Goal: Task Accomplishment & Management: Complete application form

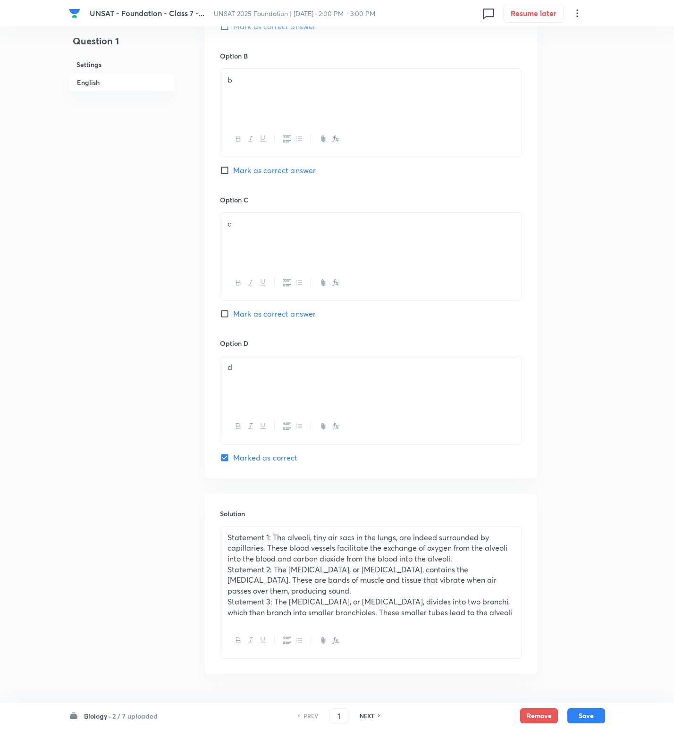
scroll to position [671, 0]
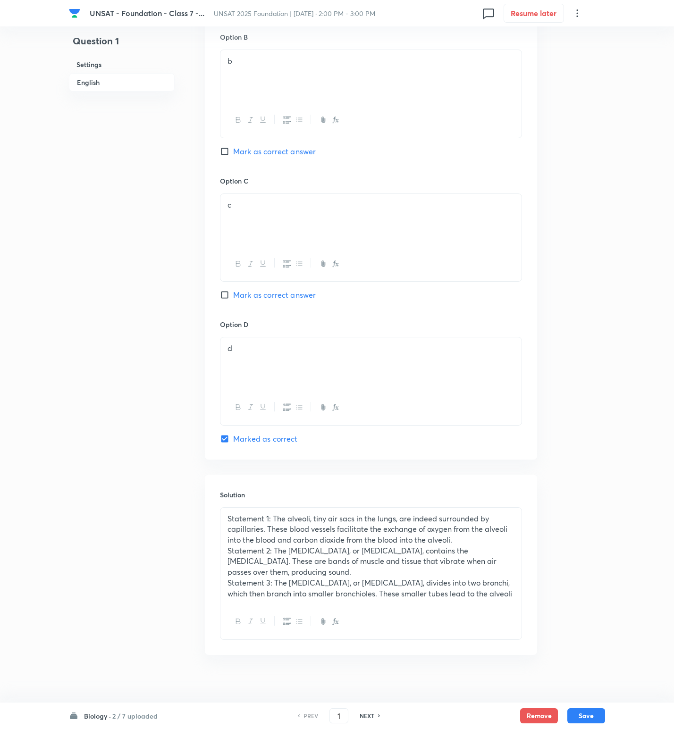
click at [372, 715] on h6 "NEXT" at bounding box center [366, 715] width 15 height 8
type input "2"
checkbox input "true"
checkbox input "false"
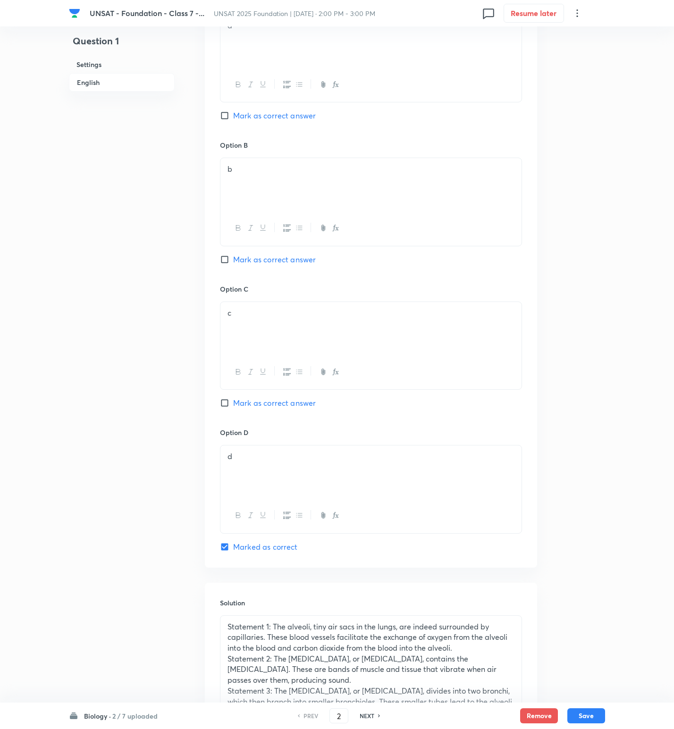
click at [372, 715] on h6 "NEXT" at bounding box center [366, 715] width 15 height 8
type input "3"
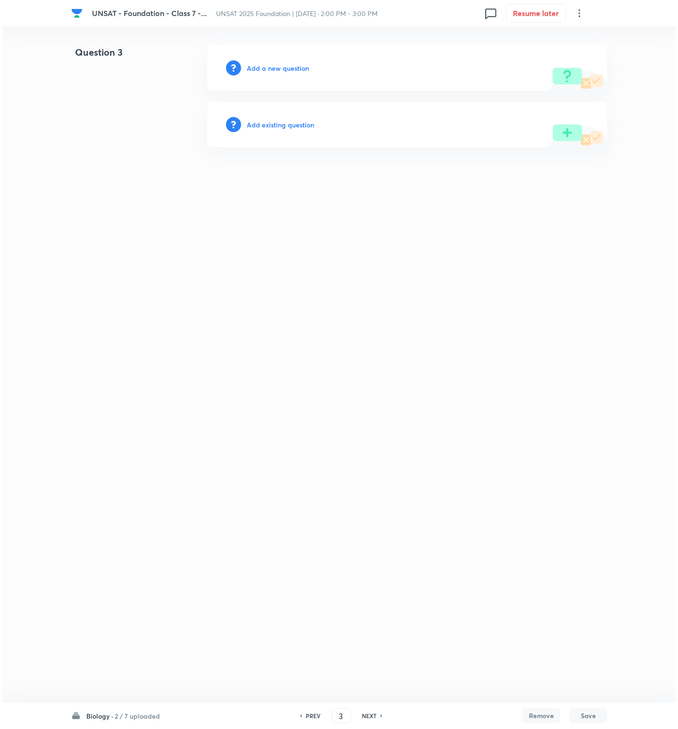
scroll to position [0, 0]
click at [287, 74] on div "Add a new question" at bounding box center [407, 67] width 400 height 45
click at [287, 70] on h6 "Add a new question" at bounding box center [278, 68] width 62 height 10
click at [287, 70] on h6 "Choose a question type" at bounding box center [283, 68] width 73 height 10
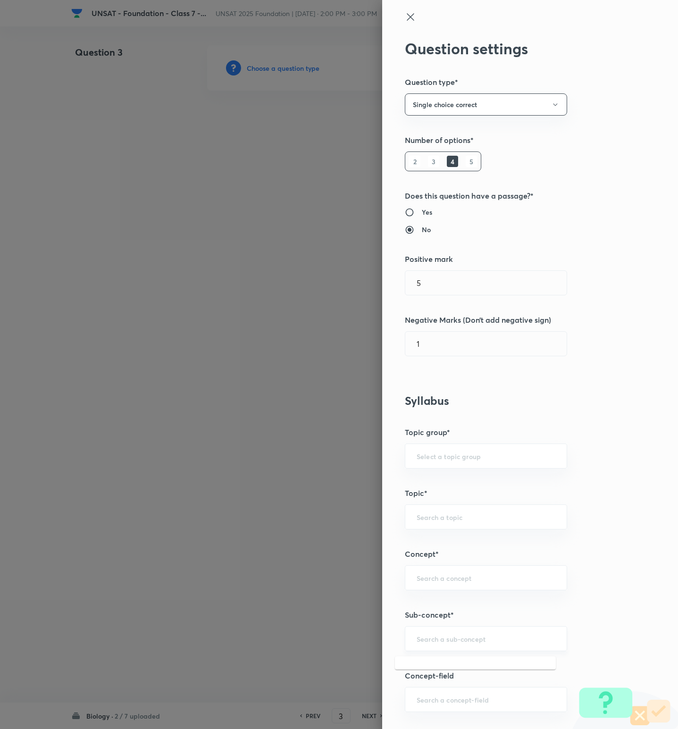
click at [446, 639] on input "text" at bounding box center [486, 638] width 139 height 9
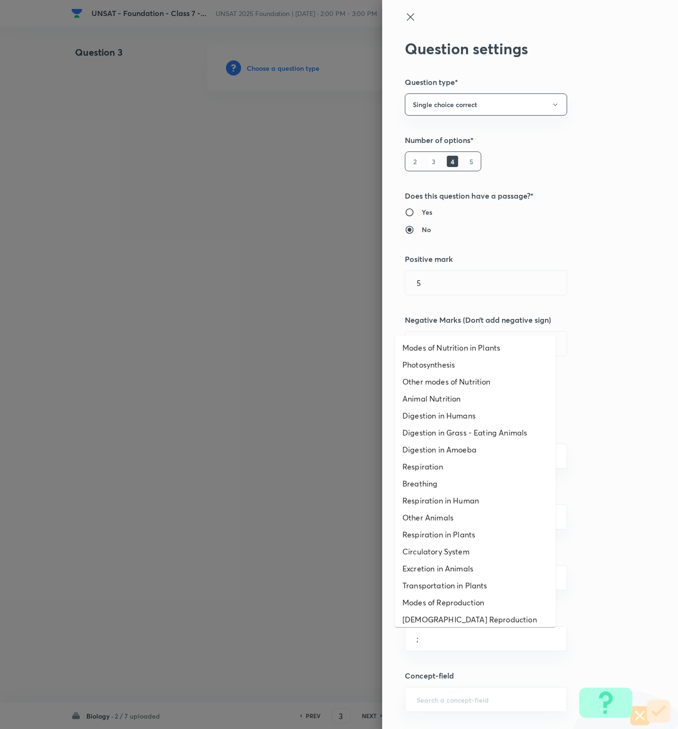
click at [439, 565] on li "Excretion in Animals" at bounding box center [475, 568] width 161 height 17
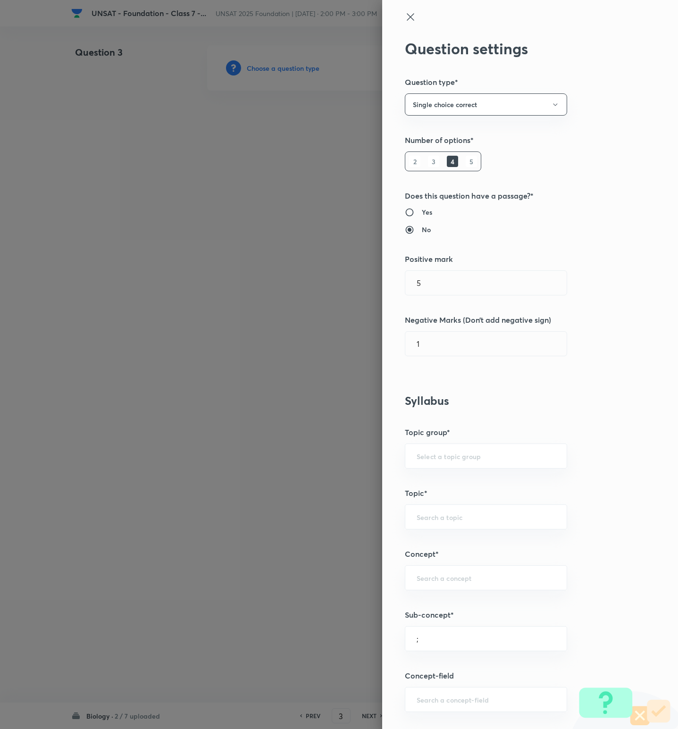
type input "Excretion in Animals"
type input "Science"
type input "Biology"
type input "Transport in Animals & Plants"
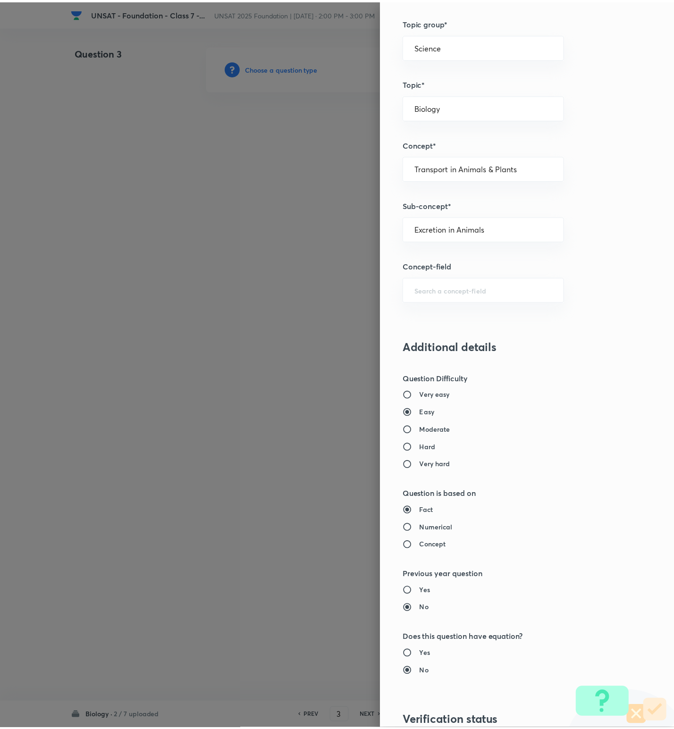
scroll to position [560, 0]
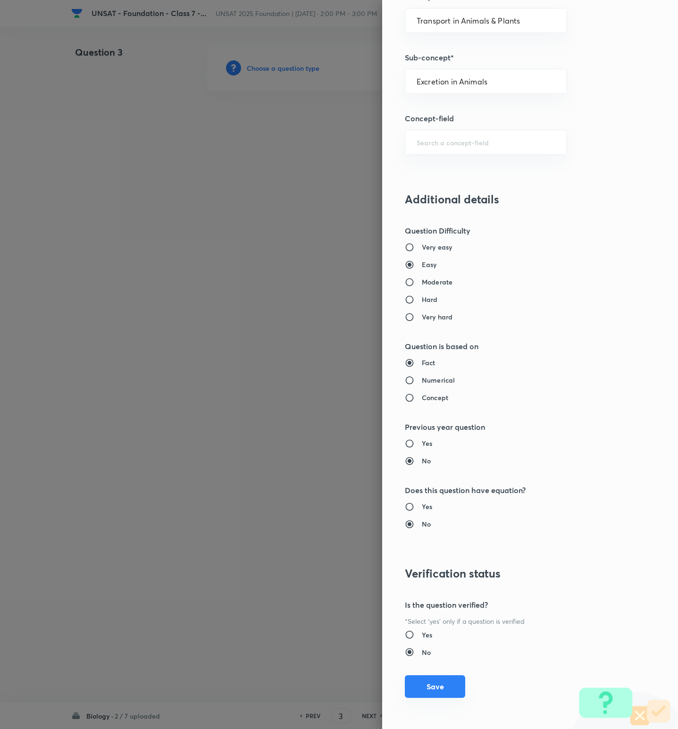
click at [425, 678] on button "Save" at bounding box center [435, 686] width 60 height 23
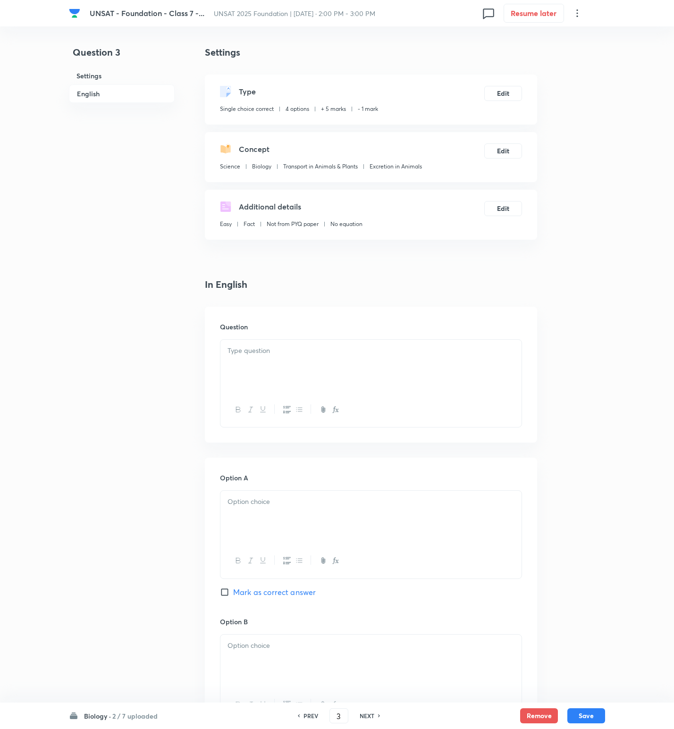
click at [318, 384] on div at bounding box center [370, 366] width 301 height 53
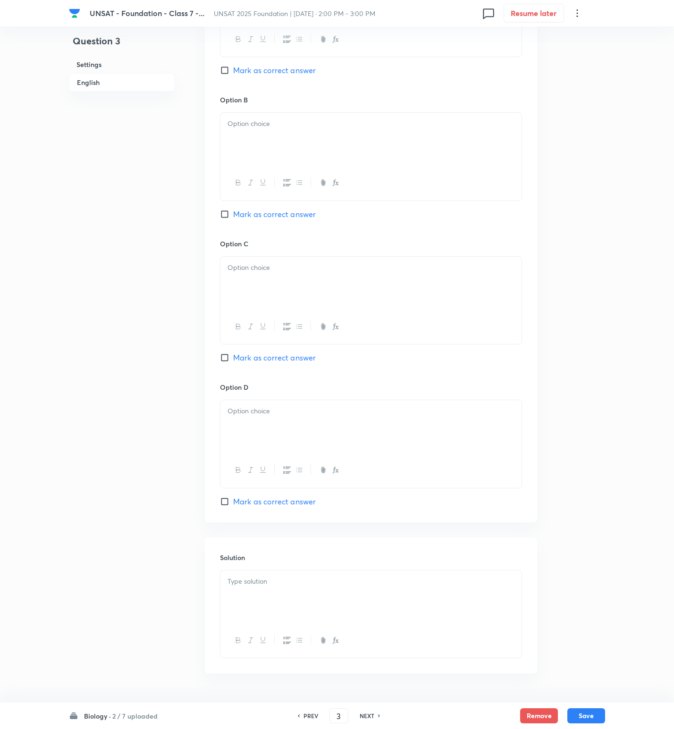
scroll to position [563, 0]
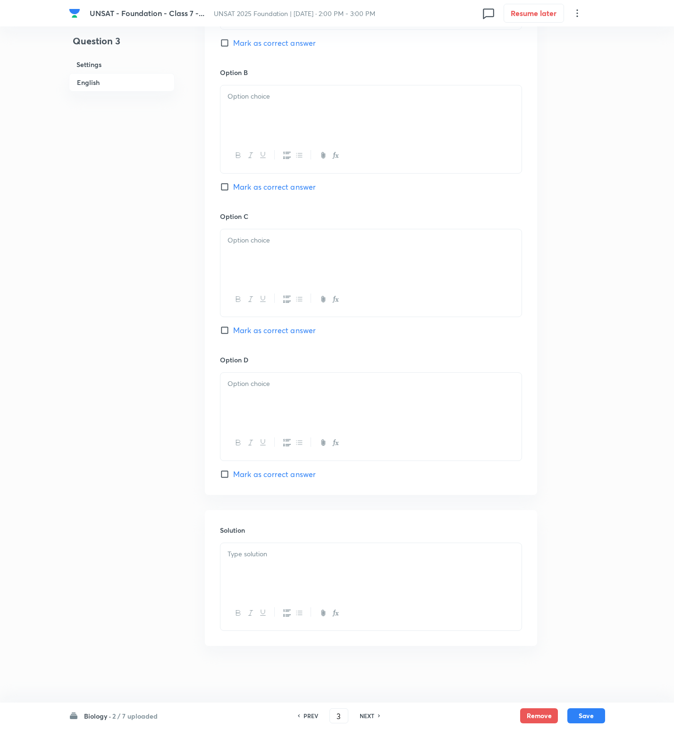
click at [313, 577] on div at bounding box center [370, 569] width 301 height 53
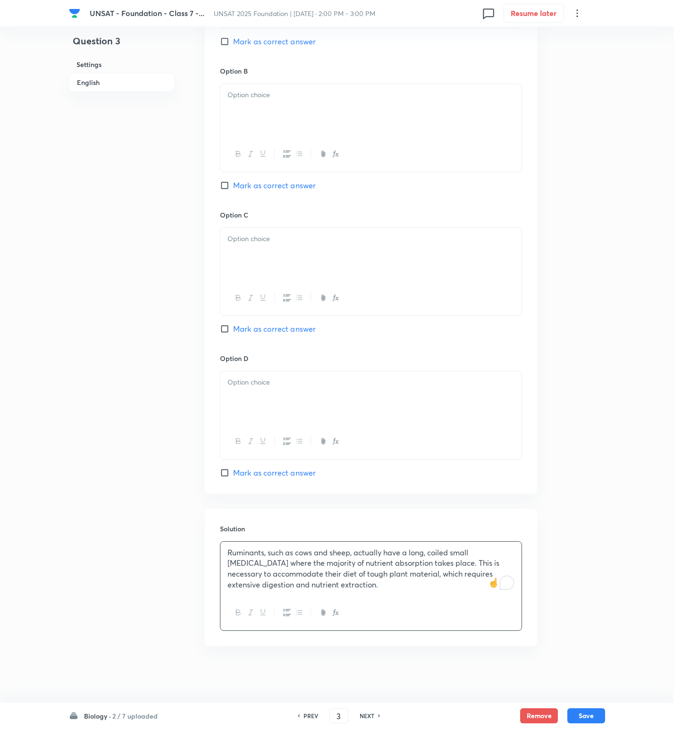
click at [429, 586] on p "Ruminants, such as cows and sheep, actually have a long, coiled small intestine…" at bounding box center [370, 568] width 287 height 43
click at [484, 586] on icon "Turn off Grammarly on this website" at bounding box center [483, 585] width 7 height 7
click at [531, 68] on icon "Close" at bounding box center [535, 69] width 8 height 8
click at [395, 415] on div at bounding box center [370, 397] width 301 height 53
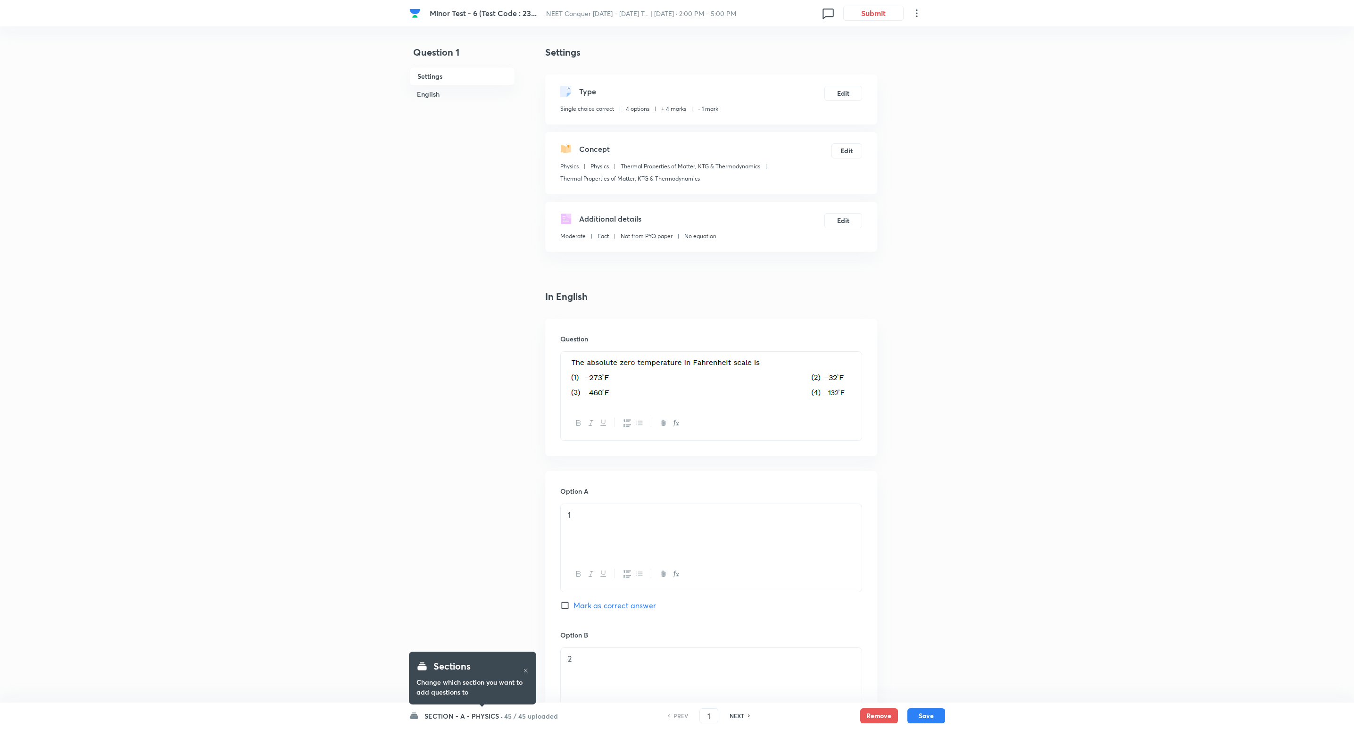
click at [737, 718] on h6 "NEXT" at bounding box center [737, 716] width 15 height 8
type input "2"
checkbox input "true"
checkbox input "false"
click at [737, 718] on h6 "NEXT" at bounding box center [737, 716] width 15 height 8
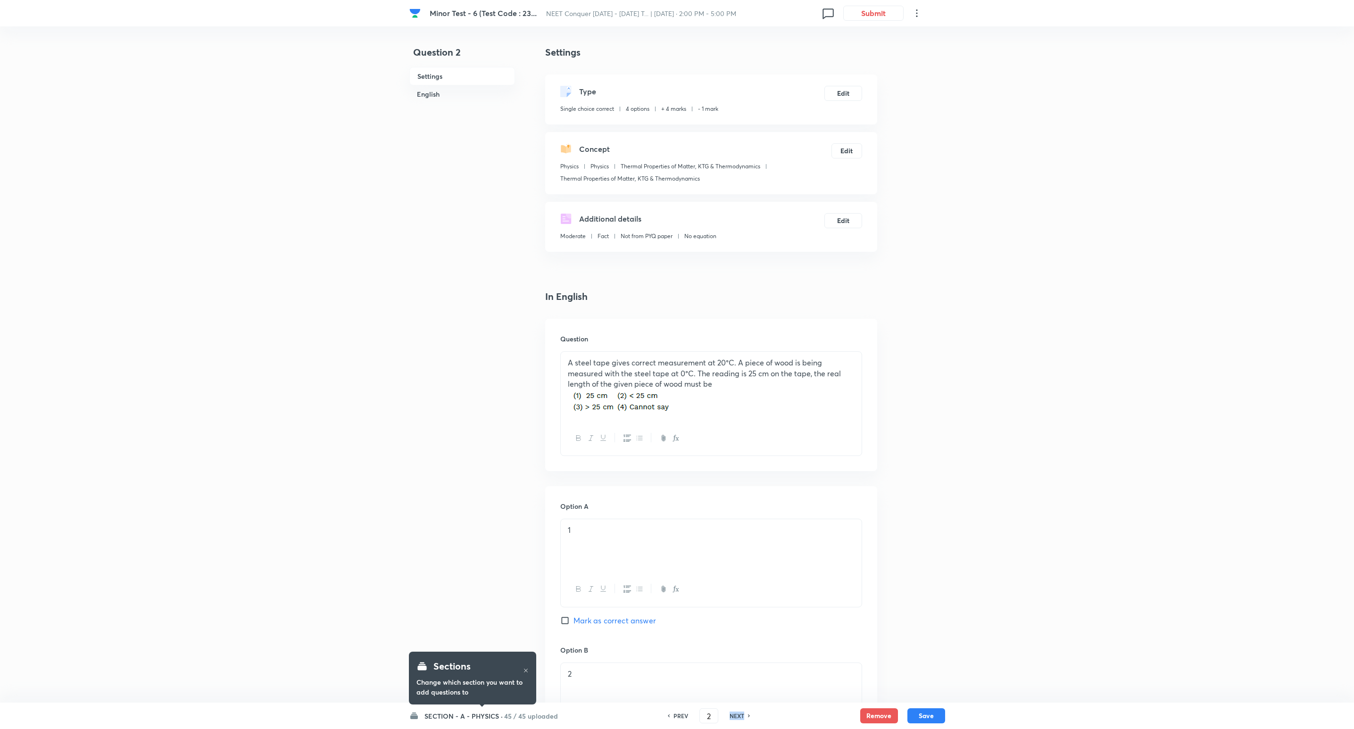
type input "3"
checkbox input "false"
click at [737, 718] on h6 "NEXT" at bounding box center [737, 716] width 15 height 8
checkbox input "false"
type input "4"
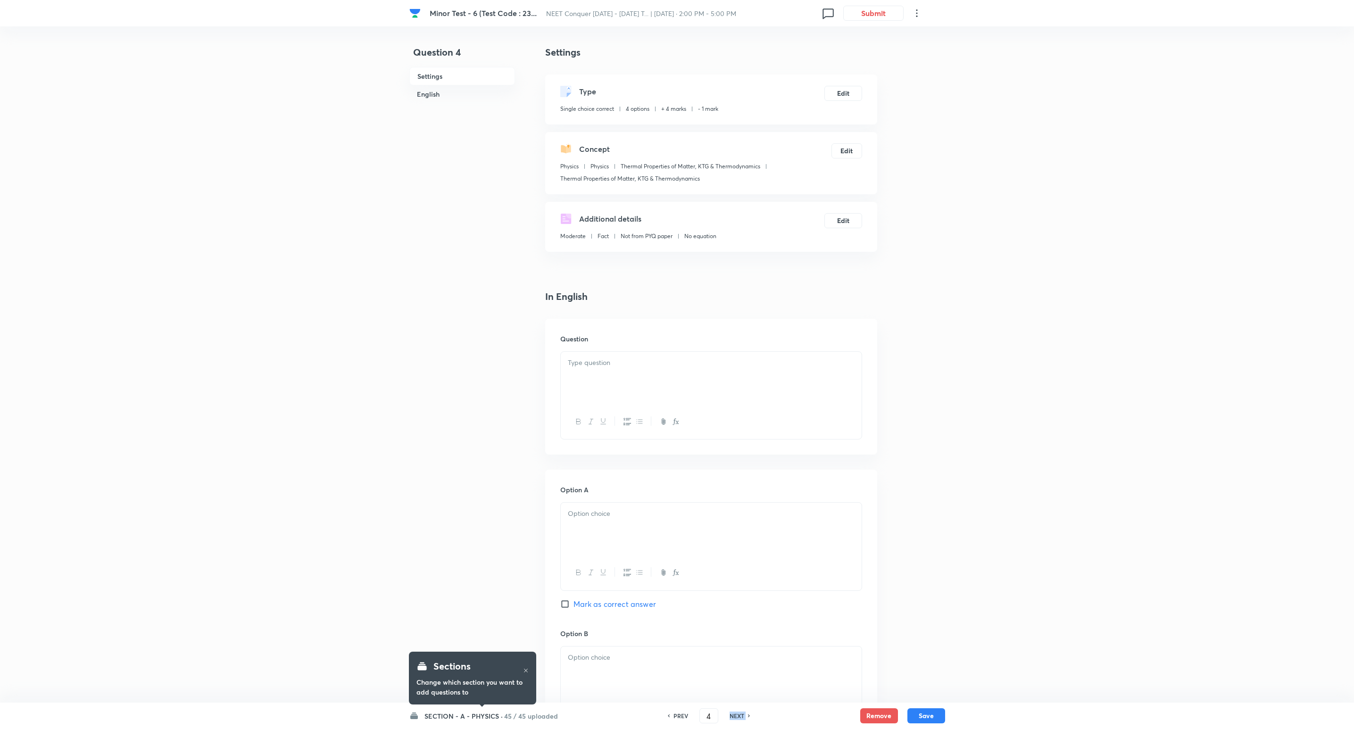
click at [737, 718] on h6 "NEXT" at bounding box center [737, 716] width 15 height 8
checkbox input "false"
type input "5"
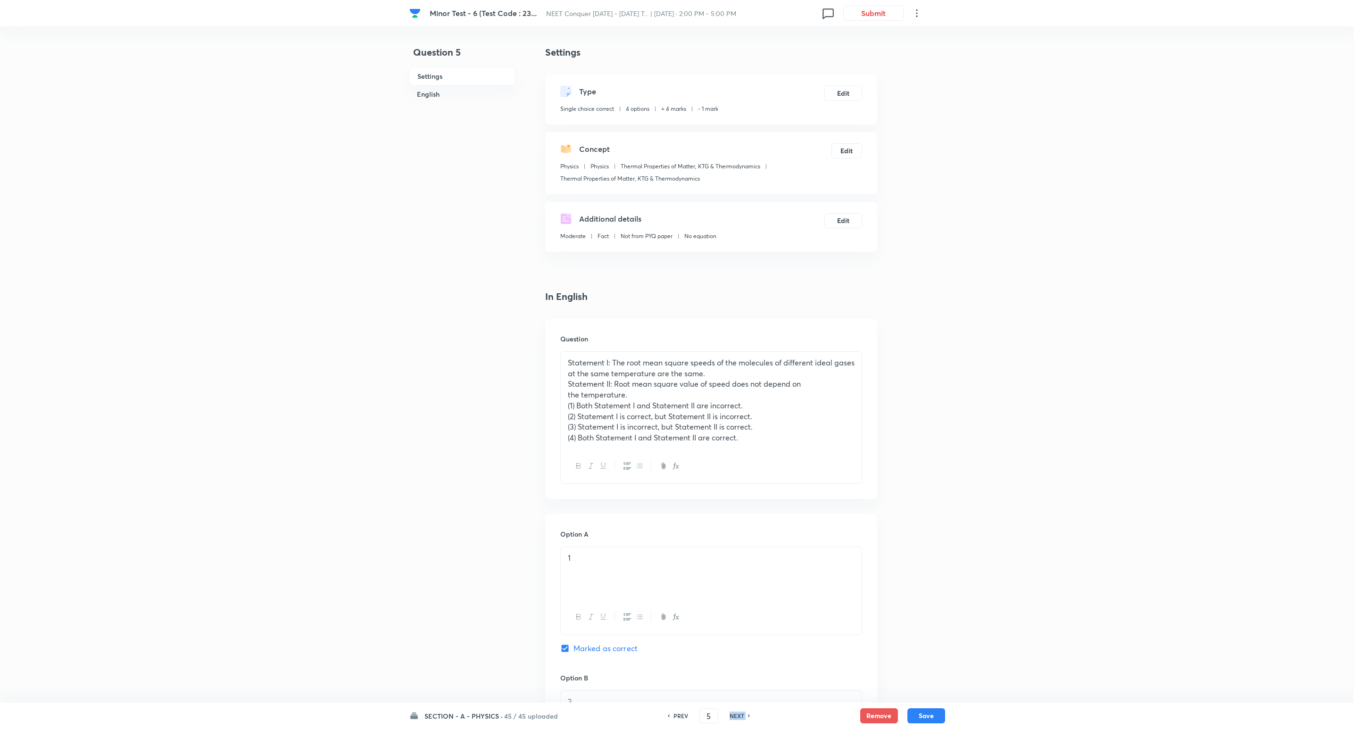
click at [737, 718] on h6 "NEXT" at bounding box center [737, 716] width 15 height 8
checkbox input "false"
type input "6"
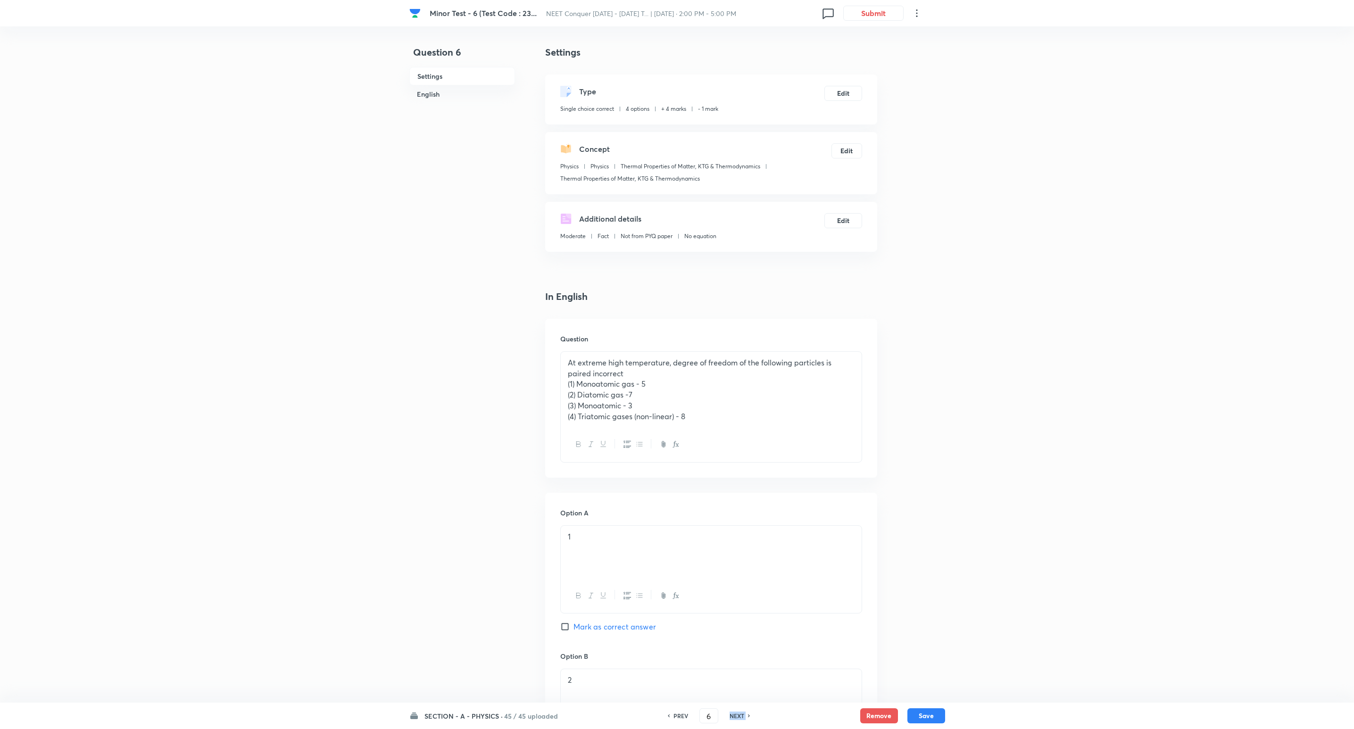
click at [737, 718] on h6 "NEXT" at bounding box center [737, 716] width 15 height 8
checkbox input "false"
type input "7"
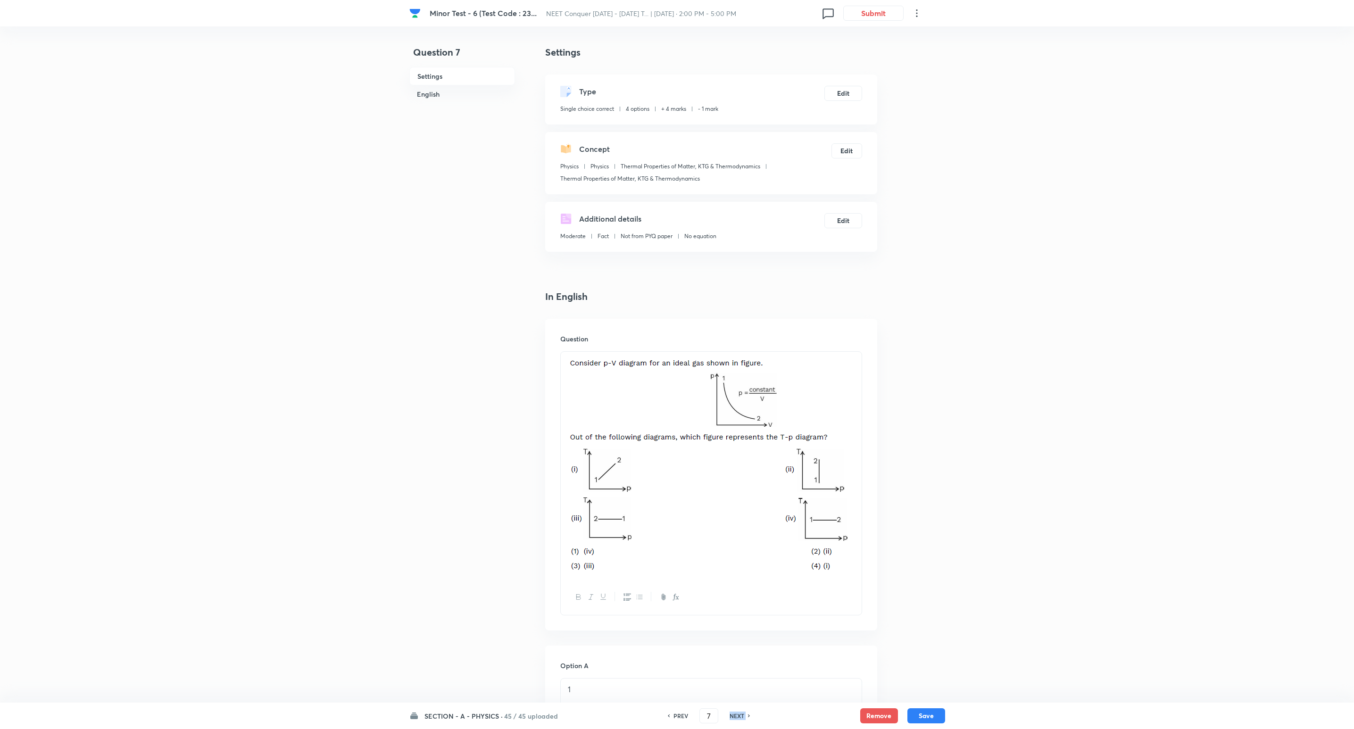
click at [737, 718] on h6 "NEXT" at bounding box center [737, 716] width 15 height 8
checkbox input "false"
type input "8"
click at [737, 718] on h6 "NEXT" at bounding box center [737, 716] width 15 height 8
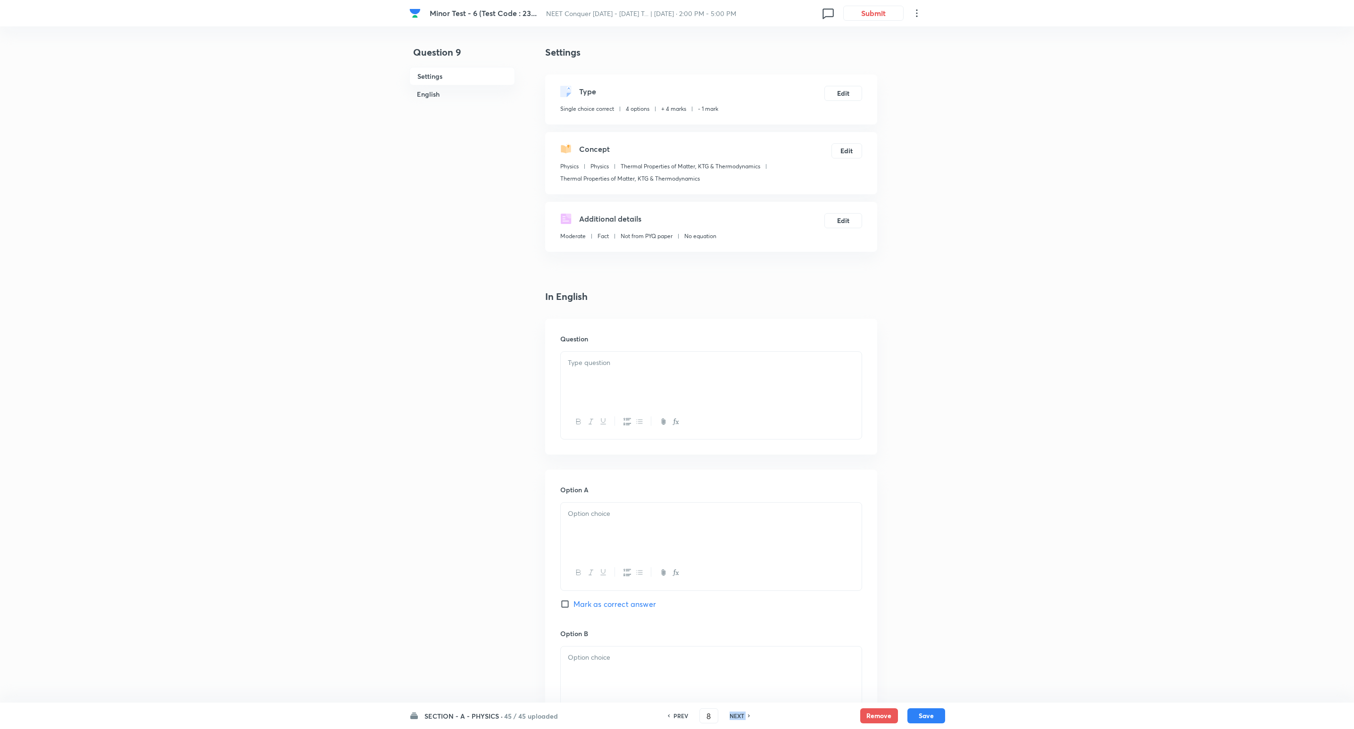
checkbox input "false"
type input "9"
click at [737, 718] on h6 "NEXT" at bounding box center [737, 716] width 15 height 8
checkbox input "false"
type input "10"
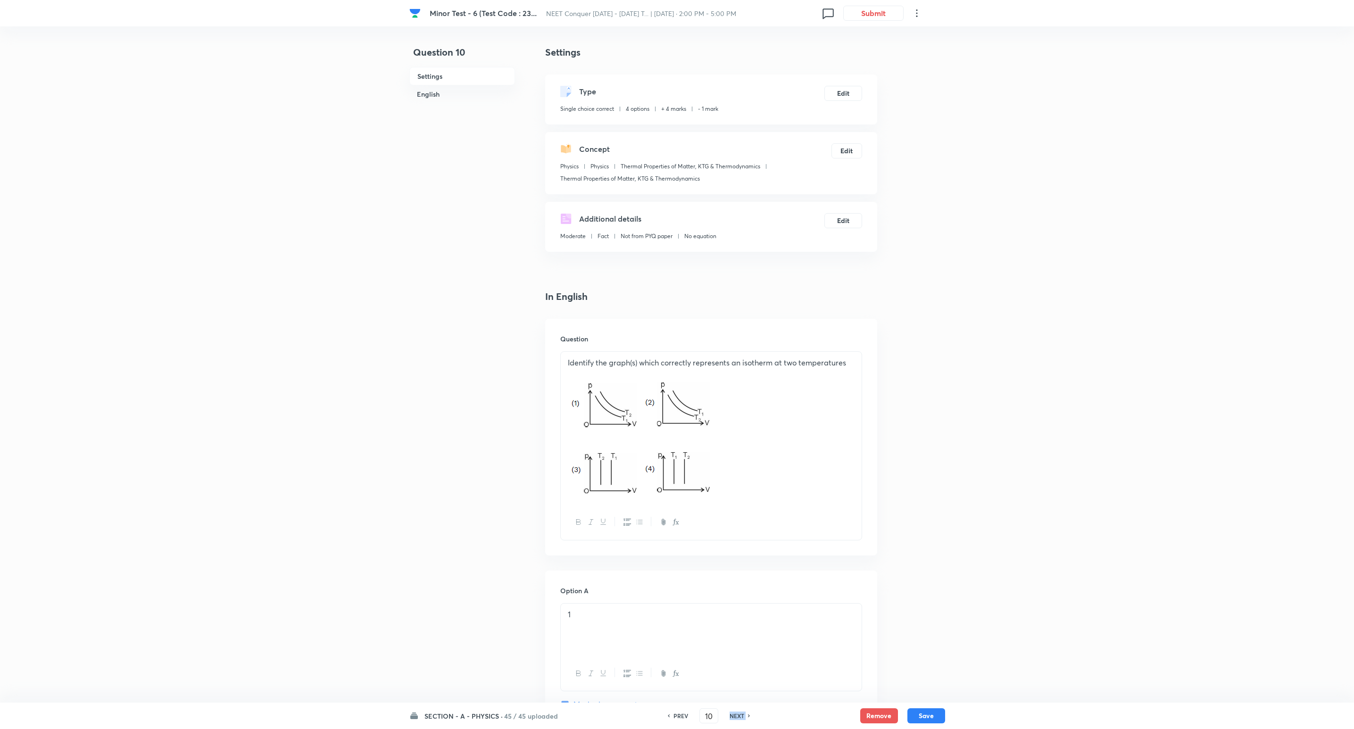
click at [737, 718] on h6 "NEXT" at bounding box center [737, 716] width 15 height 8
checkbox input "false"
type input "11"
click at [737, 718] on h6 "NEXT" at bounding box center [737, 716] width 15 height 8
checkbox input "false"
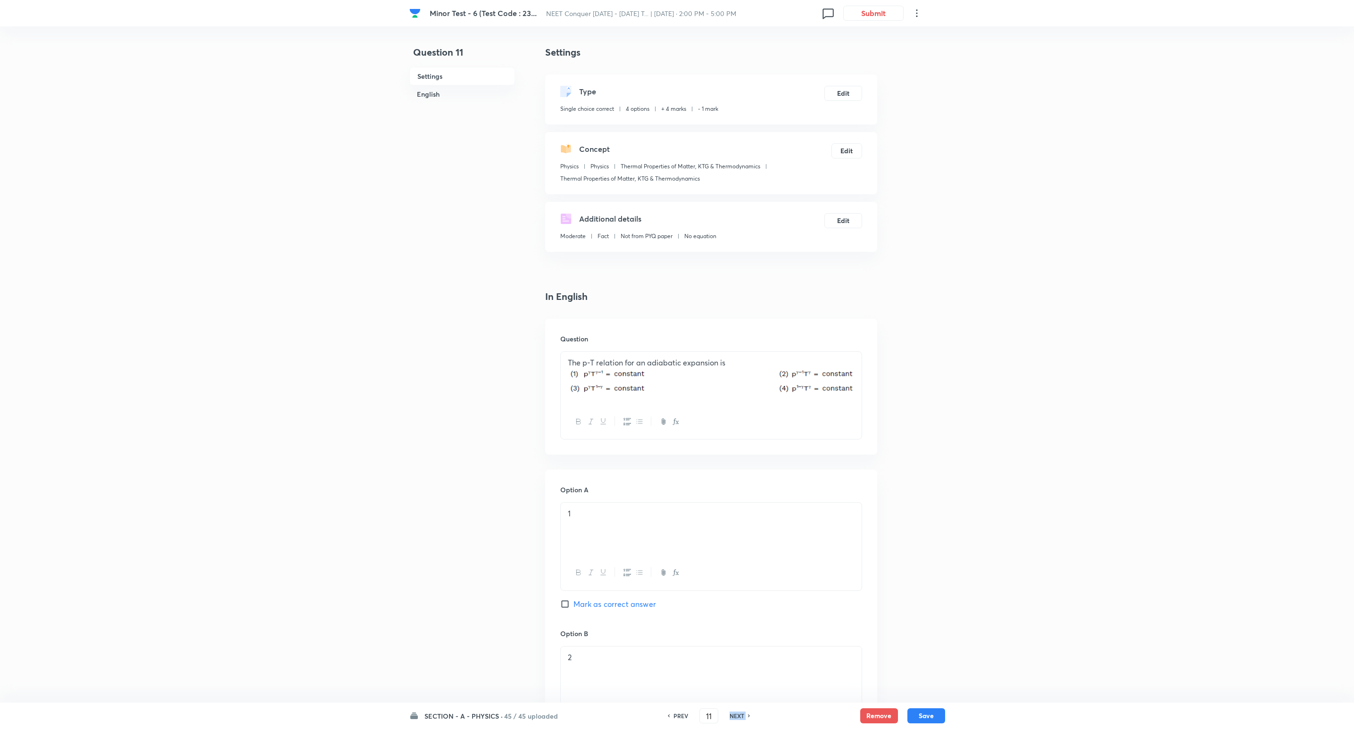
type input "12"
click at [737, 718] on h6 "NEXT" at bounding box center [737, 716] width 15 height 8
checkbox input "false"
type input "13"
click at [737, 718] on h6 "NEXT" at bounding box center [737, 716] width 15 height 8
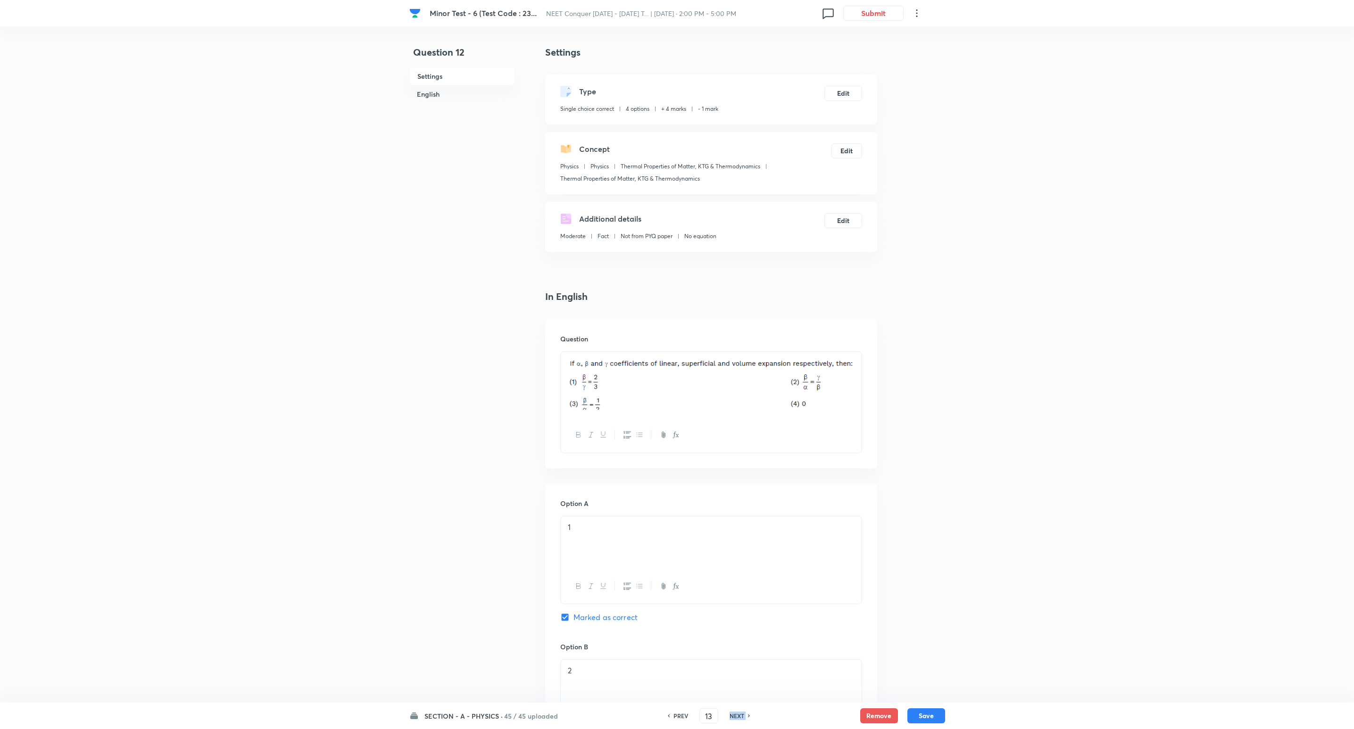
checkbox input "false"
type input "14"
click at [737, 718] on h6 "NEXT" at bounding box center [737, 716] width 15 height 8
checkbox input "false"
type input "15"
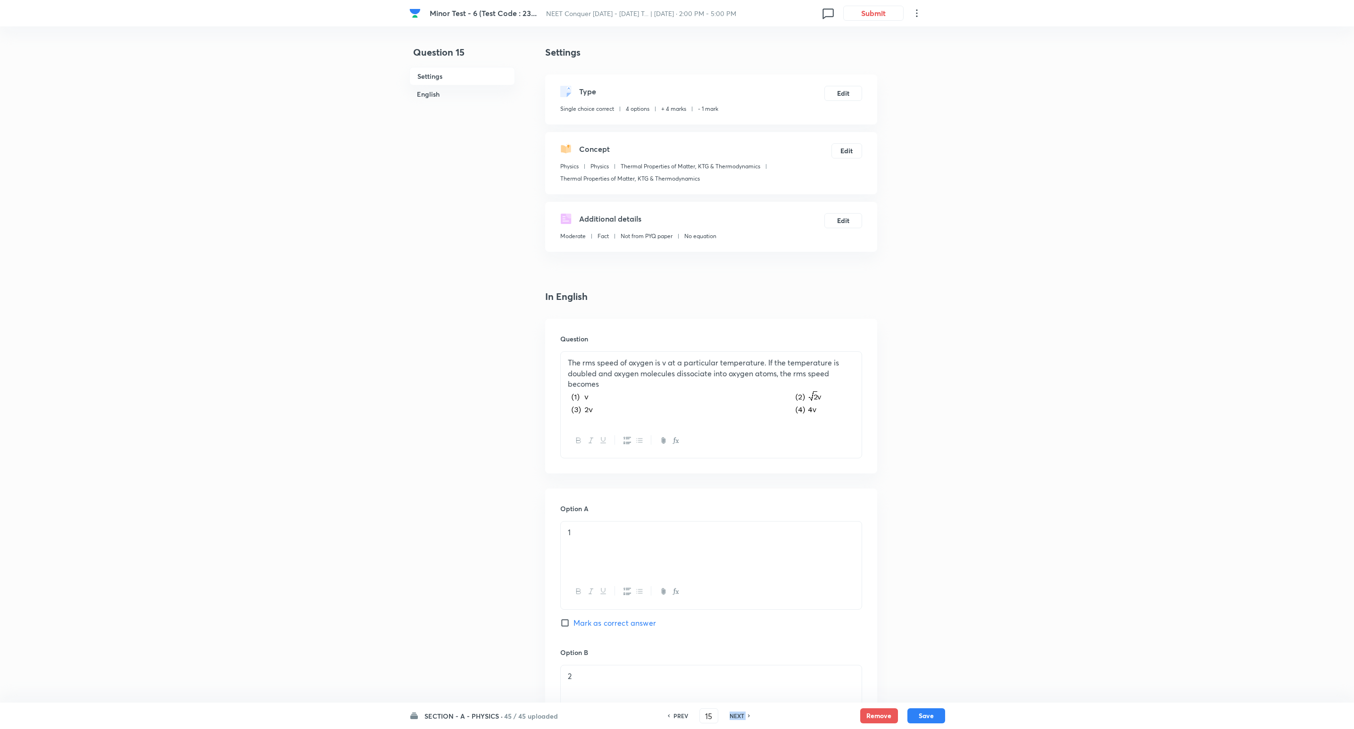
click at [737, 718] on h6 "NEXT" at bounding box center [737, 716] width 15 height 8
checkbox input "false"
type input "16"
click at [737, 718] on h6 "NEXT" at bounding box center [737, 716] width 15 height 8
checkbox input "false"
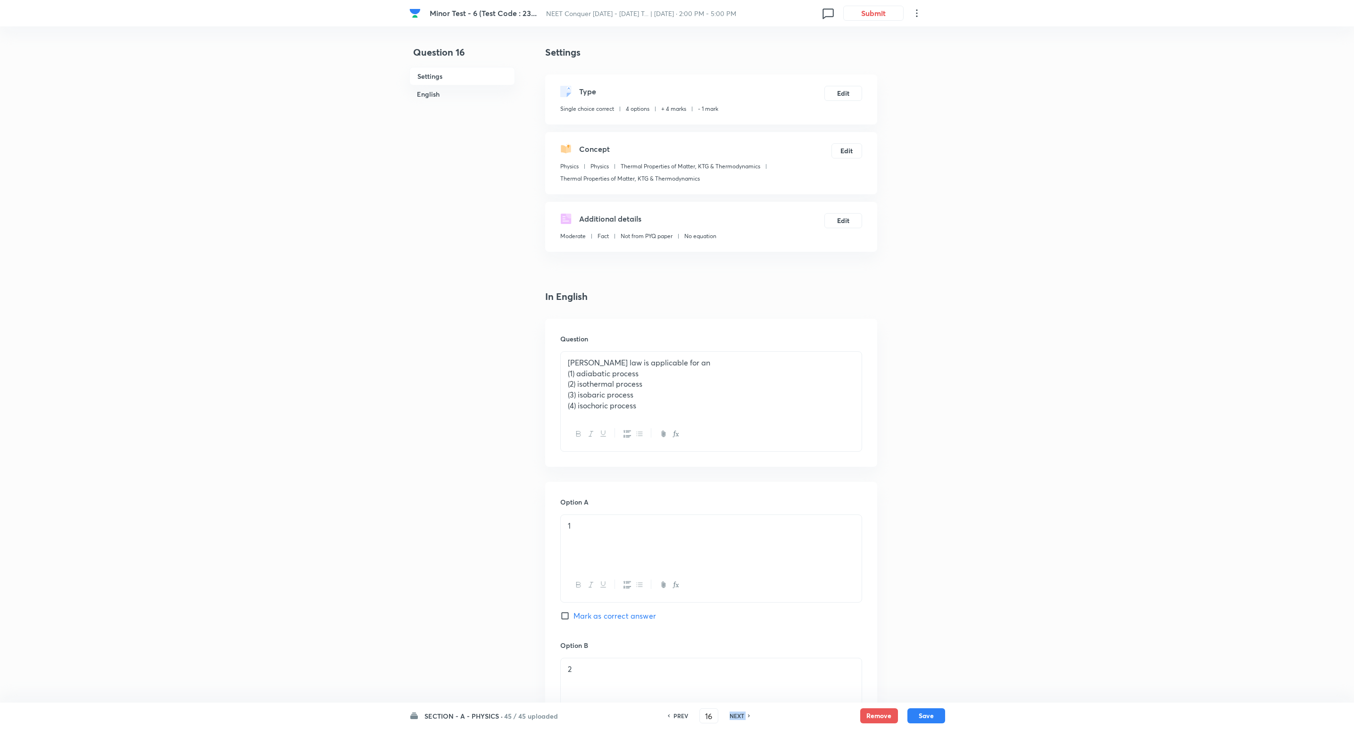
type input "17"
click at [737, 718] on h6 "NEXT" at bounding box center [737, 716] width 15 height 8
checkbox input "false"
type input "18"
click at [737, 718] on h6 "NEXT" at bounding box center [737, 716] width 15 height 8
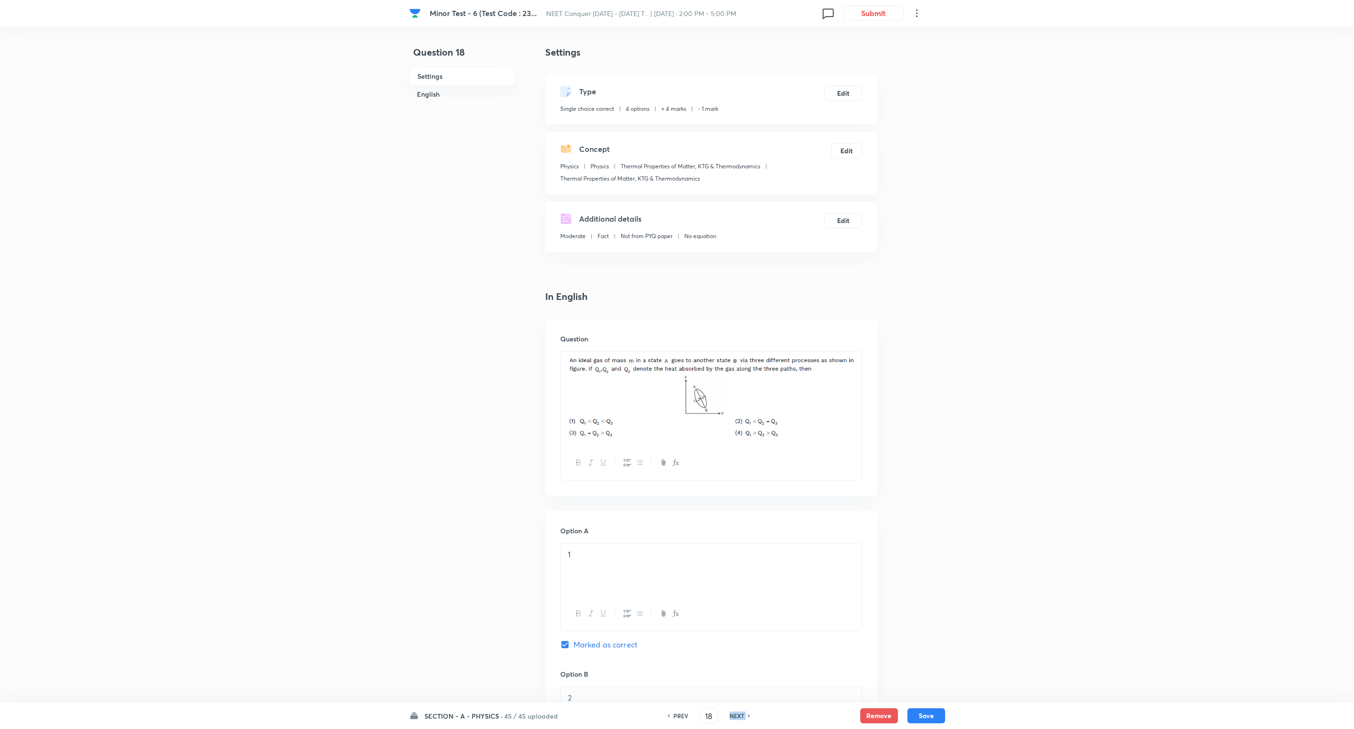
checkbox input "false"
type input "19"
click at [737, 718] on h6 "NEXT" at bounding box center [737, 716] width 15 height 8
checkbox input "false"
type input "20"
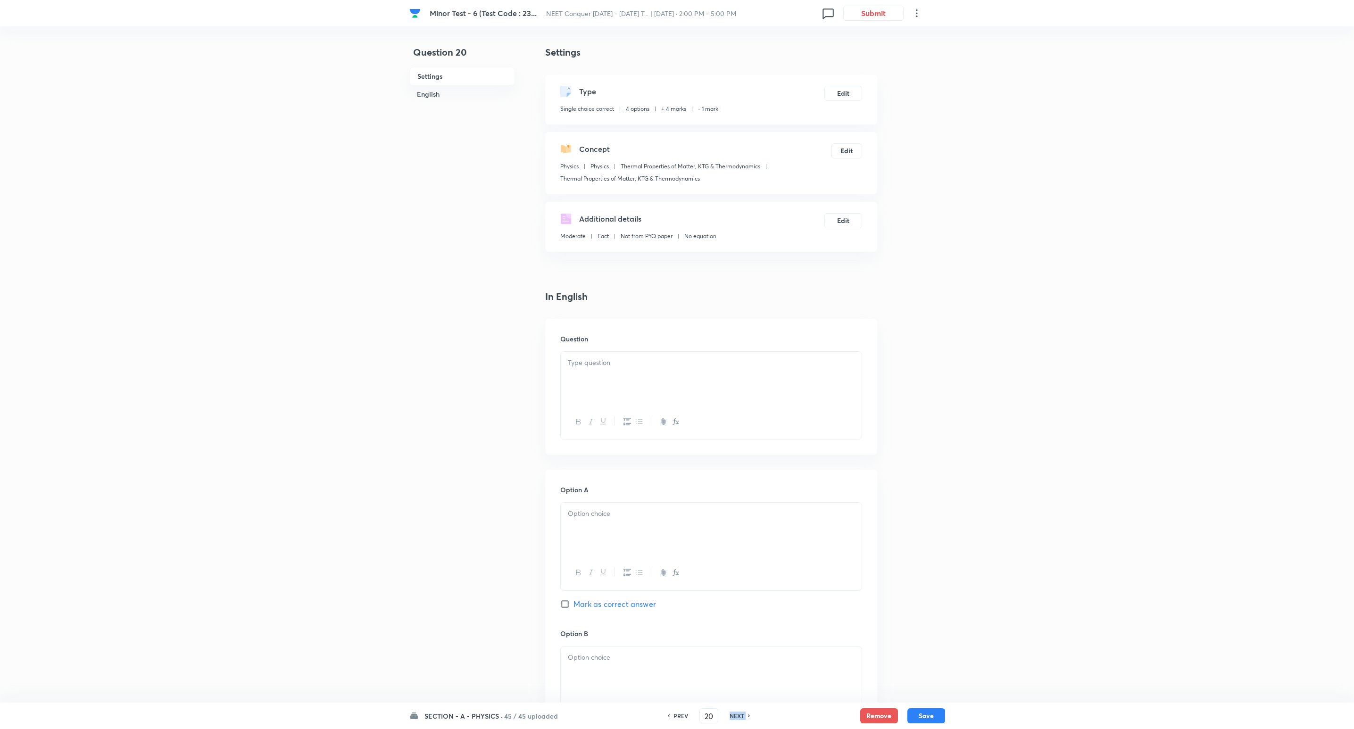
click at [737, 718] on h6 "NEXT" at bounding box center [737, 716] width 15 height 8
checkbox input "false"
type input "21"
click at [737, 718] on h6 "NEXT" at bounding box center [737, 716] width 15 height 8
checkbox input "false"
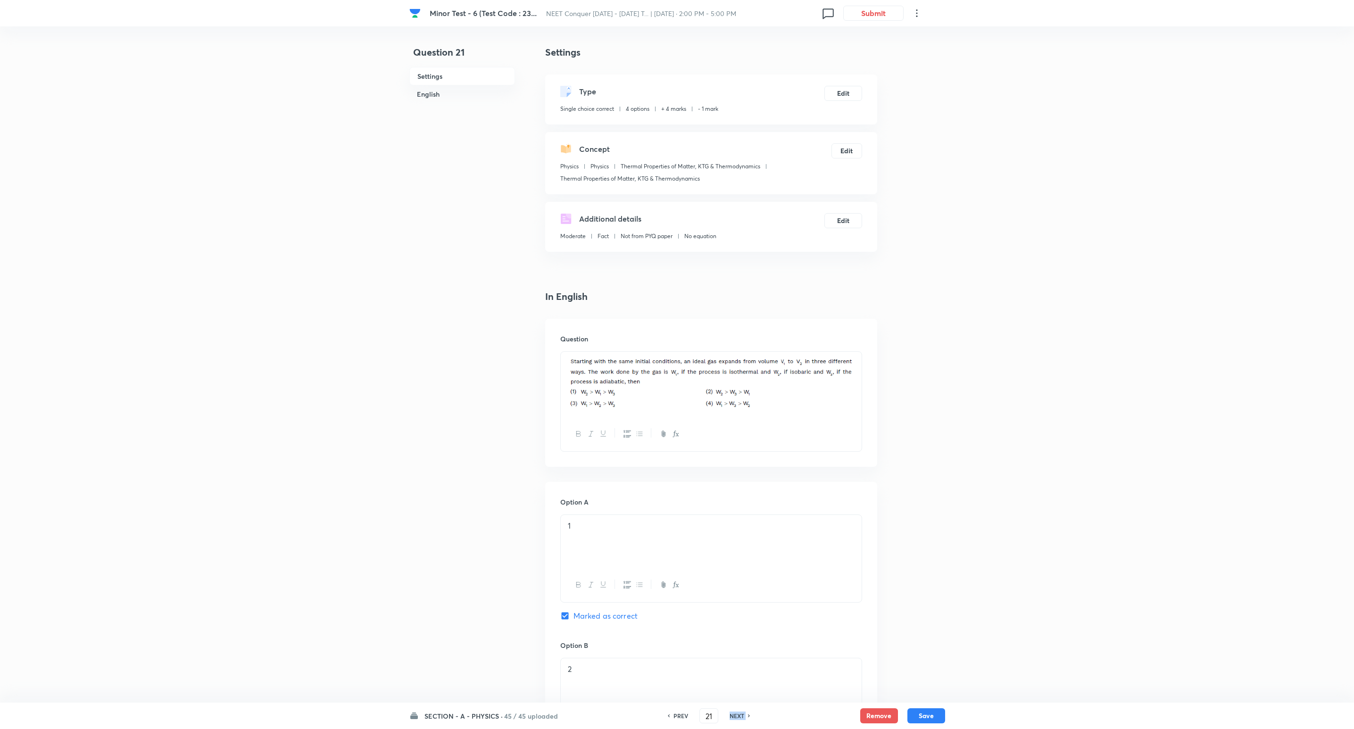
type input "22"
click at [737, 718] on h6 "NEXT" at bounding box center [737, 716] width 15 height 8
checkbox input "false"
type input "23"
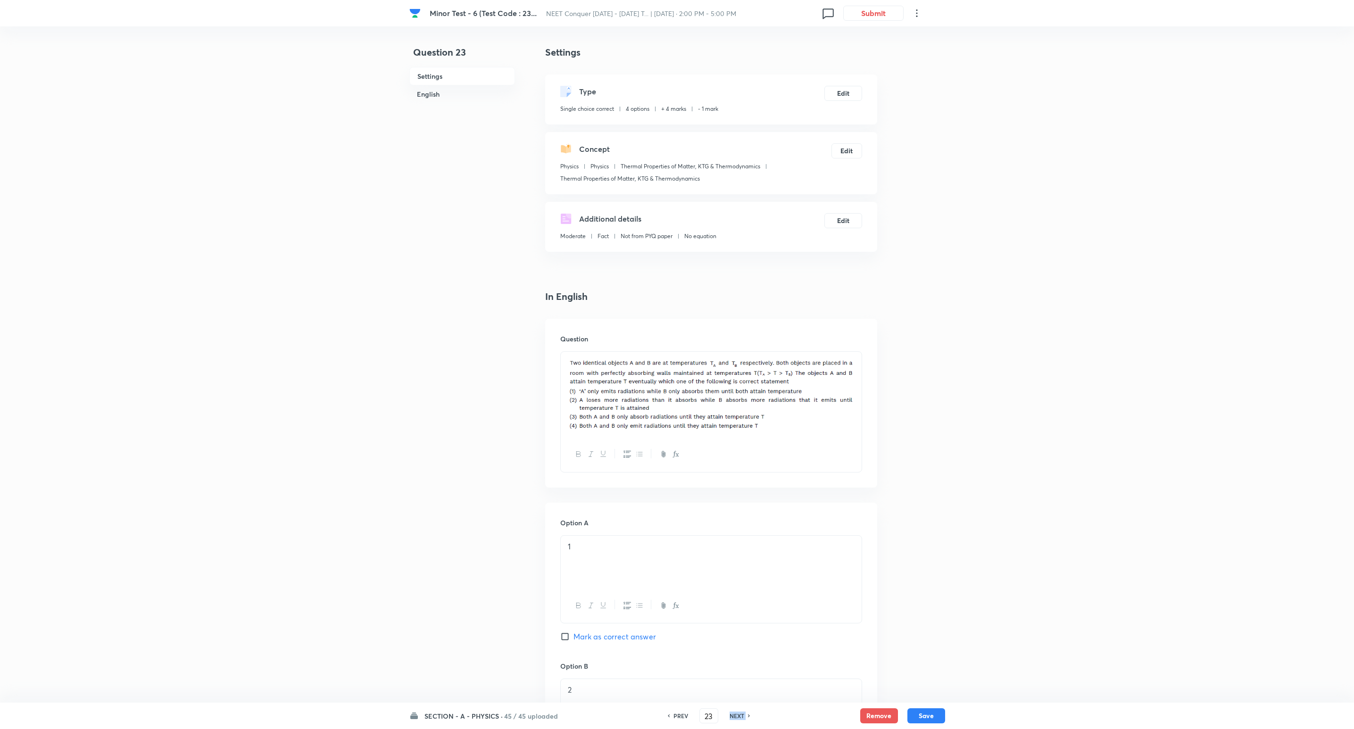
click at [737, 718] on h6 "NEXT" at bounding box center [737, 716] width 15 height 8
checkbox input "false"
type input "24"
click at [737, 718] on h6 "NEXT" at bounding box center [737, 716] width 15 height 8
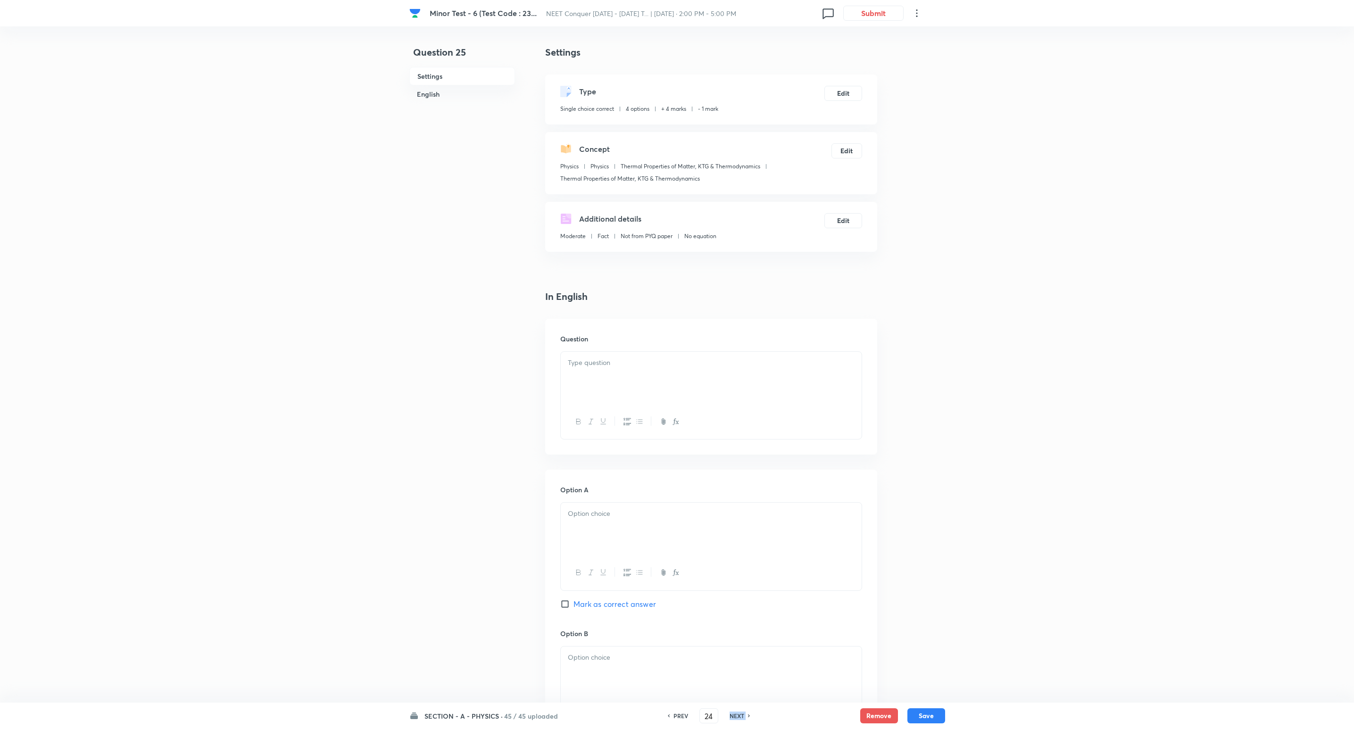
checkbox input "false"
type input "25"
click at [737, 718] on h6 "NEXT" at bounding box center [737, 716] width 15 height 8
checkbox input "false"
type input "26"
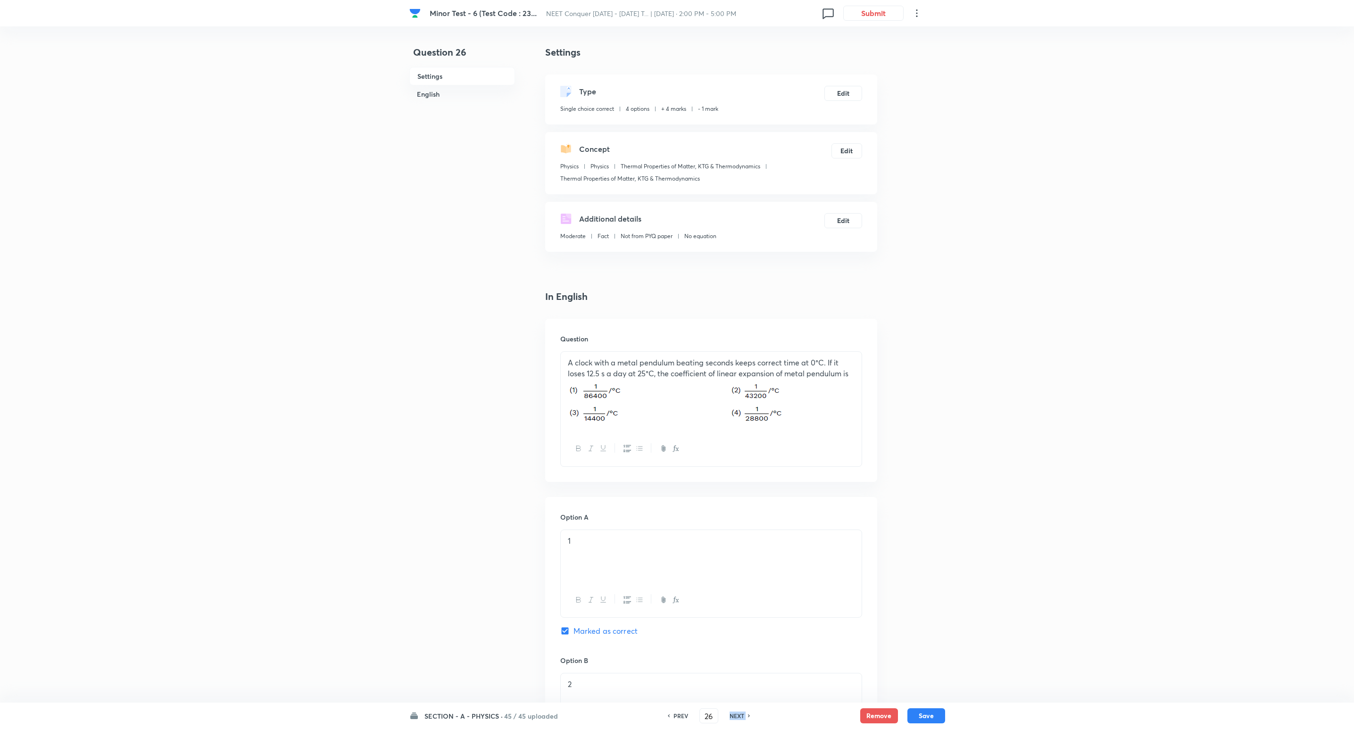
click at [737, 718] on h6 "NEXT" at bounding box center [737, 716] width 15 height 8
checkbox input "false"
type input "27"
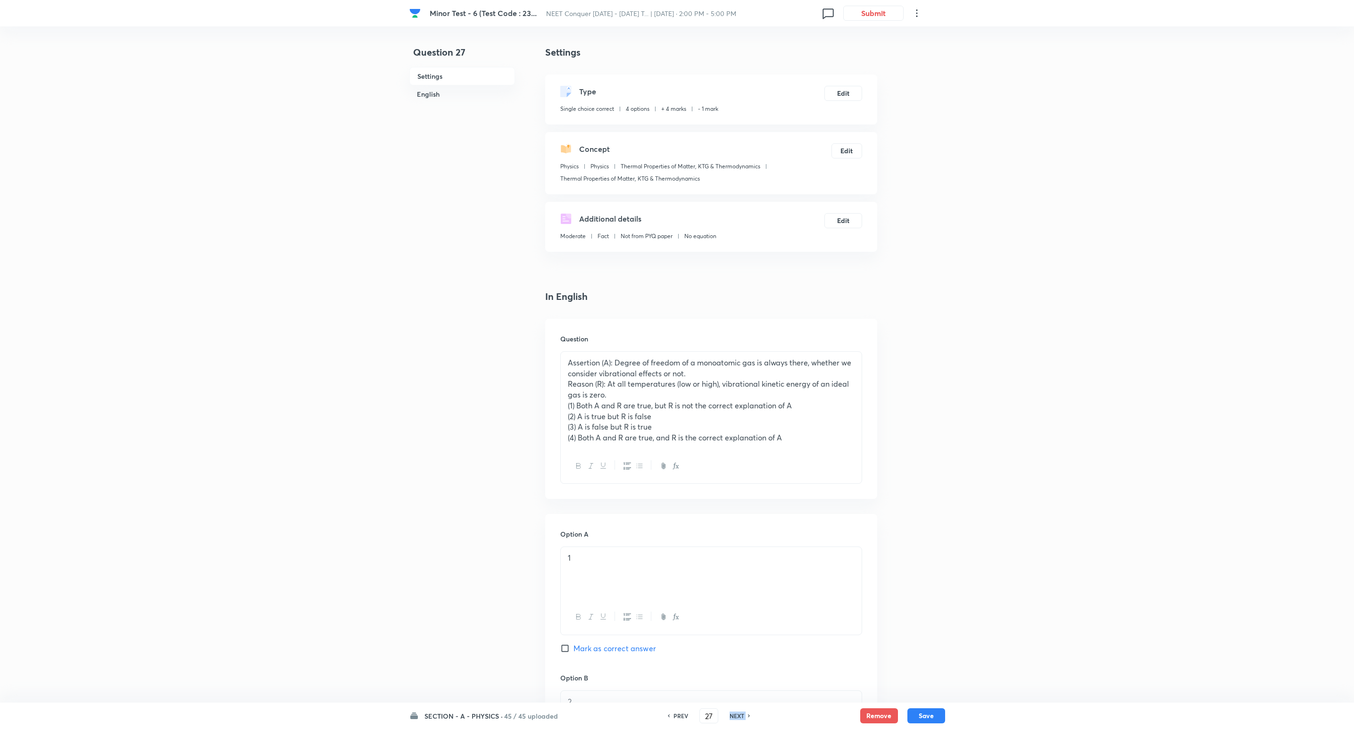
click at [737, 718] on h6 "NEXT" at bounding box center [737, 716] width 15 height 8
checkbox input "false"
type input "28"
click at [737, 718] on h6 "NEXT" at bounding box center [737, 716] width 15 height 8
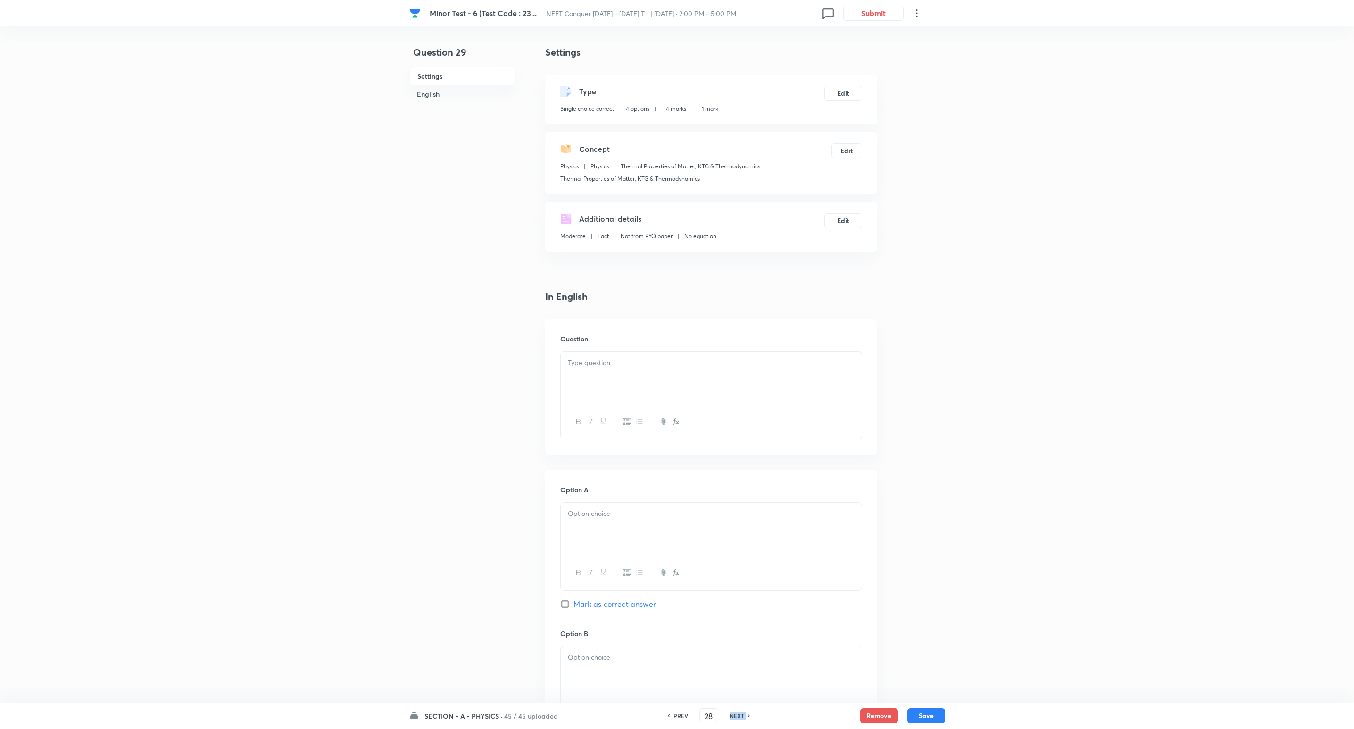
checkbox input "false"
type input "29"
click at [737, 718] on h6 "NEXT" at bounding box center [737, 716] width 15 height 8
checkbox input "false"
type input "30"
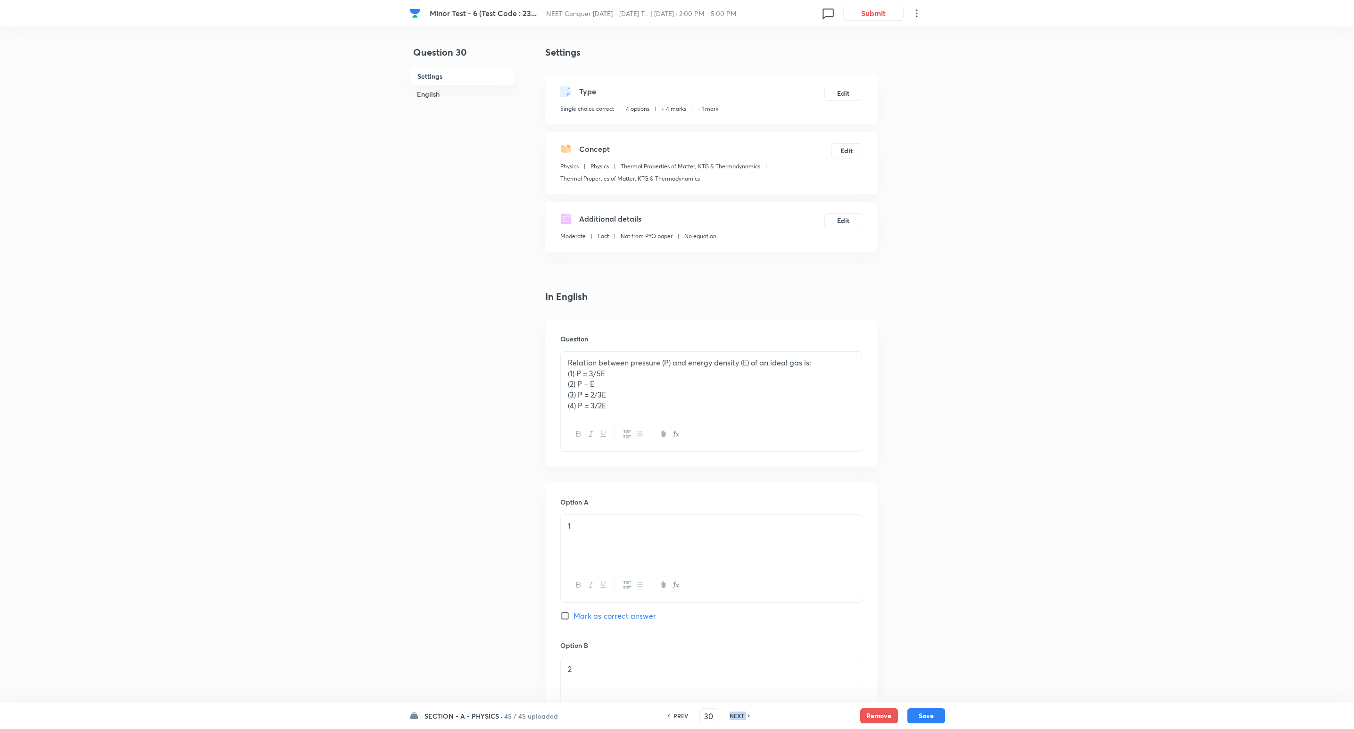
click at [737, 718] on h6 "NEXT" at bounding box center [737, 716] width 15 height 8
checkbox input "false"
type input "31"
click at [737, 718] on h6 "NEXT" at bounding box center [737, 716] width 15 height 8
checkbox input "false"
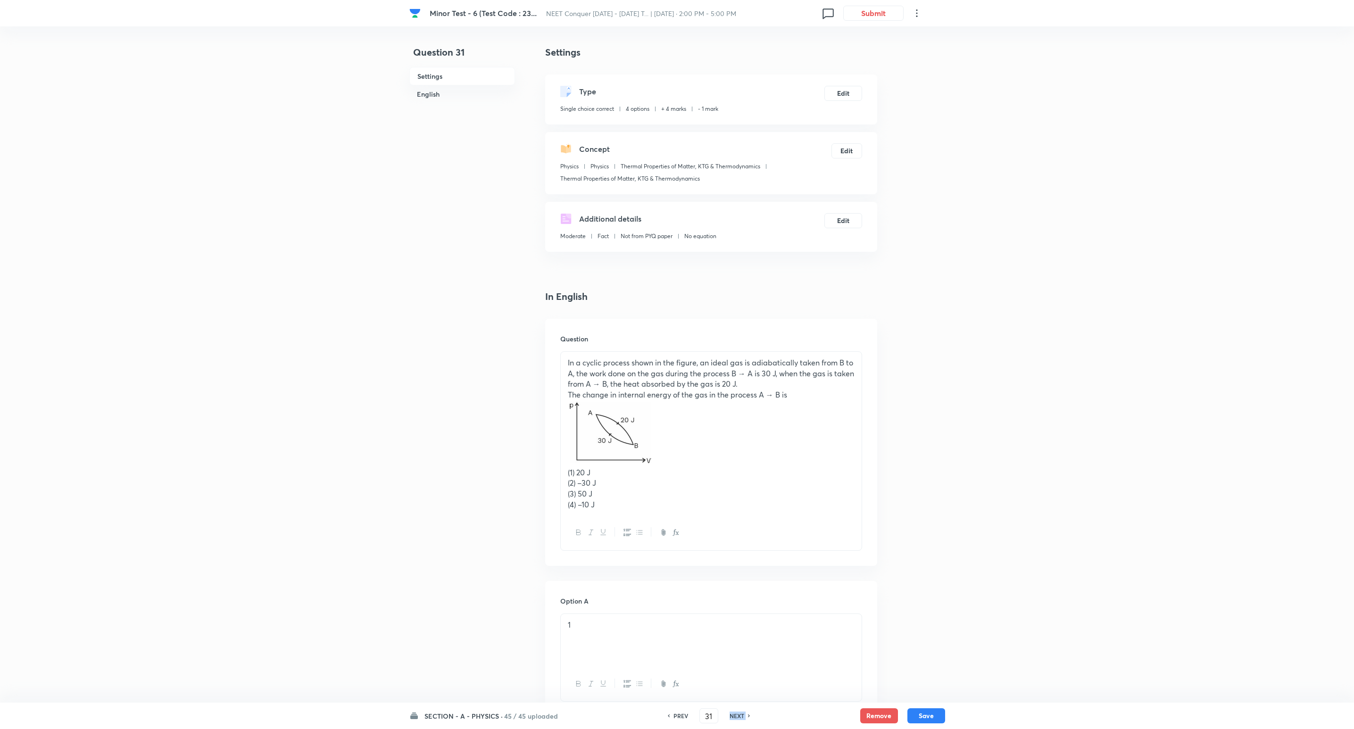
type input "32"
click at [737, 718] on h6 "NEXT" at bounding box center [737, 716] width 15 height 8
checkbox input "false"
type input "33"
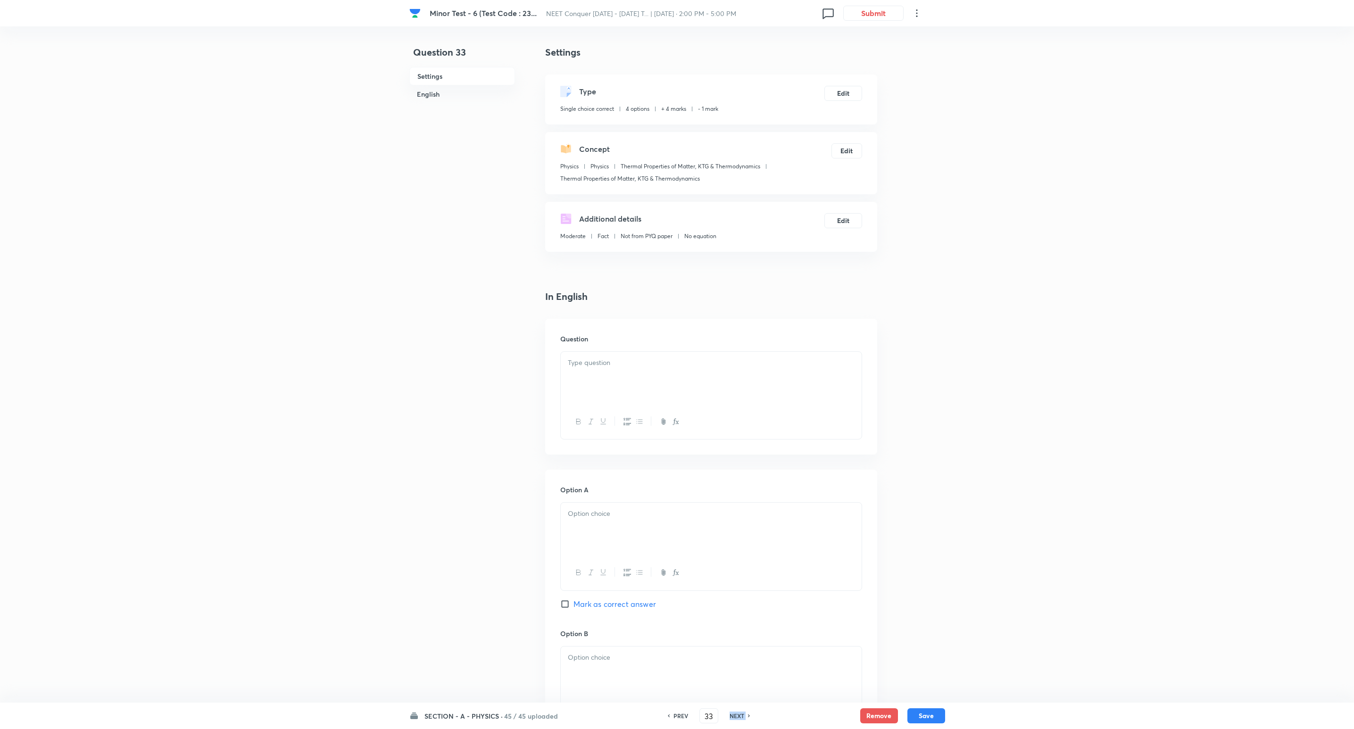
click at [737, 718] on h6 "NEXT" at bounding box center [737, 716] width 15 height 8
checkbox input "false"
type input "34"
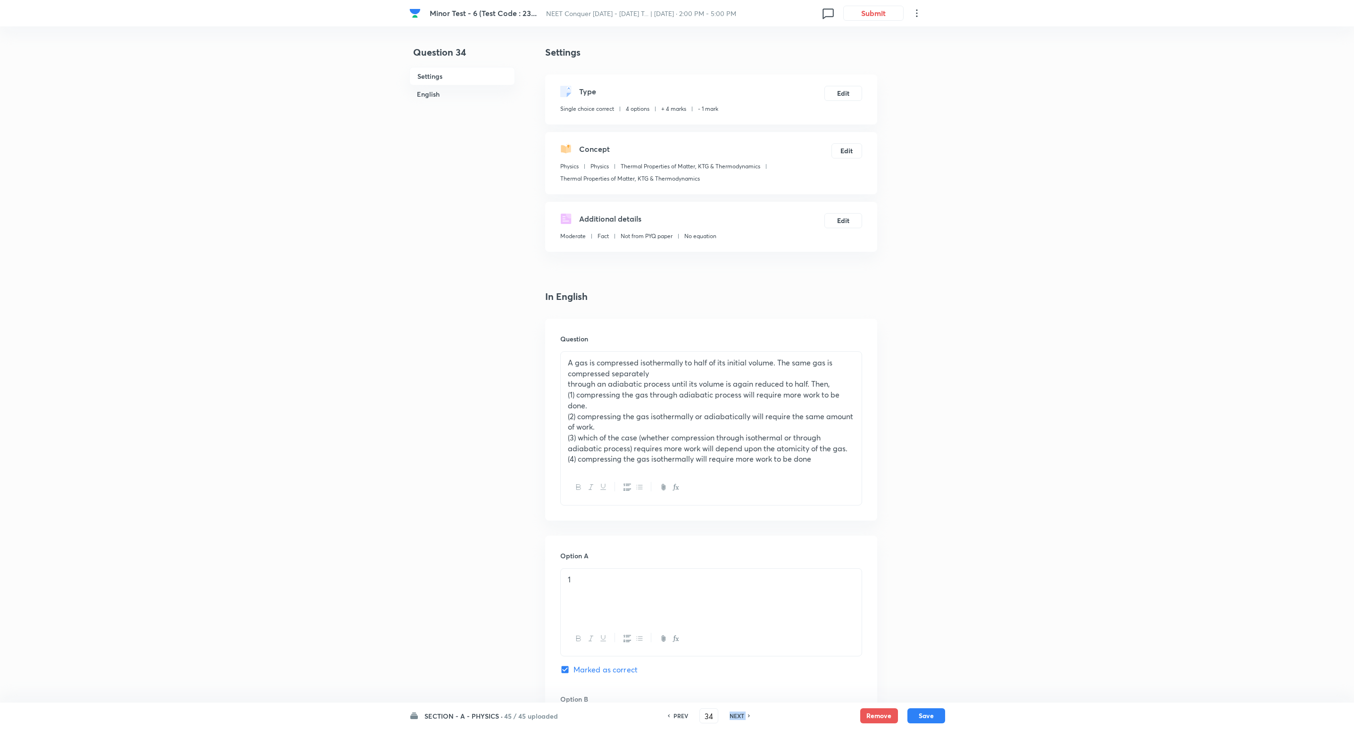
click at [737, 718] on h6 "NEXT" at bounding box center [737, 716] width 15 height 8
checkbox input "false"
type input "35"
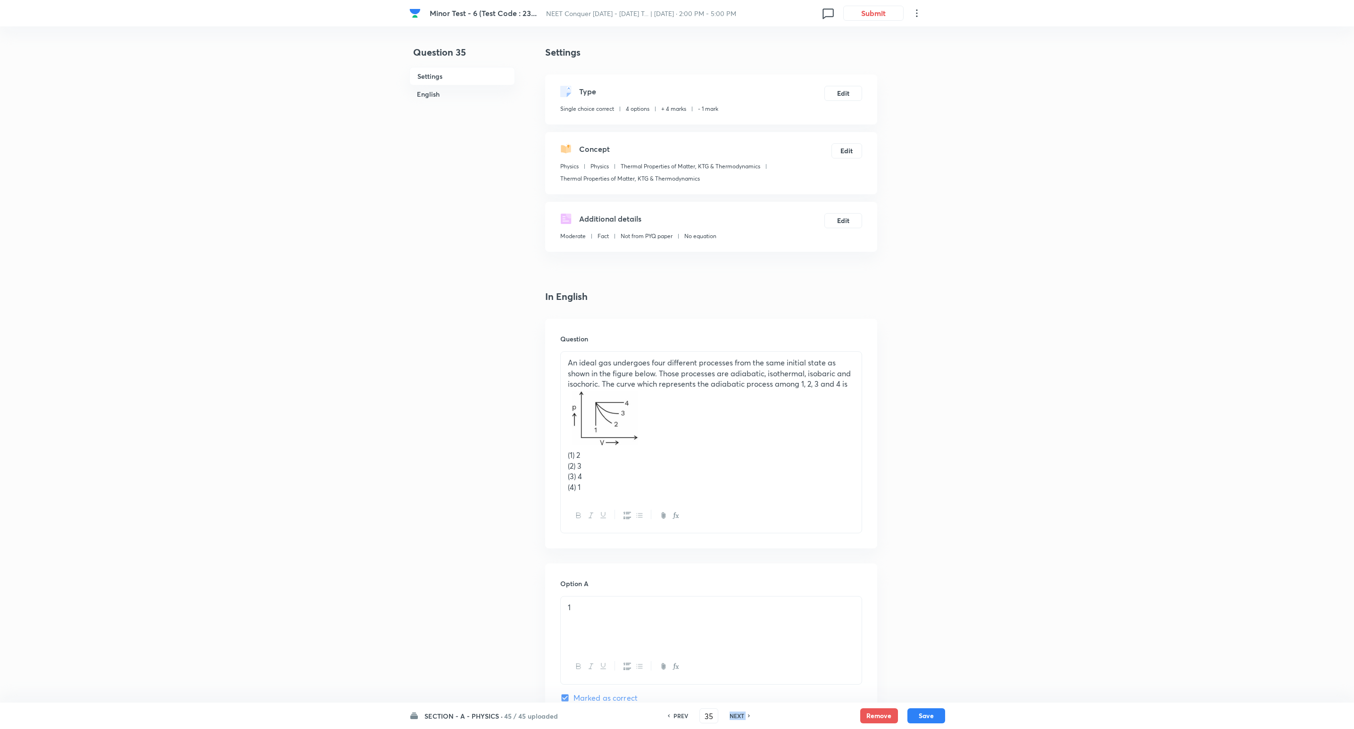
click at [737, 718] on h6 "NEXT" at bounding box center [737, 716] width 15 height 8
checkbox input "false"
type input "36"
click at [737, 718] on h6 "NEXT" at bounding box center [737, 716] width 15 height 8
checkbox input "false"
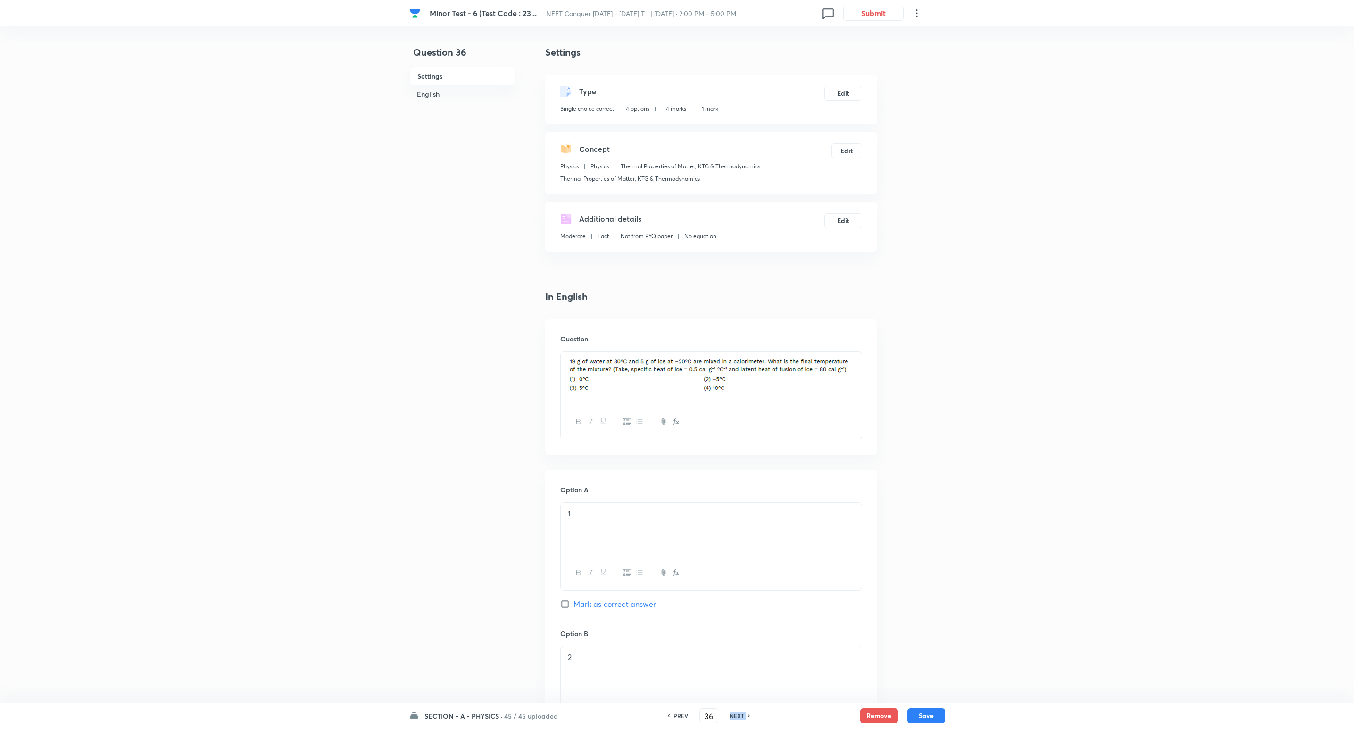
type input "37"
click at [737, 718] on h6 "NEXT" at bounding box center [737, 716] width 15 height 8
checkbox input "false"
type input "38"
click at [737, 718] on h6 "NEXT" at bounding box center [737, 716] width 15 height 8
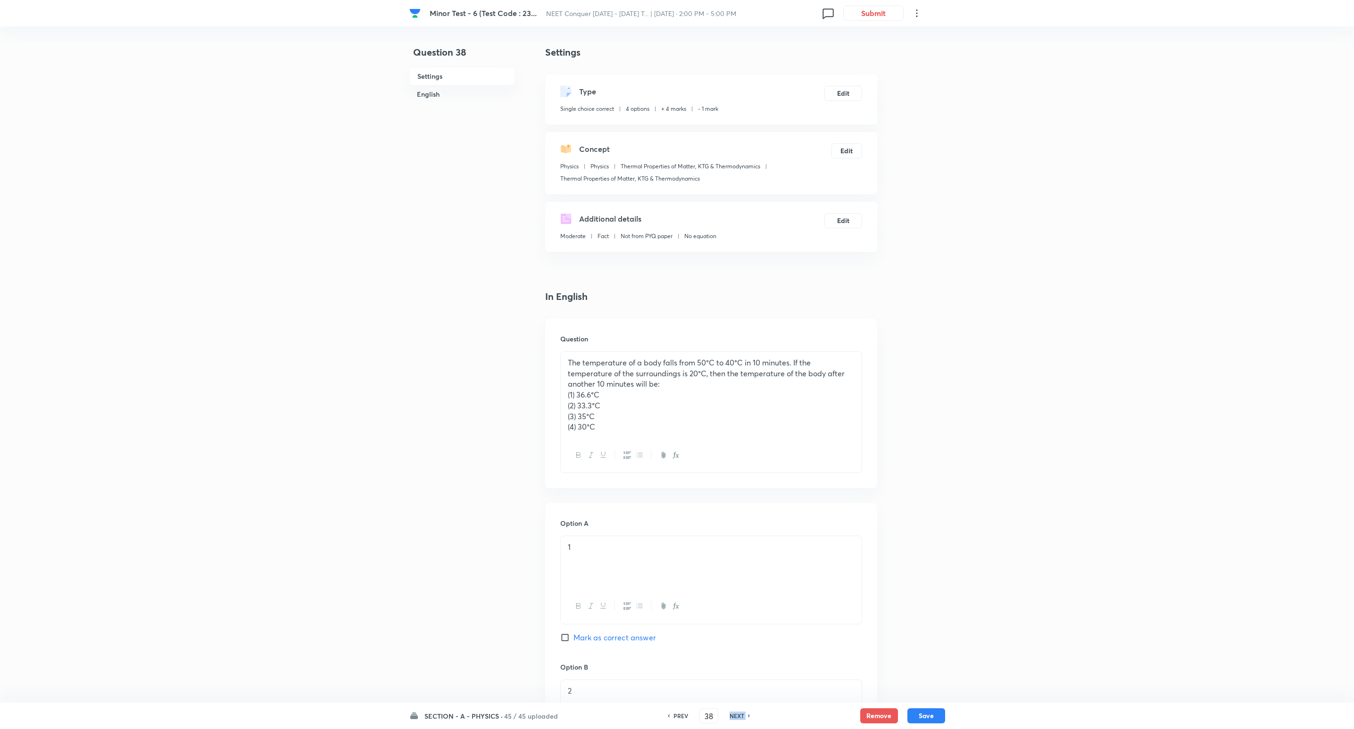
checkbox input "false"
type input "39"
click at [737, 718] on h6 "NEXT" at bounding box center [737, 716] width 15 height 8
checkbox input "false"
type input "40"
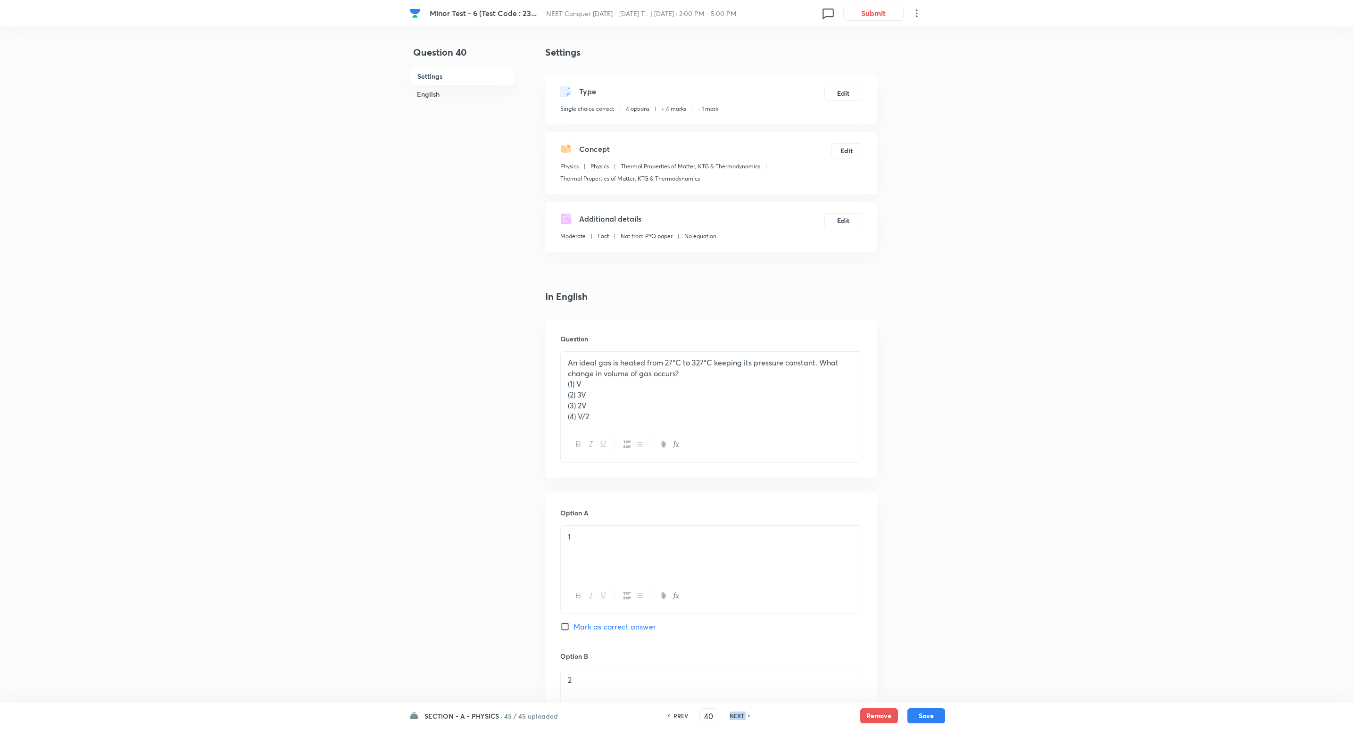
click at [737, 718] on h6 "NEXT" at bounding box center [737, 716] width 15 height 8
checkbox input "false"
type input "41"
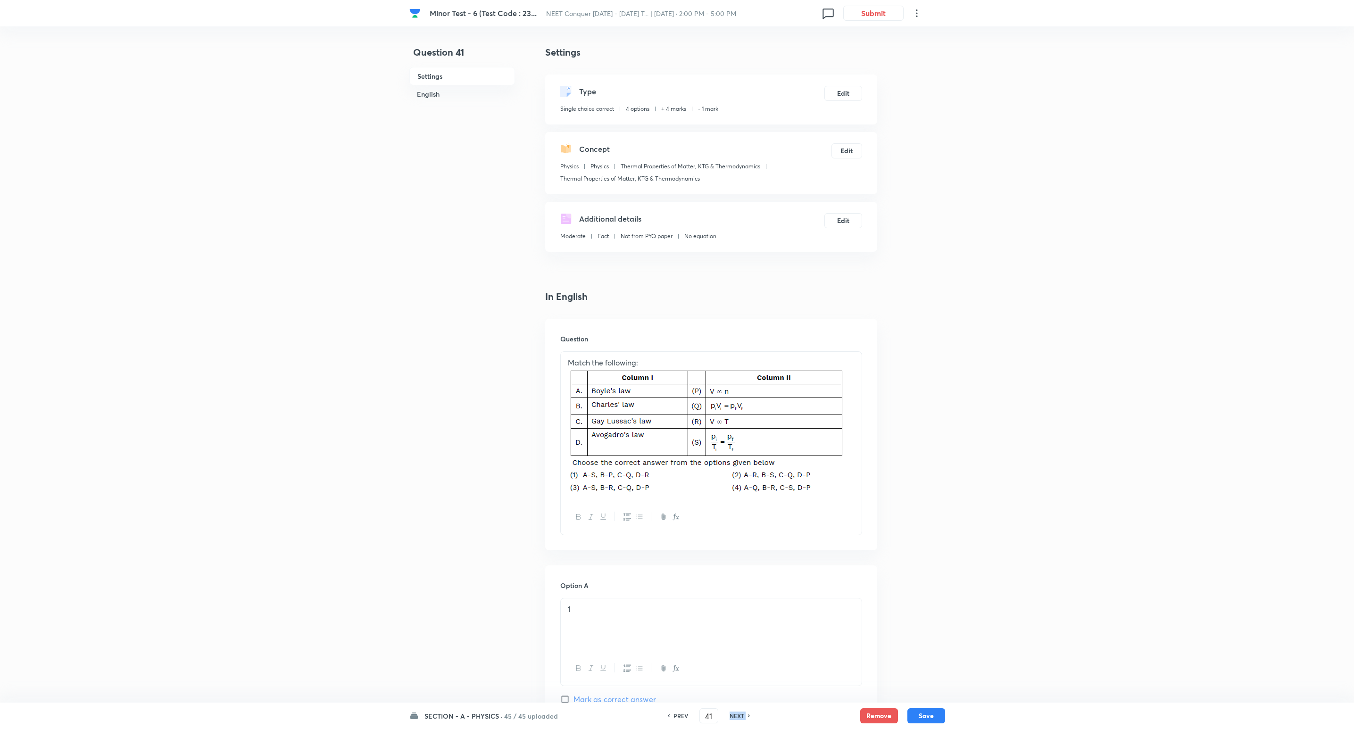
click at [737, 718] on h6 "NEXT" at bounding box center [737, 716] width 15 height 8
checkbox input "false"
type input "42"
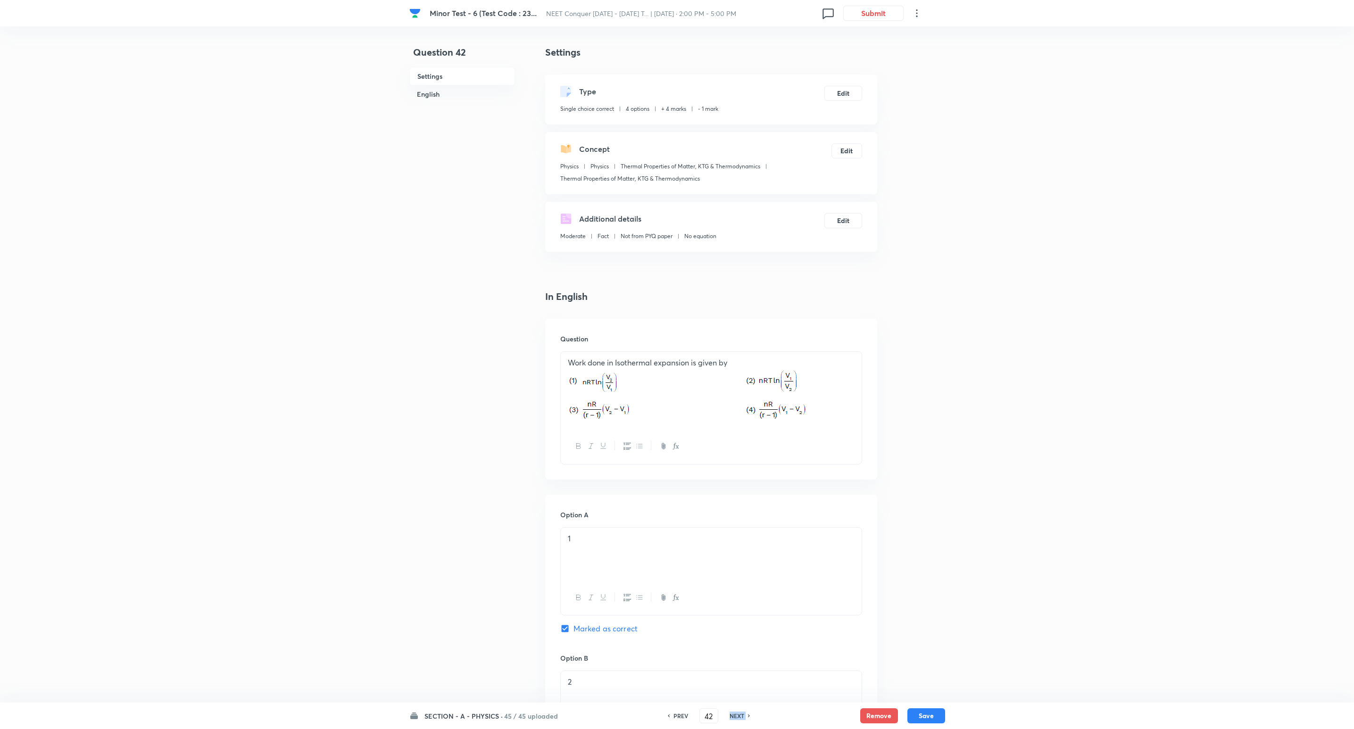
click at [737, 718] on h6 "NEXT" at bounding box center [737, 716] width 15 height 8
checkbox input "false"
type input "43"
checkbox input "true"
click at [737, 718] on h6 "NEXT" at bounding box center [737, 716] width 15 height 8
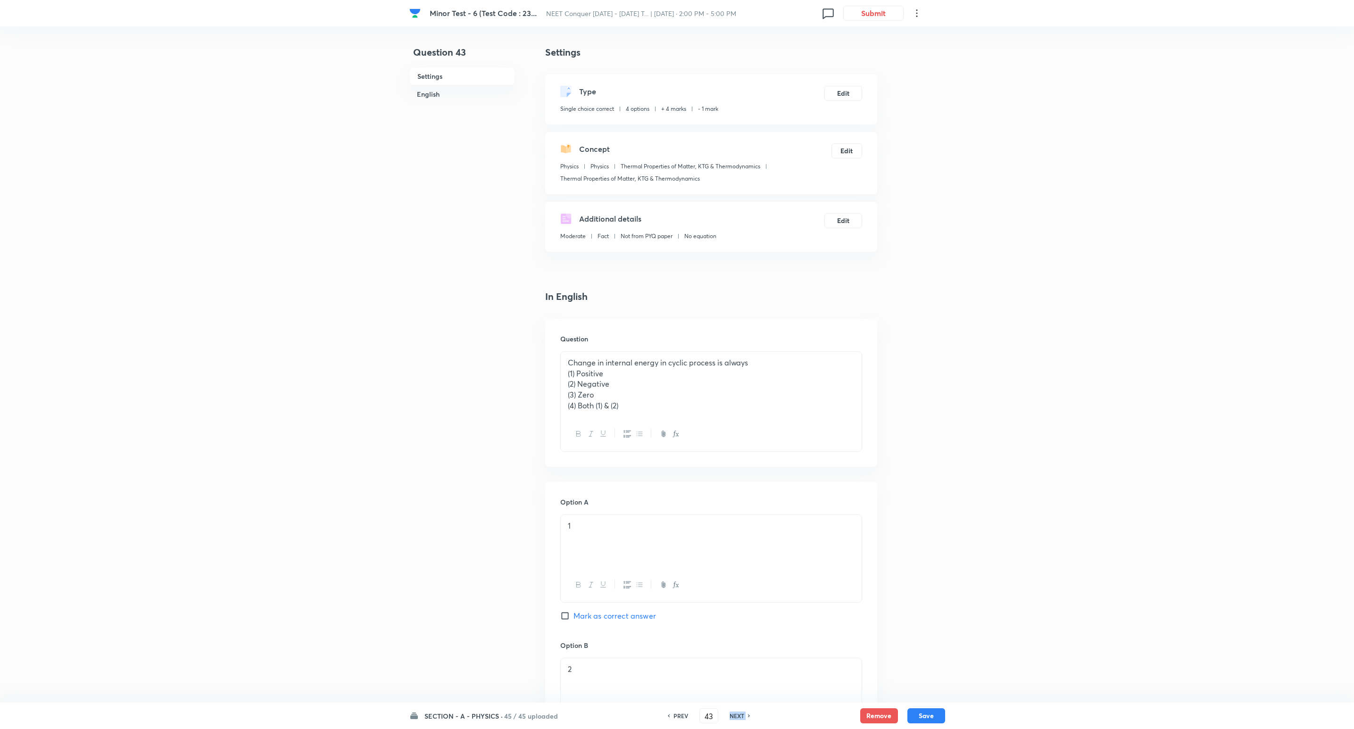
checkbox input "true"
checkbox input "false"
type input "44"
click at [737, 718] on h6 "NEXT" at bounding box center [737, 716] width 15 height 8
checkbox input "false"
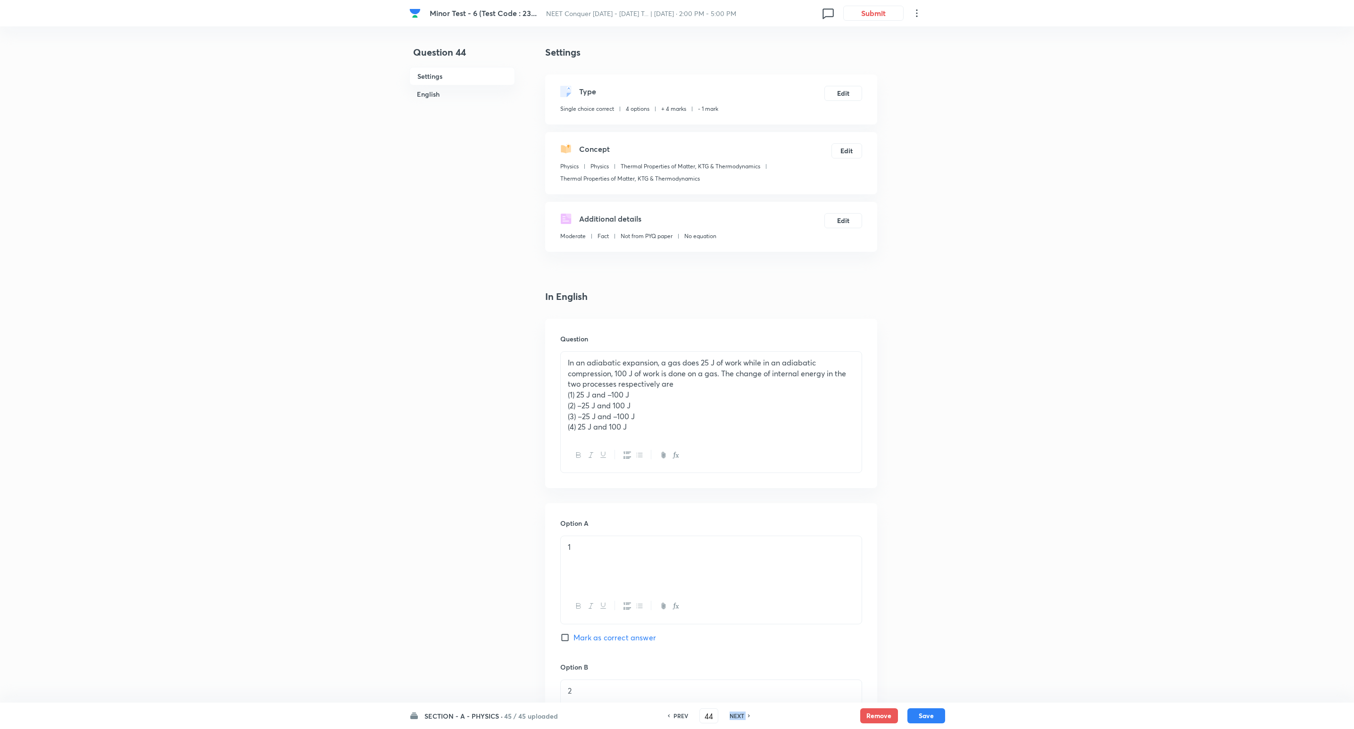
type input "45"
click at [737, 718] on h6 "NEXT" at bounding box center [737, 716] width 15 height 8
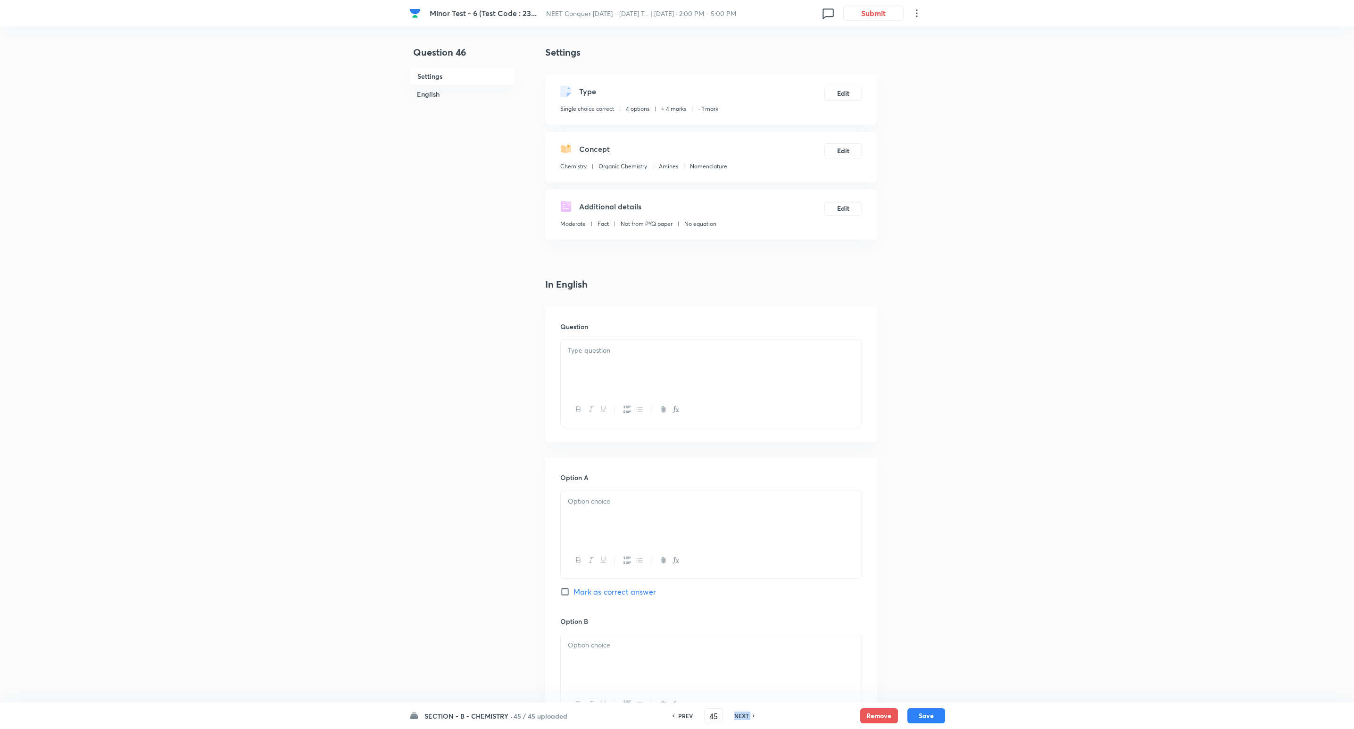
checkbox input "false"
type input "46"
click at [737, 718] on h6 "NEXT" at bounding box center [742, 716] width 15 height 8
checkbox input "false"
type input "47"
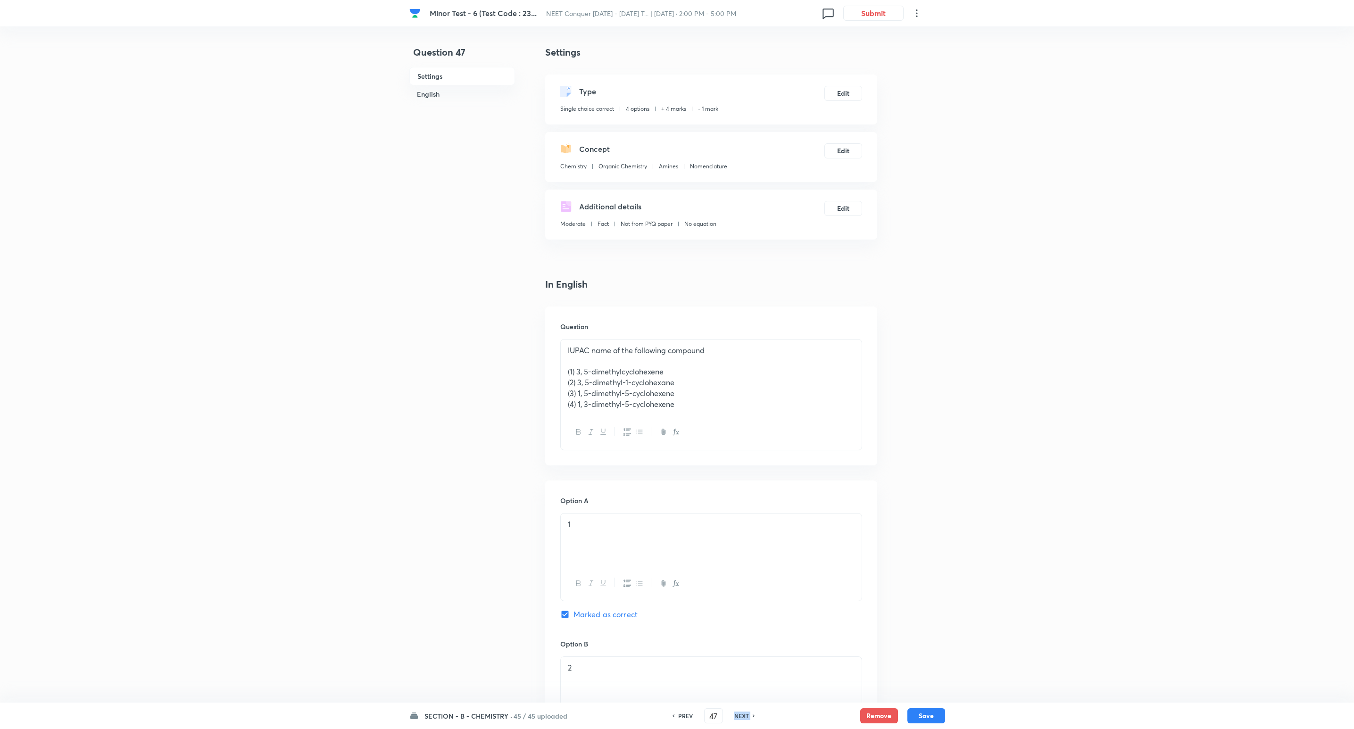
click at [737, 718] on h6 "NEXT" at bounding box center [742, 716] width 15 height 8
checkbox input "false"
type input "48"
click at [737, 718] on h6 "NEXT" at bounding box center [742, 716] width 15 height 8
checkbox input "false"
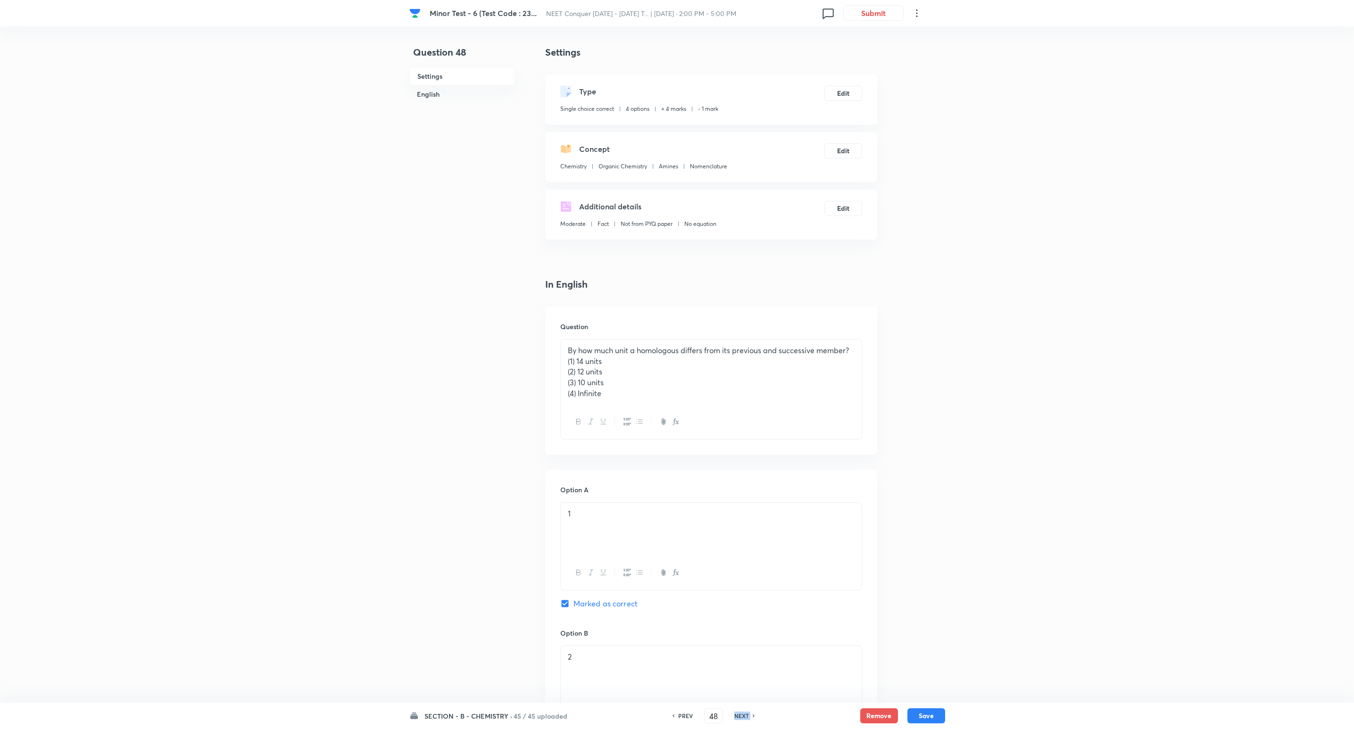
type input "49"
click at [737, 718] on h6 "NEXT" at bounding box center [742, 716] width 15 height 8
checkbox input "false"
type input "50"
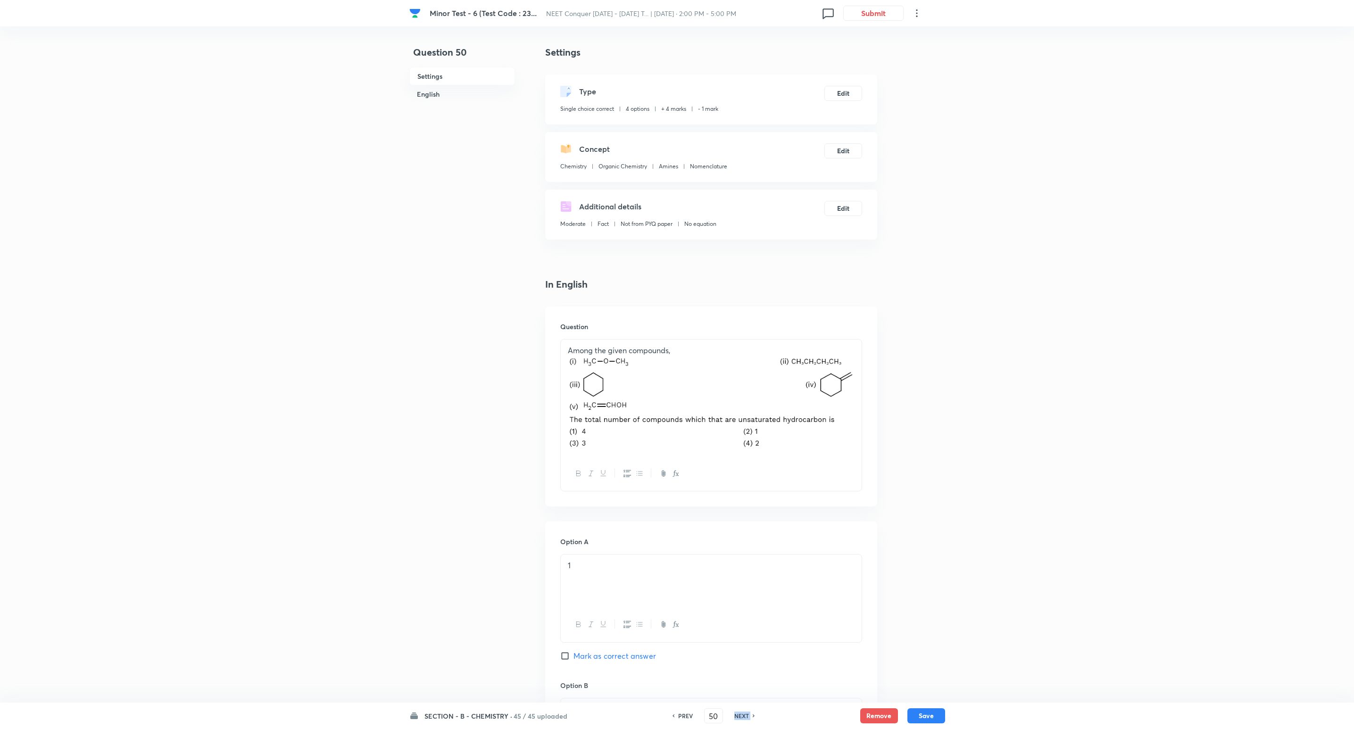
click at [737, 718] on h6 "NEXT" at bounding box center [742, 716] width 15 height 8
checkbox input "false"
type input "51"
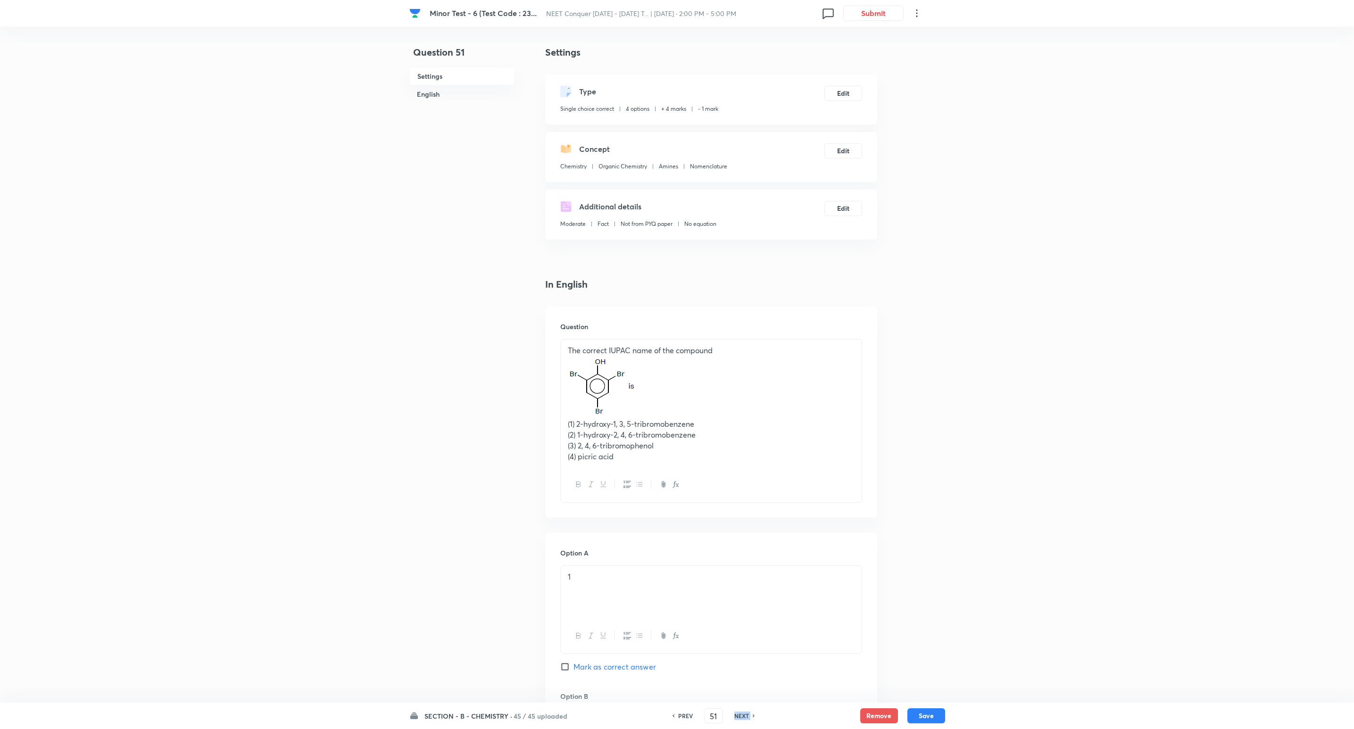
click at [737, 718] on h6 "NEXT" at bounding box center [742, 716] width 15 height 8
checkbox input "false"
type input "52"
click at [737, 718] on h6 "NEXT" at bounding box center [742, 716] width 15 height 8
checkbox input "false"
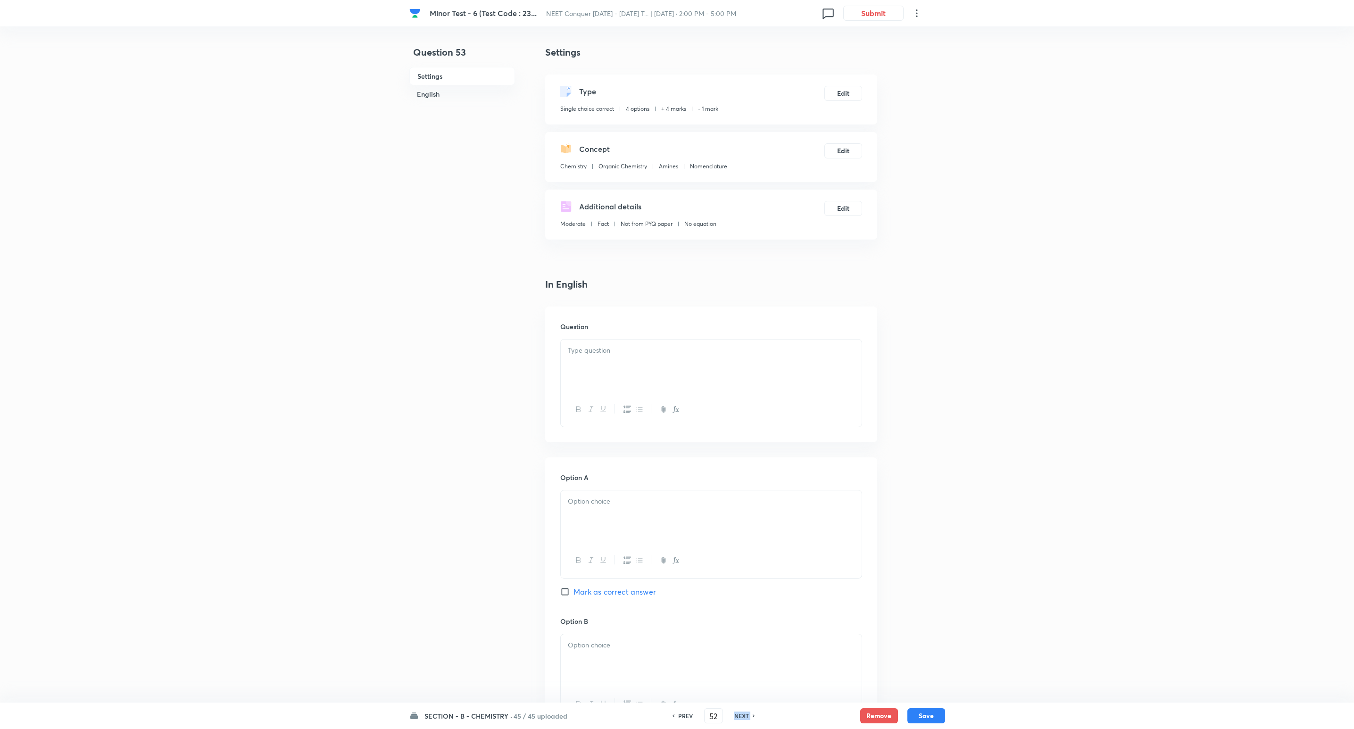
type input "53"
click at [737, 718] on h6 "NEXT" at bounding box center [742, 716] width 15 height 8
checkbox input "false"
type input "54"
click at [737, 718] on h6 "NEXT" at bounding box center [742, 716] width 15 height 8
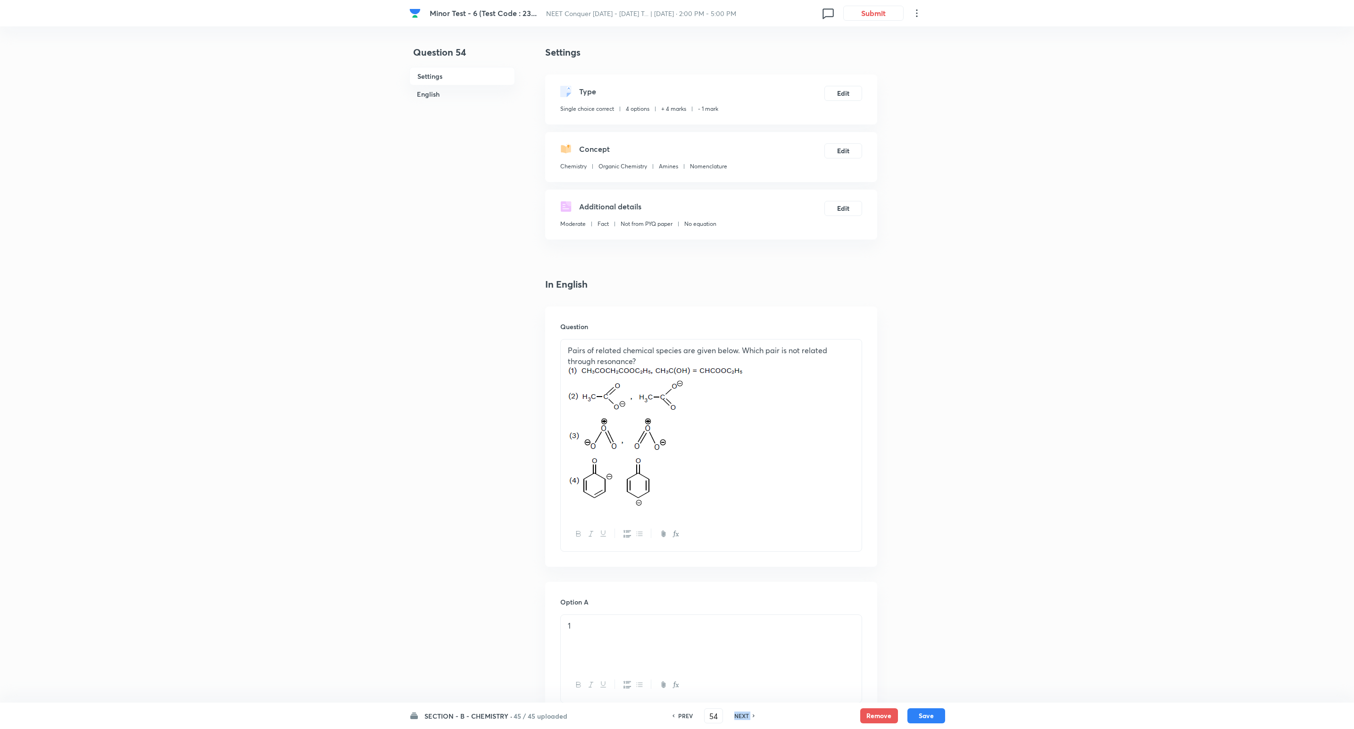
checkbox input "false"
type input "55"
click at [737, 718] on h6 "NEXT" at bounding box center [742, 716] width 15 height 8
checkbox input "false"
type input "56"
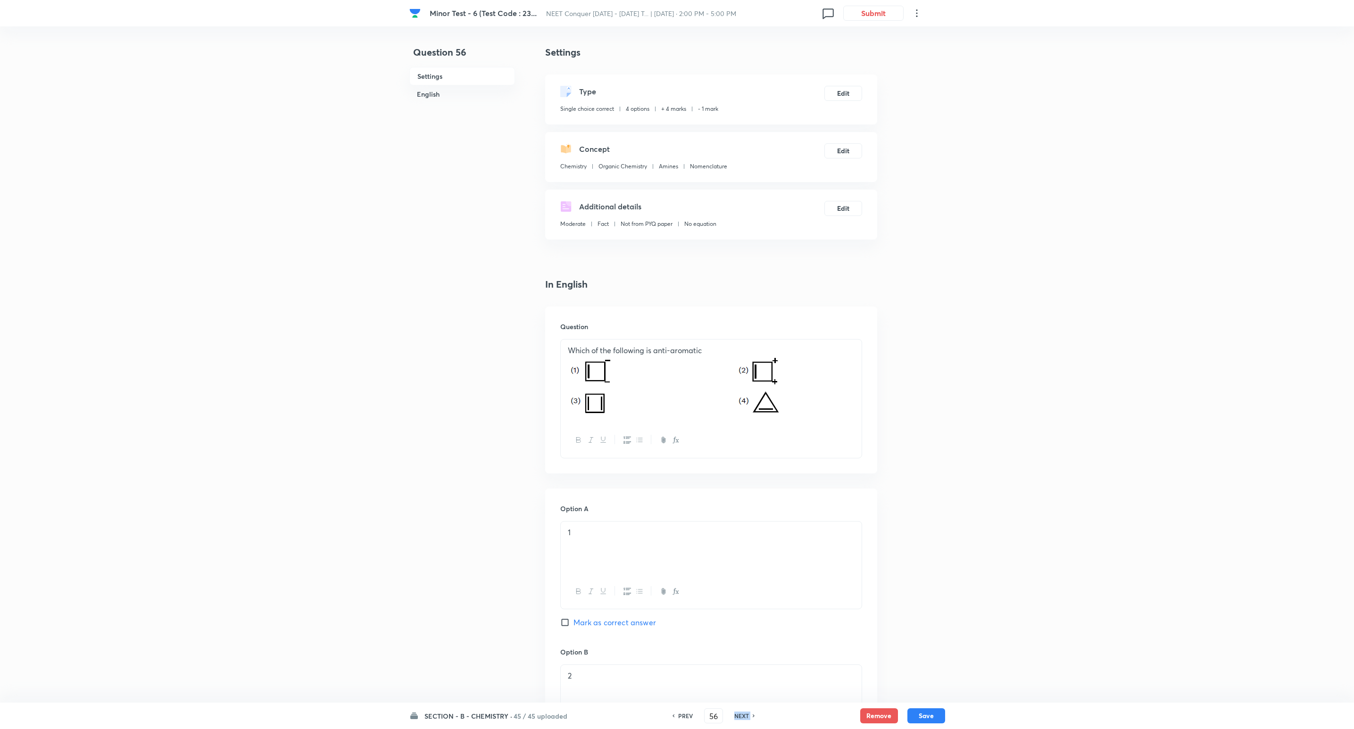
click at [737, 718] on h6 "NEXT" at bounding box center [742, 716] width 15 height 8
checkbox input "false"
checkbox input "true"
type input "57"
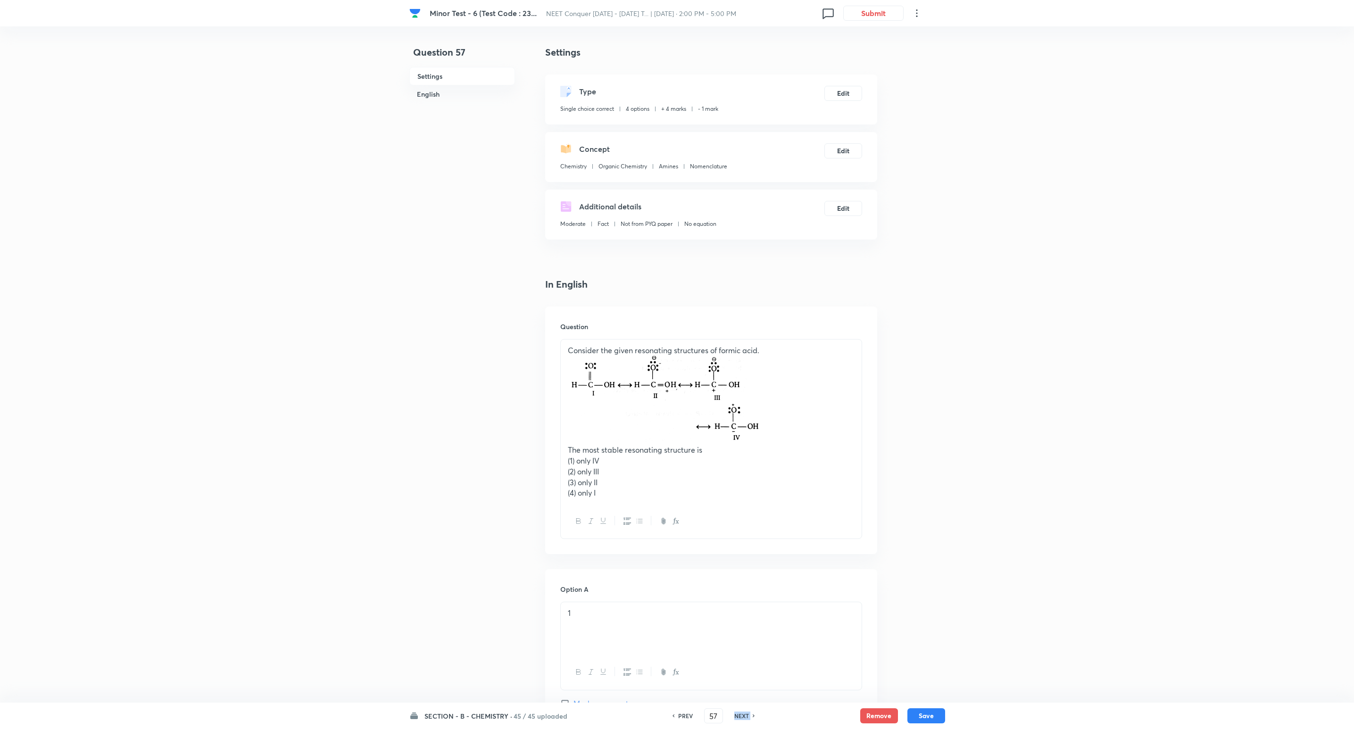
click at [737, 718] on h6 "NEXT" at bounding box center [742, 716] width 15 height 8
checkbox input "false"
type input "58"
click at [737, 718] on h6 "NEXT" at bounding box center [742, 716] width 15 height 8
checkbox input "false"
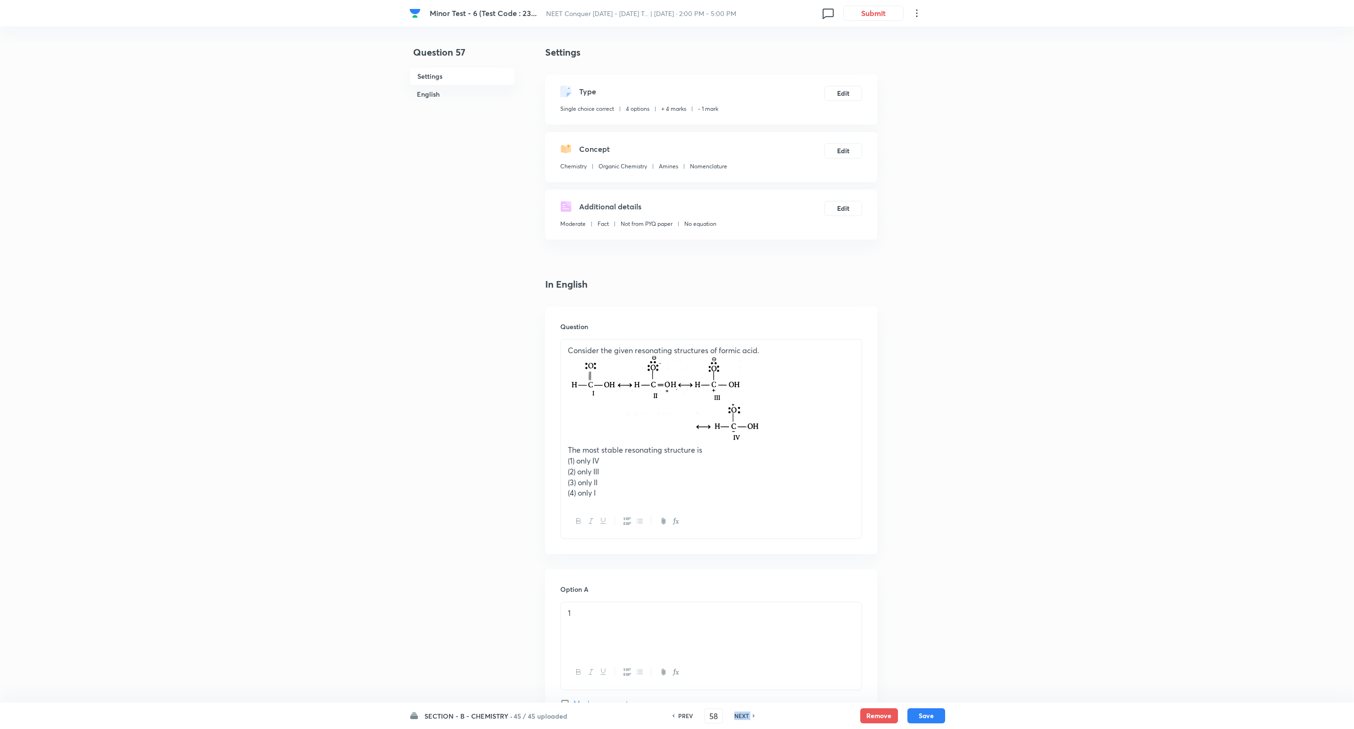
type input "59"
click at [737, 718] on h6 "NEXT" at bounding box center [742, 716] width 15 height 8
checkbox input "false"
type input "60"
click at [737, 718] on h6 "NEXT" at bounding box center [742, 716] width 15 height 8
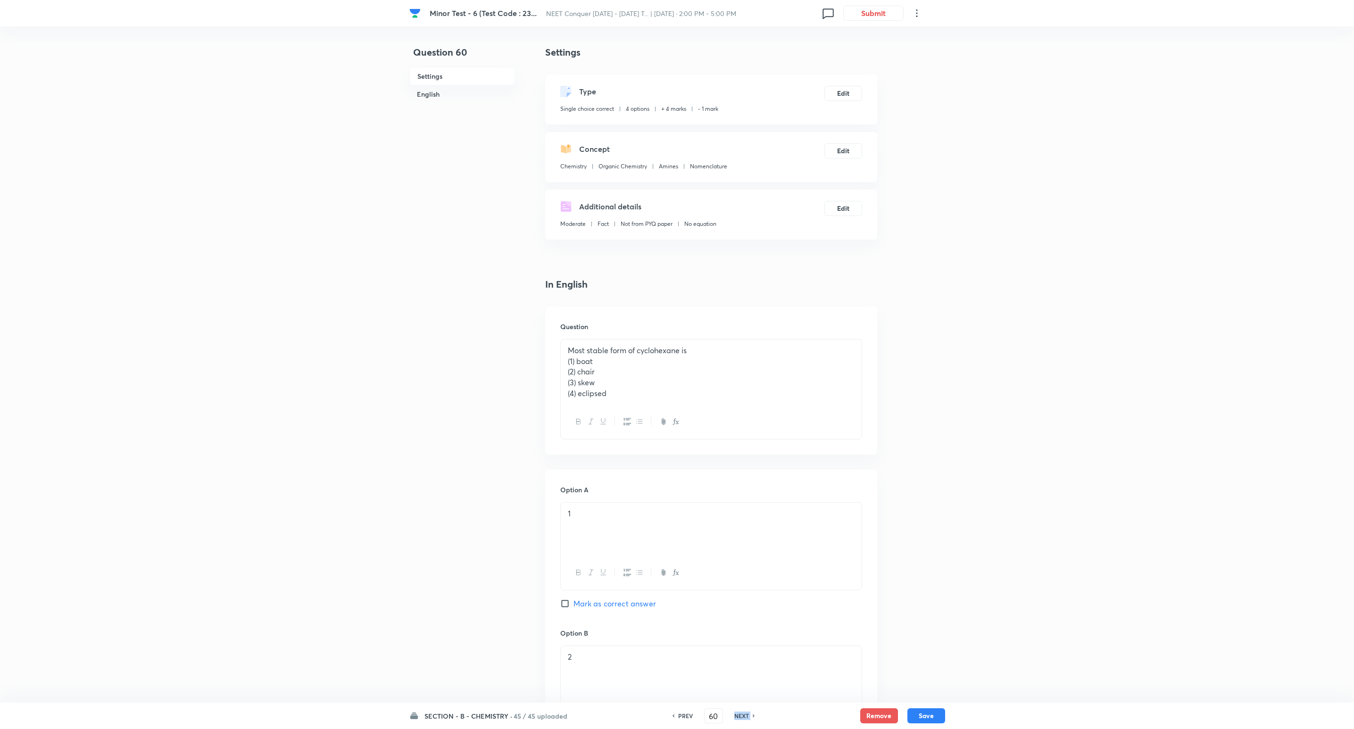
checkbox input "false"
checkbox input "true"
type input "61"
click at [737, 718] on h6 "NEXT" at bounding box center [742, 716] width 15 height 8
checkbox input "false"
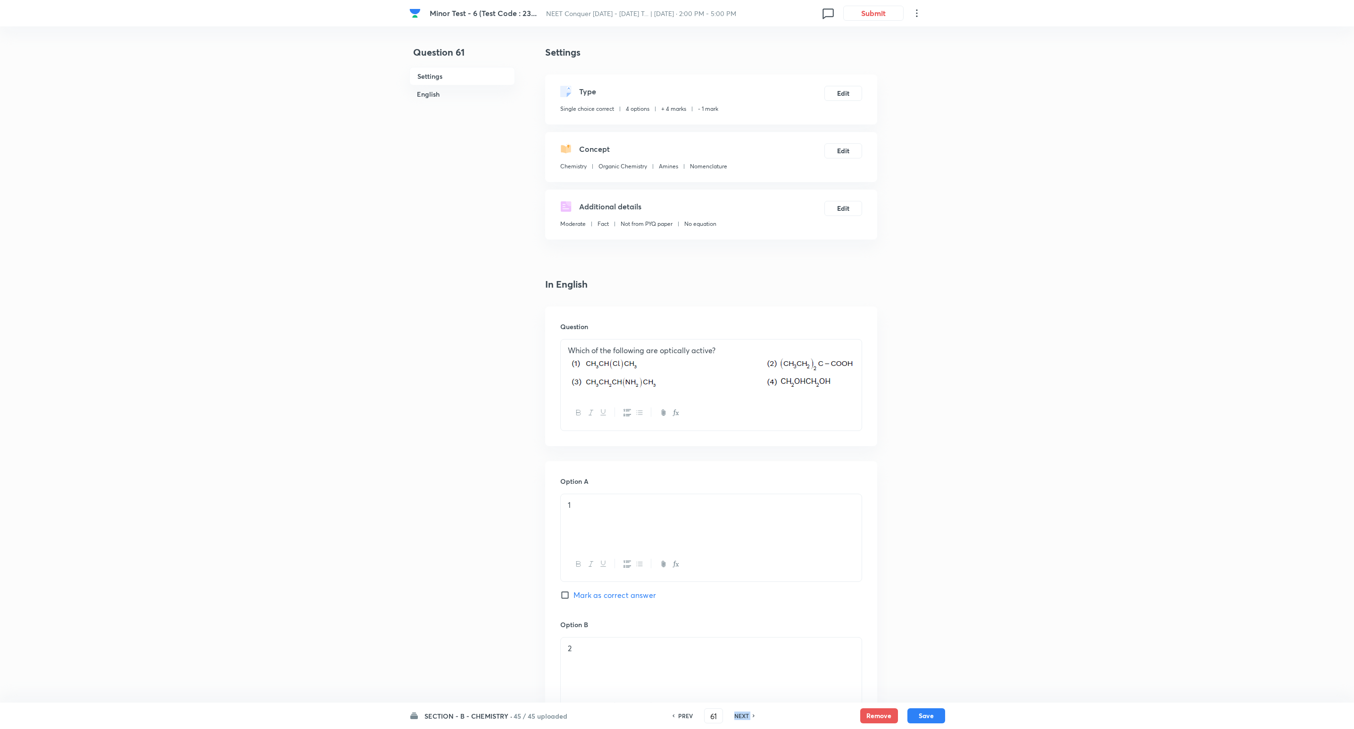
type input "62"
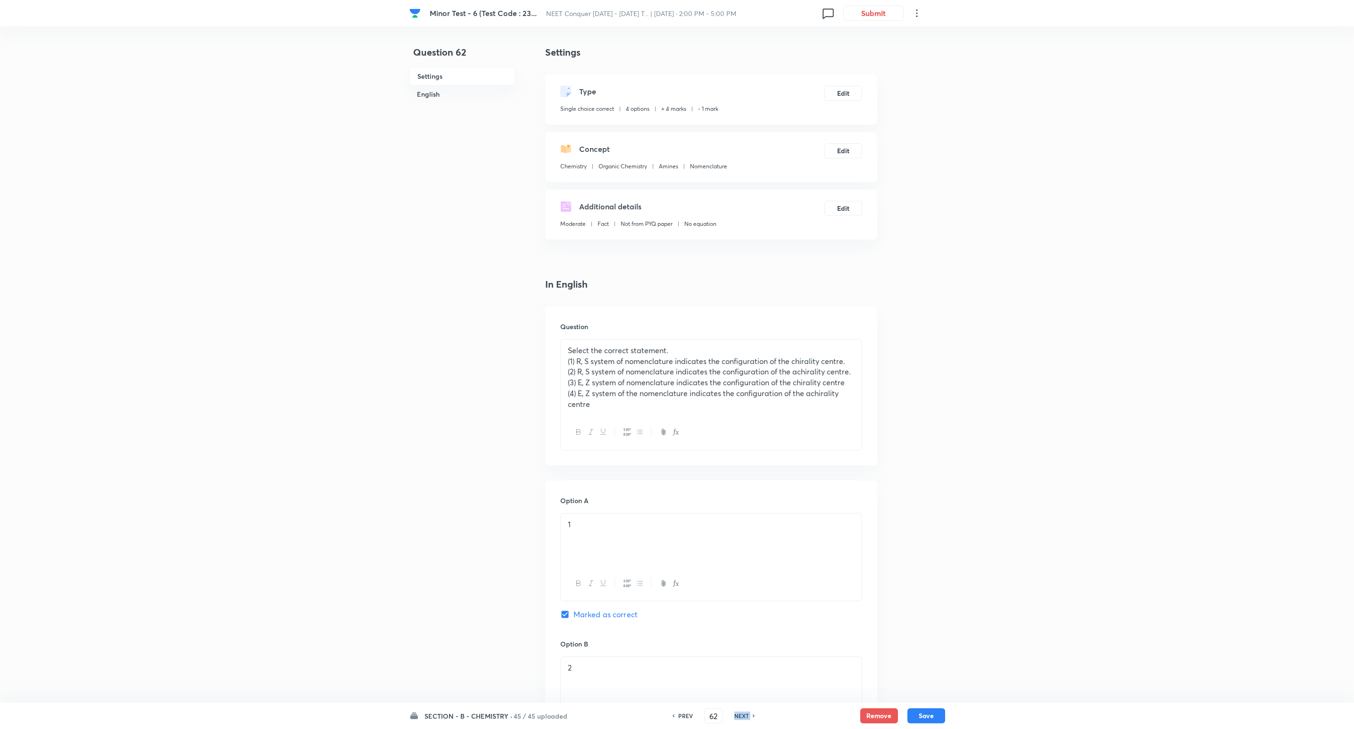
click at [737, 718] on h6 "NEXT" at bounding box center [742, 716] width 15 height 8
checkbox input "false"
type input "63"
click at [737, 718] on h6 "NEXT" at bounding box center [742, 716] width 15 height 8
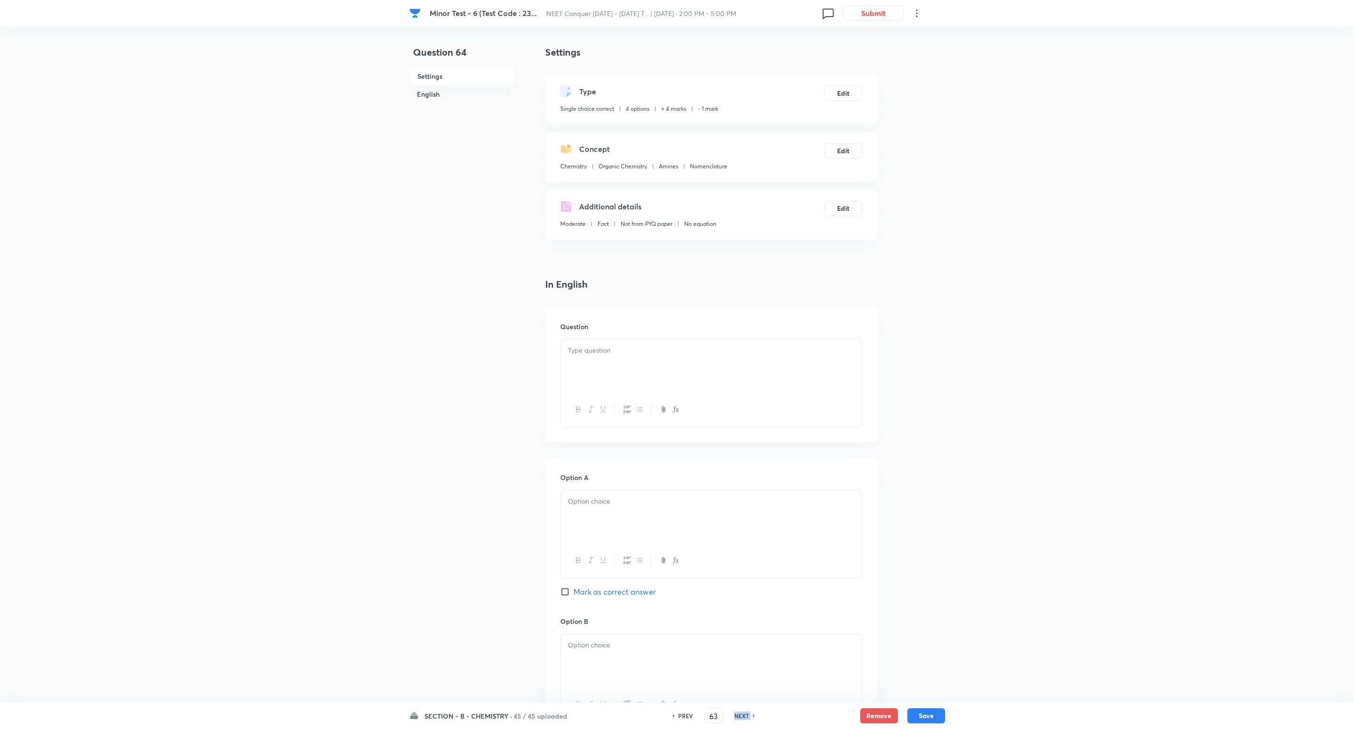
checkbox input "false"
type input "64"
click at [737, 718] on h6 "NEXT" at bounding box center [742, 716] width 15 height 8
checkbox input "false"
type input "65"
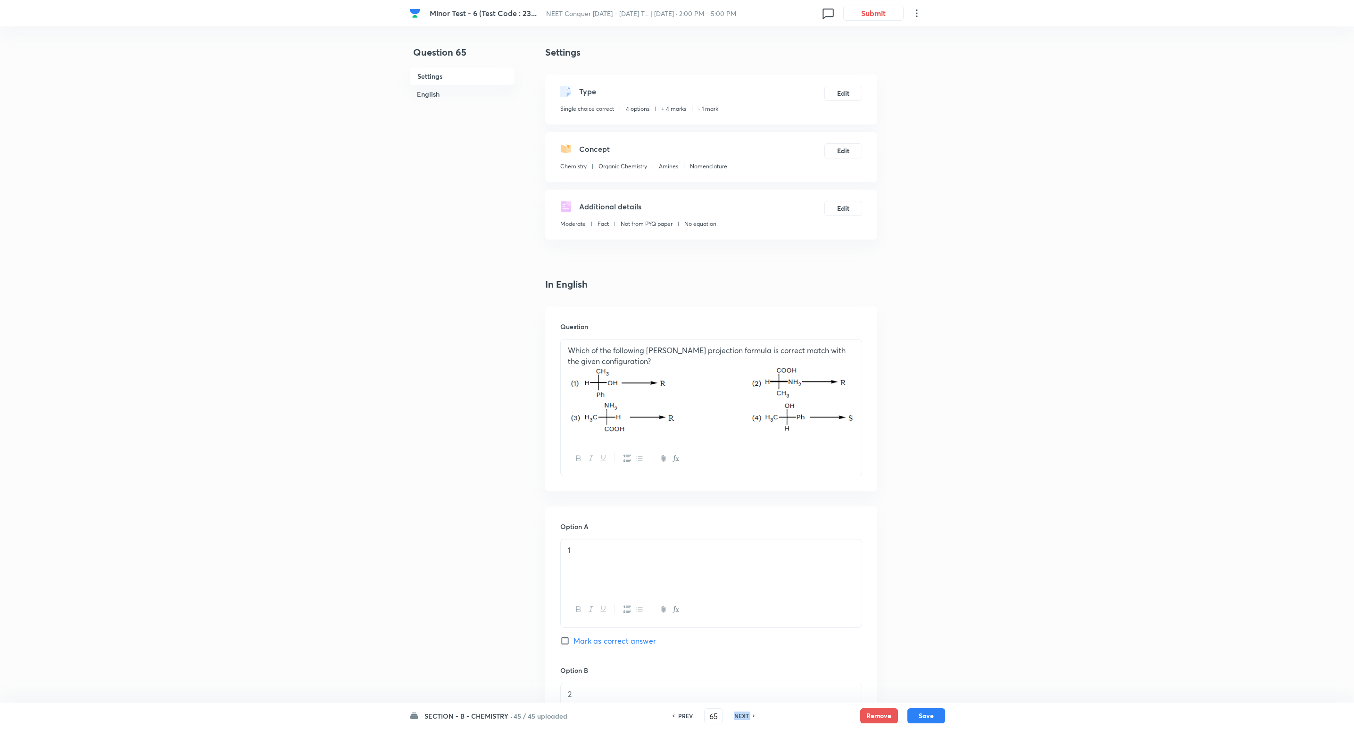
click at [737, 718] on h6 "NEXT" at bounding box center [742, 716] width 15 height 8
checkbox input "false"
type input "66"
click at [737, 718] on h6 "NEXT" at bounding box center [742, 716] width 15 height 8
checkbox input "false"
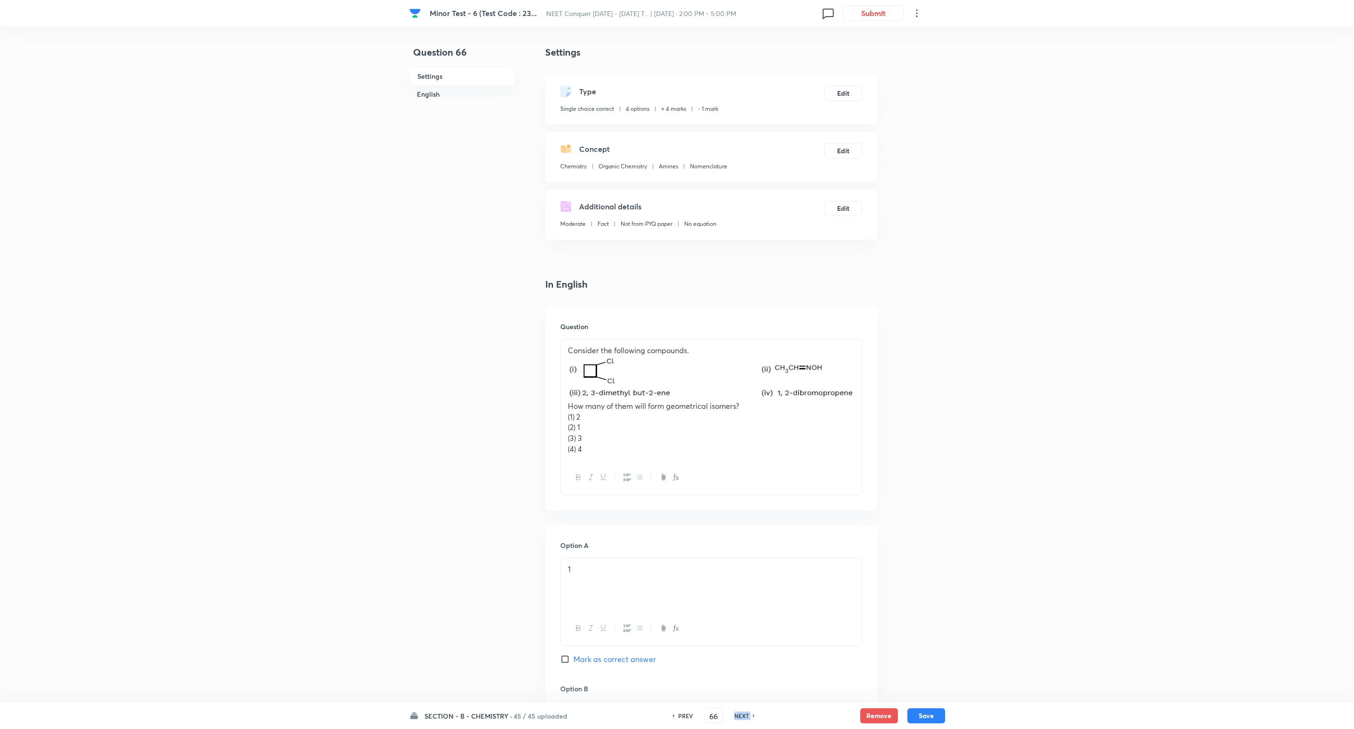
type input "67"
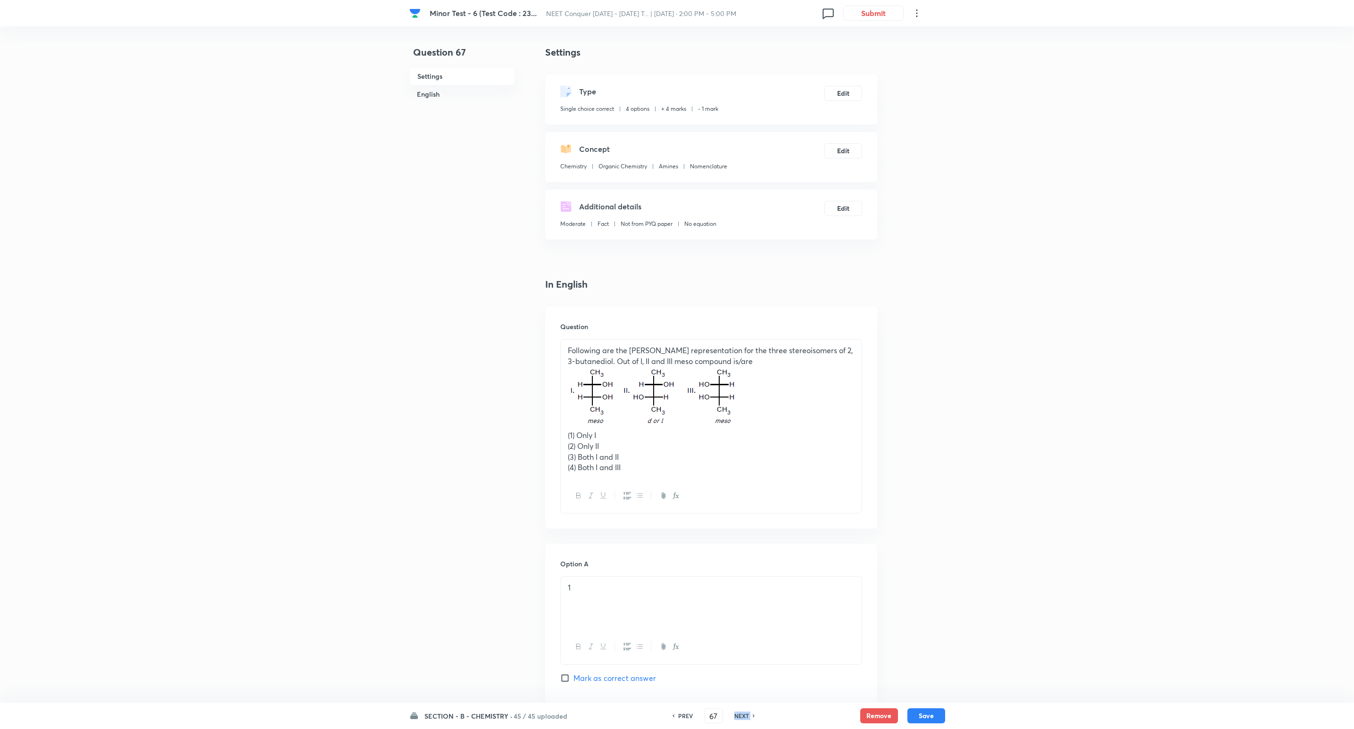
click at [737, 718] on h6 "NEXT" at bounding box center [742, 716] width 15 height 8
checkbox input "false"
type input "68"
click at [737, 718] on h6 "NEXT" at bounding box center [742, 716] width 15 height 8
checkbox input "false"
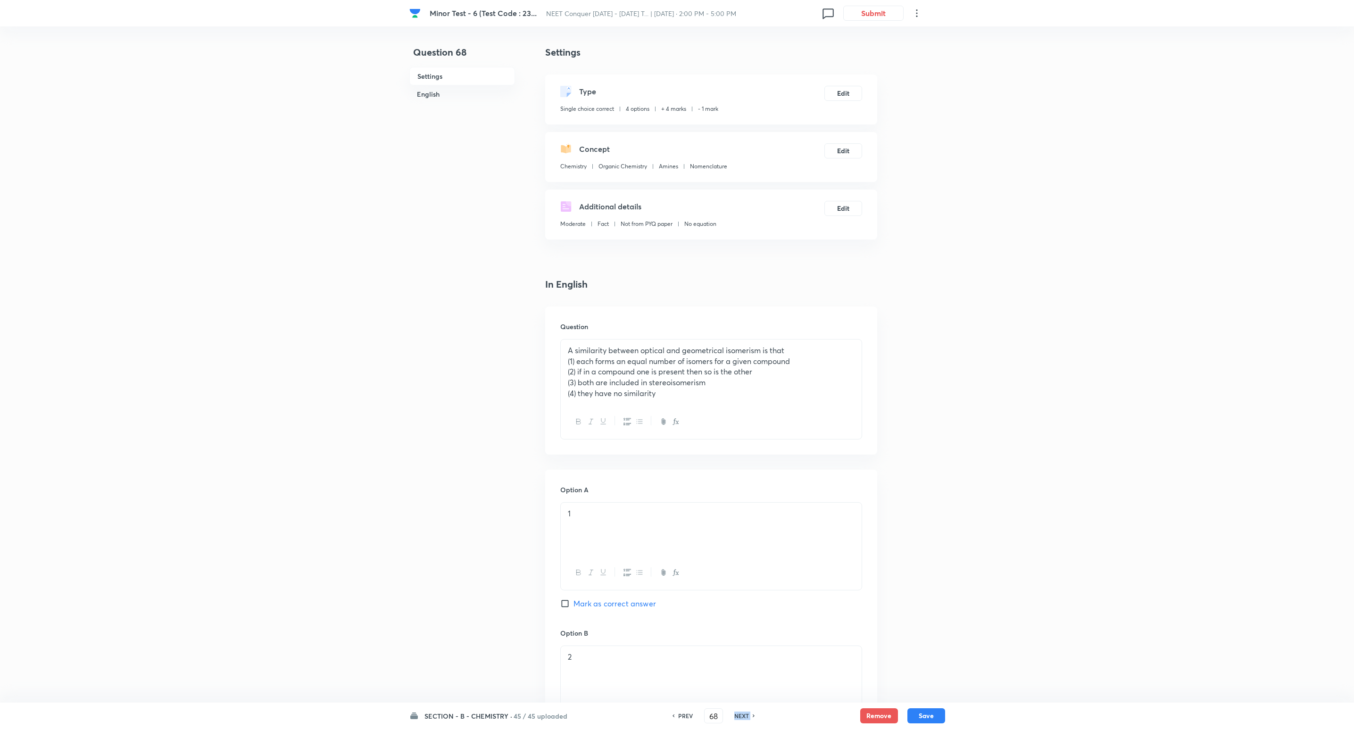
type input "69"
click at [737, 718] on h6 "NEXT" at bounding box center [742, 716] width 15 height 8
checkbox input "false"
checkbox input "true"
type input "70"
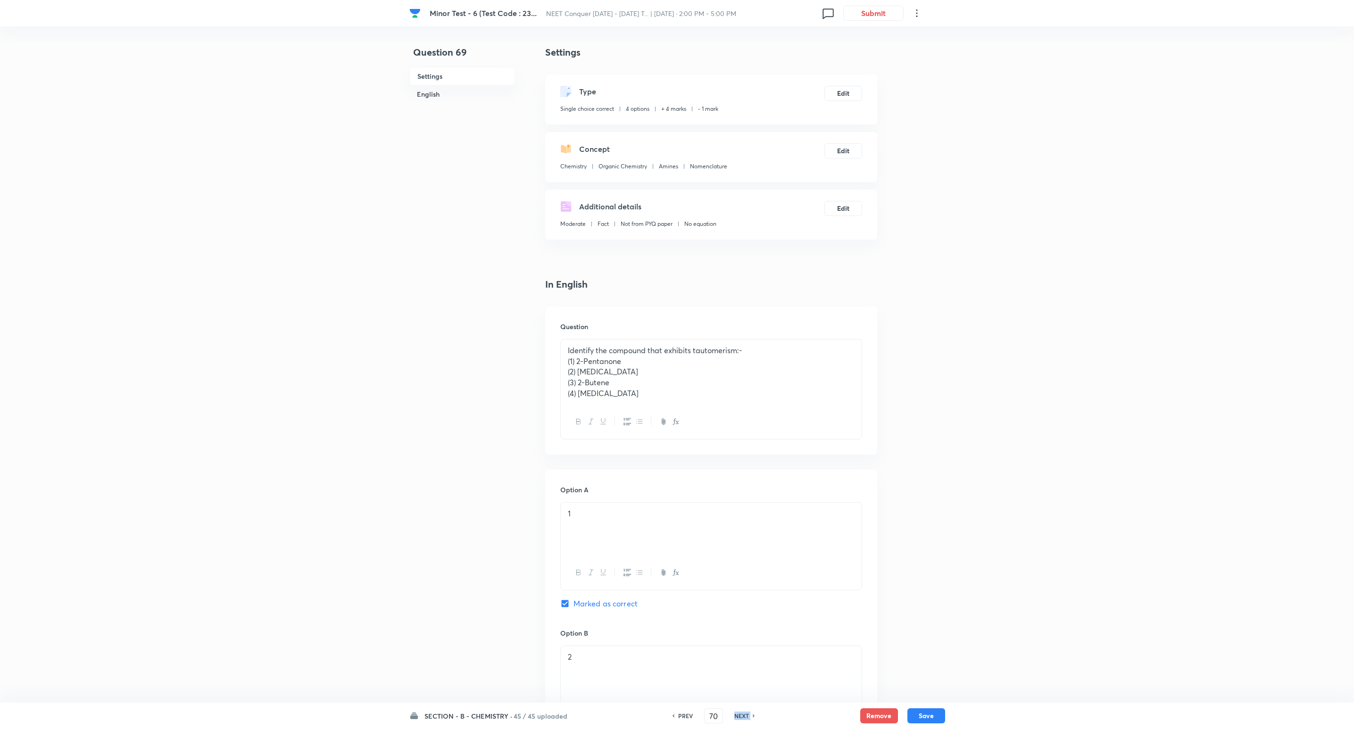
click at [737, 718] on h6 "NEXT" at bounding box center [742, 716] width 15 height 8
checkbox input "false"
type input "71"
click at [737, 718] on h6 "NEXT" at bounding box center [742, 716] width 15 height 8
checkbox input "false"
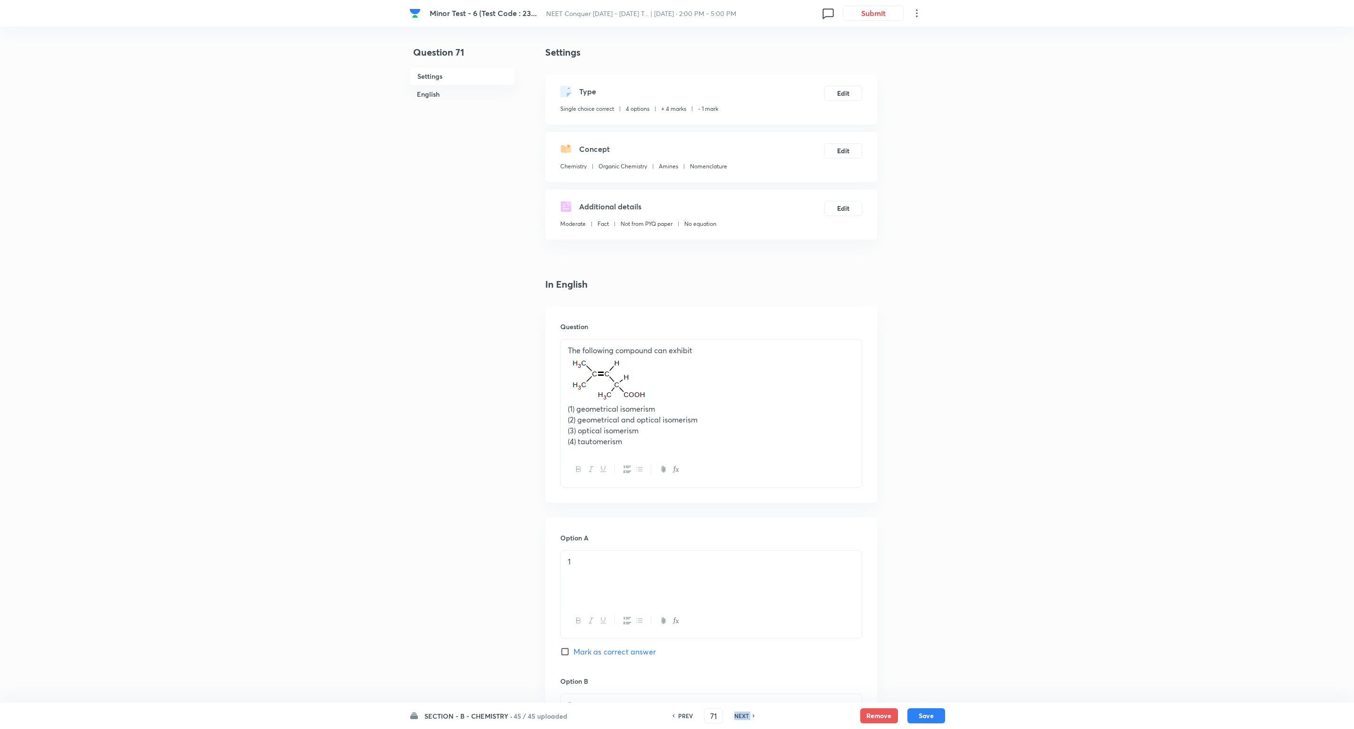
type input "72"
click at [737, 718] on h6 "NEXT" at bounding box center [742, 716] width 15 height 8
checkbox input "false"
type input "73"
checkbox input "true"
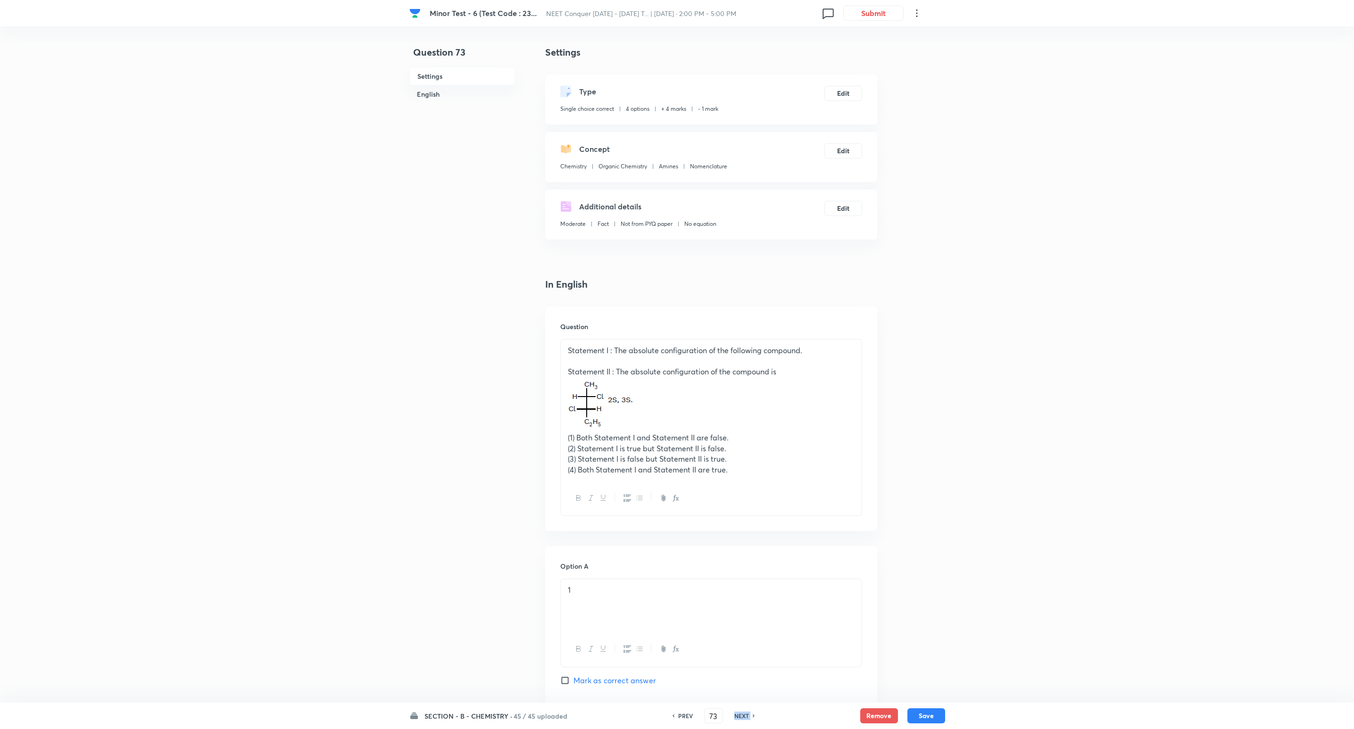
click at [737, 718] on h6 "NEXT" at bounding box center [742, 716] width 15 height 8
checkbox input "true"
checkbox input "false"
type input "74"
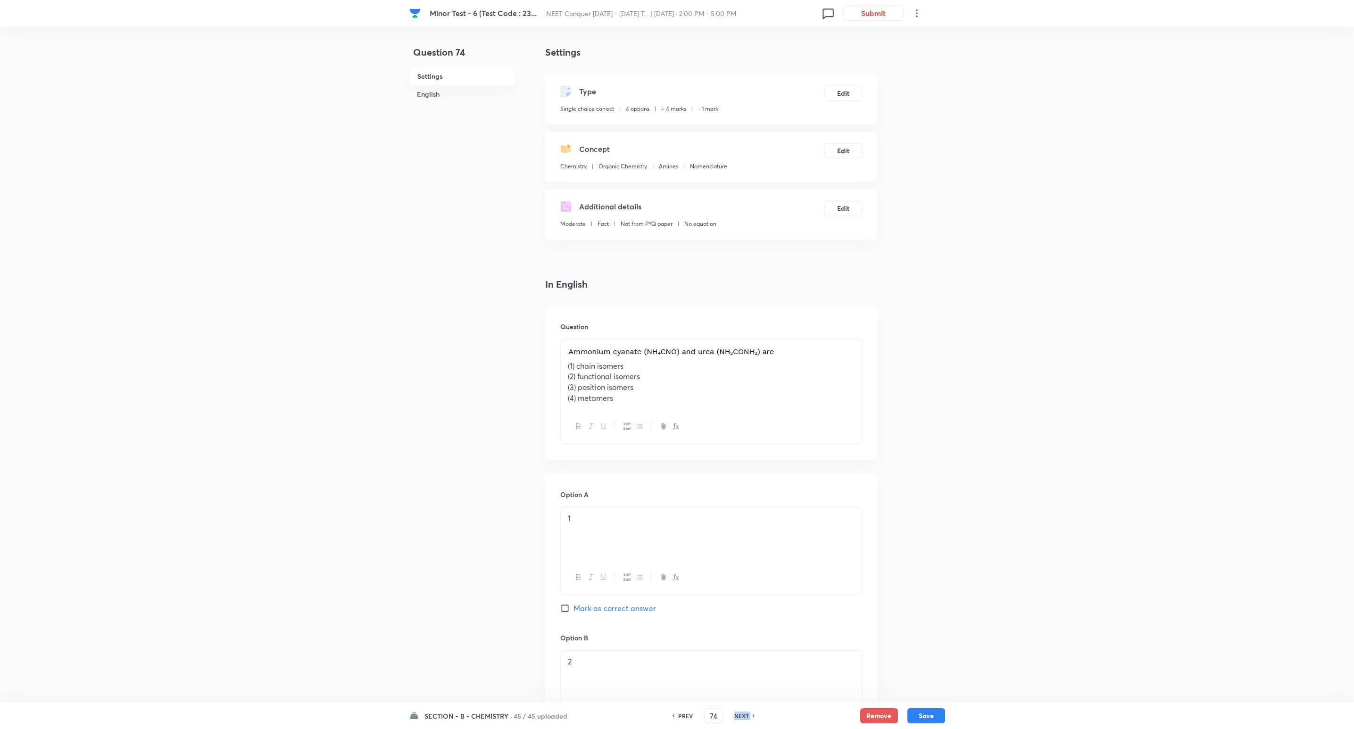
click at [737, 718] on h6 "NEXT" at bounding box center [742, 716] width 15 height 8
checkbox input "false"
type input "75"
click at [737, 718] on h6 "NEXT" at bounding box center [742, 716] width 15 height 8
checkbox input "true"
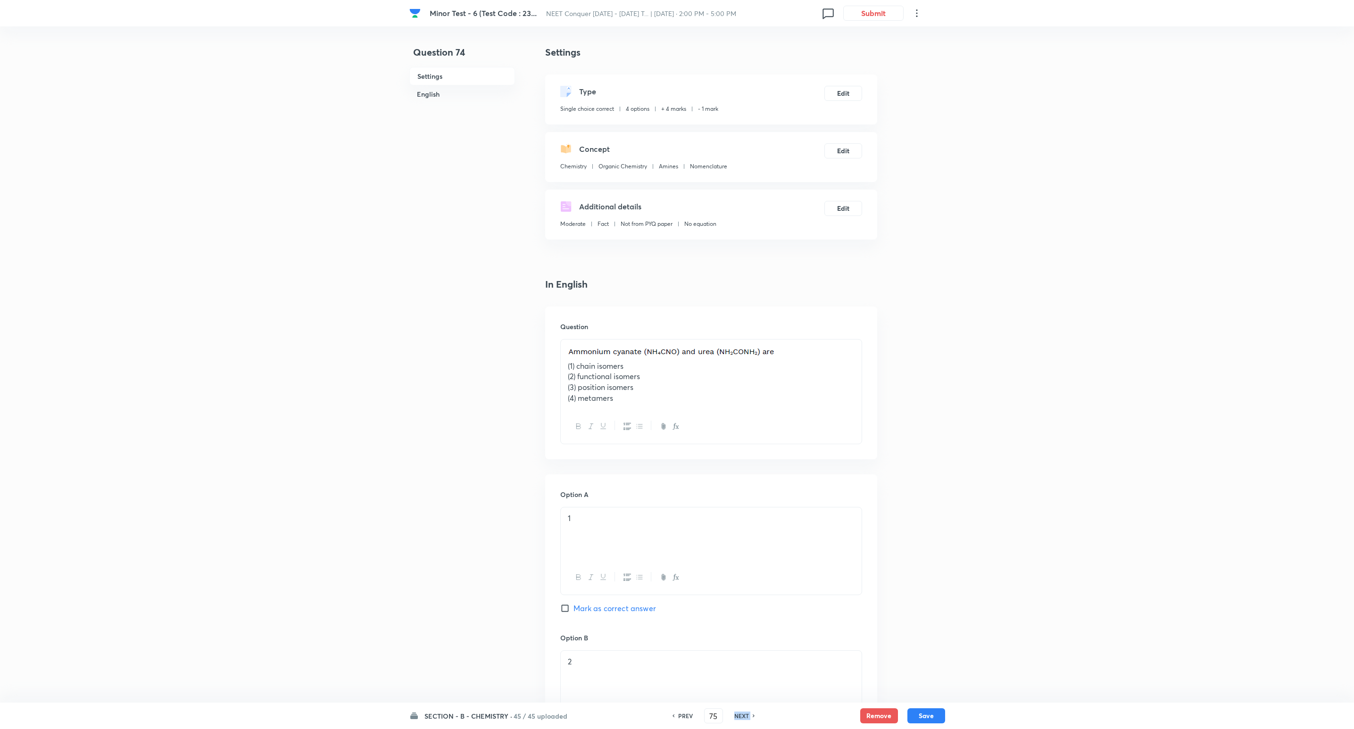
type input "76"
click at [737, 718] on h6 "NEXT" at bounding box center [742, 716] width 15 height 8
checkbox input "false"
type input "77"
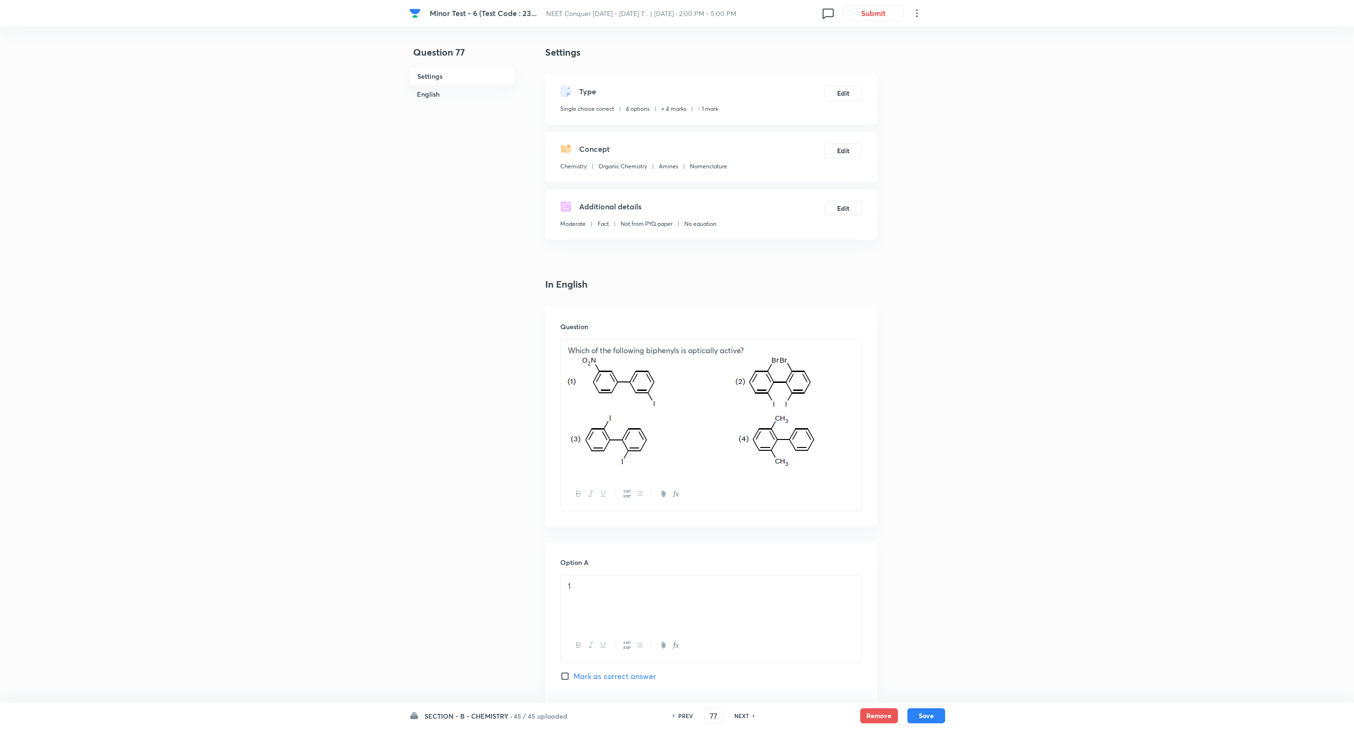
click at [737, 718] on h6 "NEXT" at bounding box center [742, 716] width 15 height 8
checkbox input "false"
type input "78"
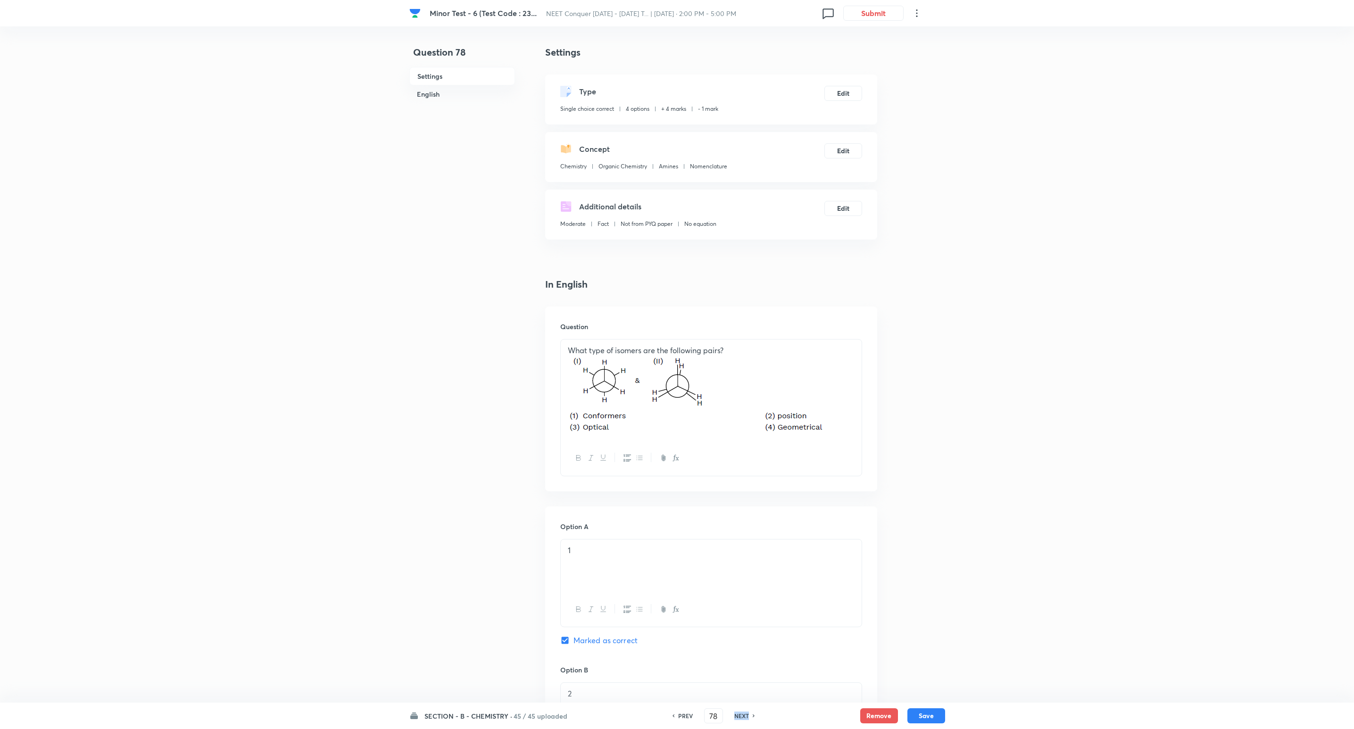
click at [737, 718] on h6 "NEXT" at bounding box center [742, 716] width 15 height 8
checkbox input "false"
type input "79"
click at [737, 718] on h6 "NEXT" at bounding box center [742, 716] width 15 height 8
checkbox input "false"
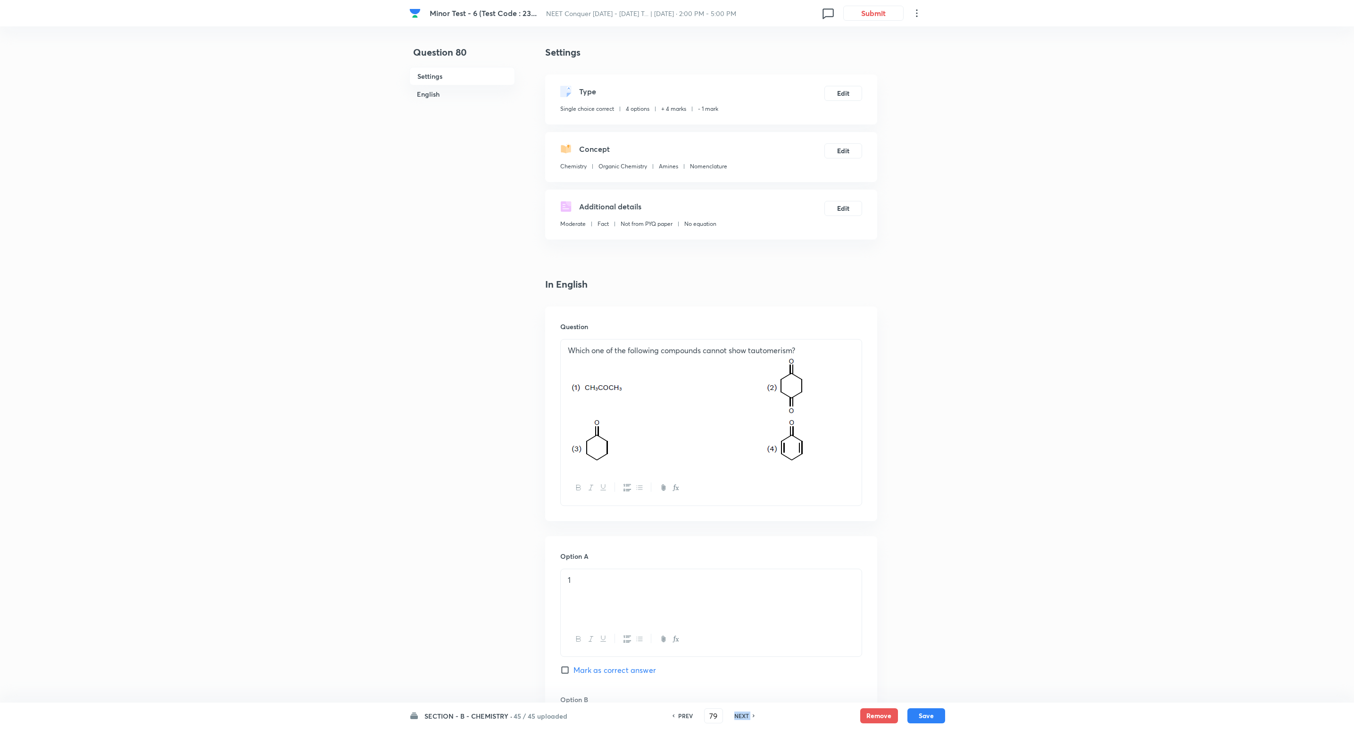
checkbox input "true"
type input "80"
click at [737, 718] on h6 "NEXT" at bounding box center [742, 716] width 15 height 8
checkbox input "true"
checkbox input "false"
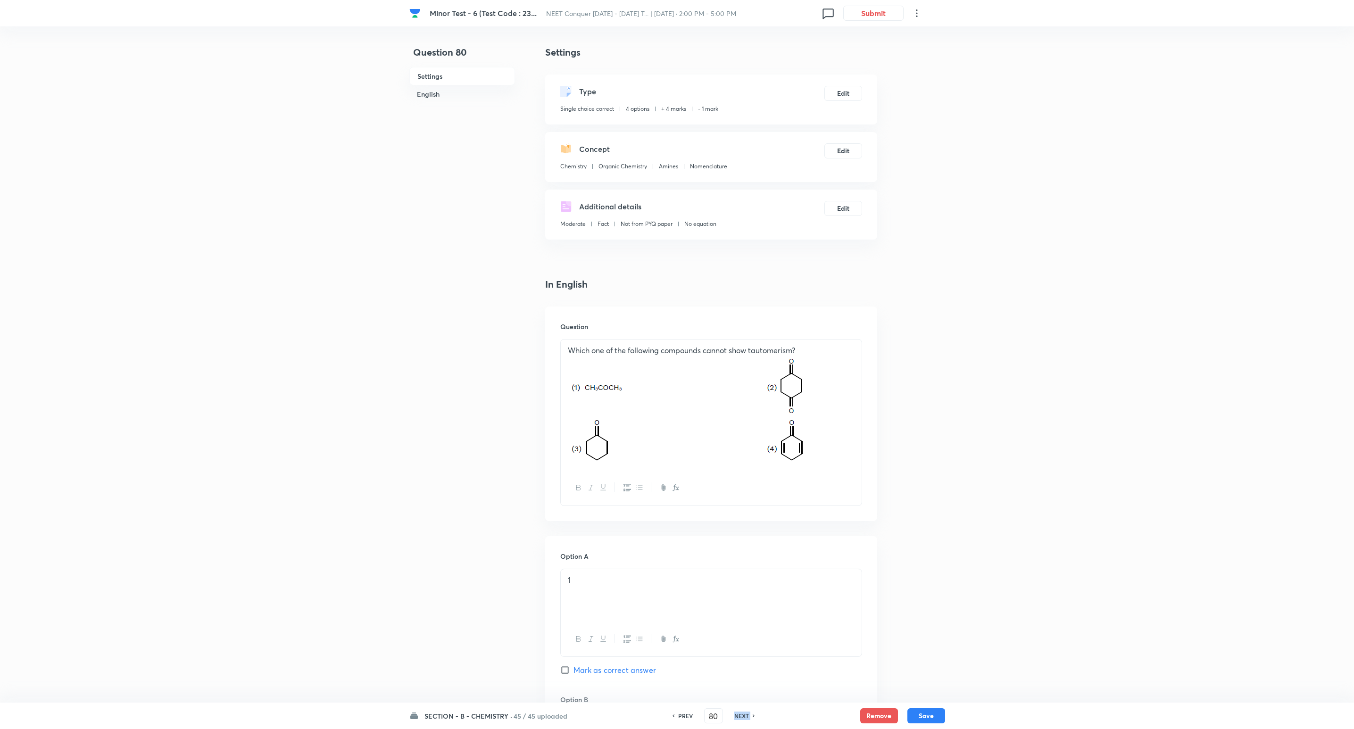
type input "81"
click at [737, 718] on h6 "NEXT" at bounding box center [742, 716] width 15 height 8
checkbox input "false"
type input "82"
click at [737, 718] on h6 "NEXT" at bounding box center [742, 716] width 15 height 8
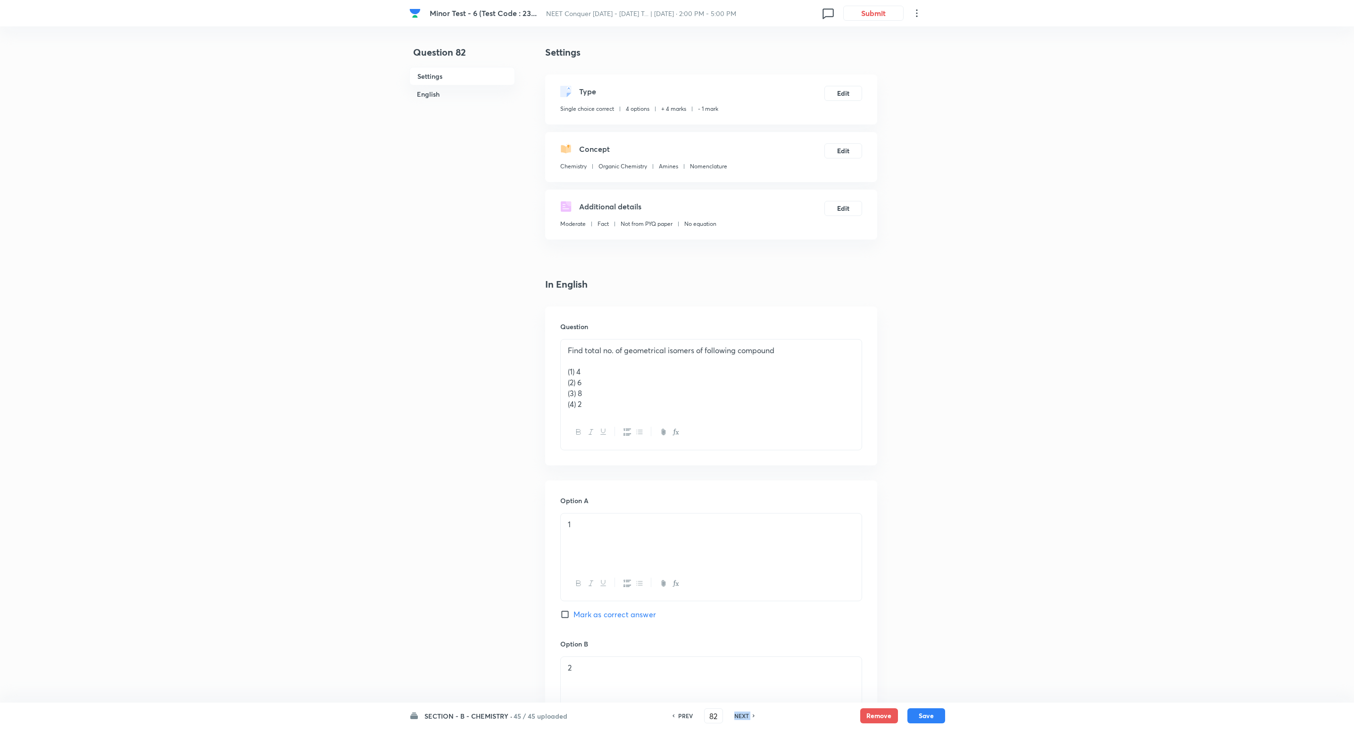
checkbox input "false"
type input "83"
click at [737, 718] on h6 "NEXT" at bounding box center [742, 716] width 15 height 8
checkbox input "false"
type input "84"
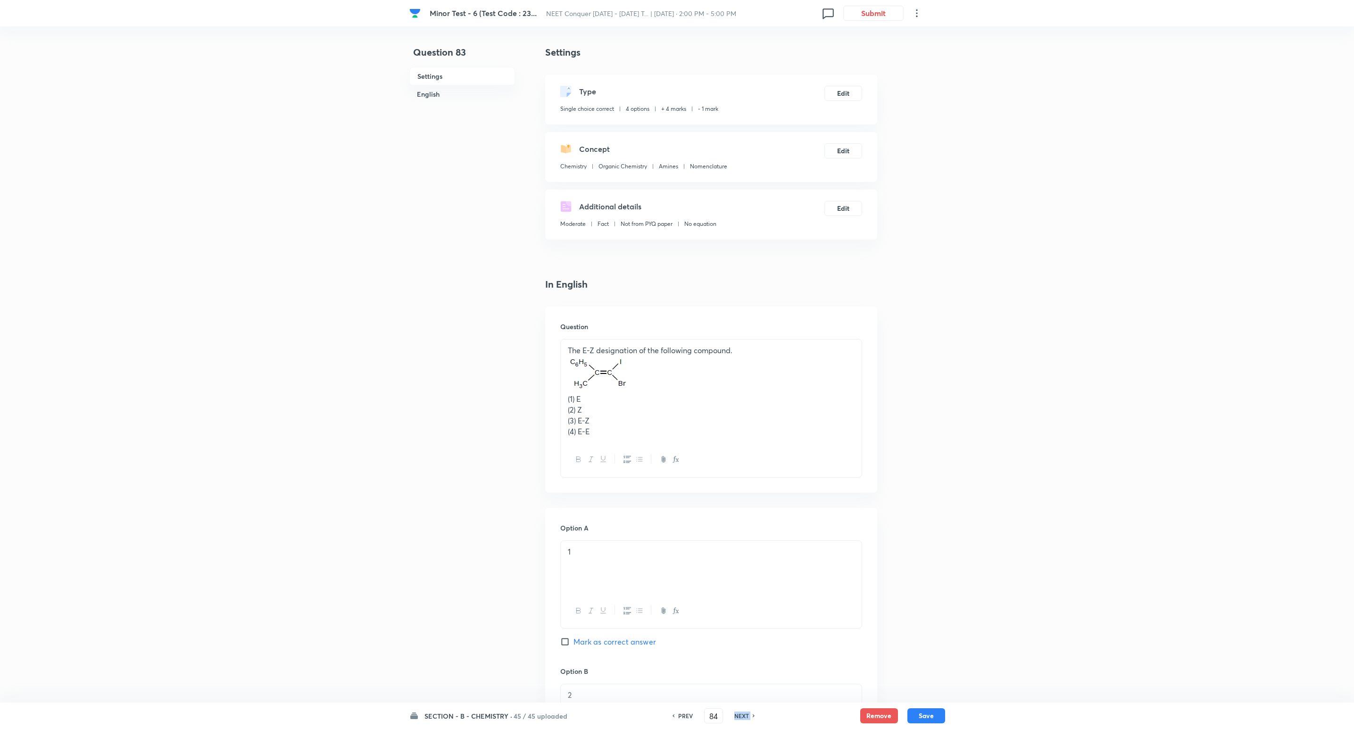
checkbox input "true"
click at [737, 718] on h6 "NEXT" at bounding box center [742, 716] width 15 height 8
checkbox input "true"
checkbox input "false"
type input "85"
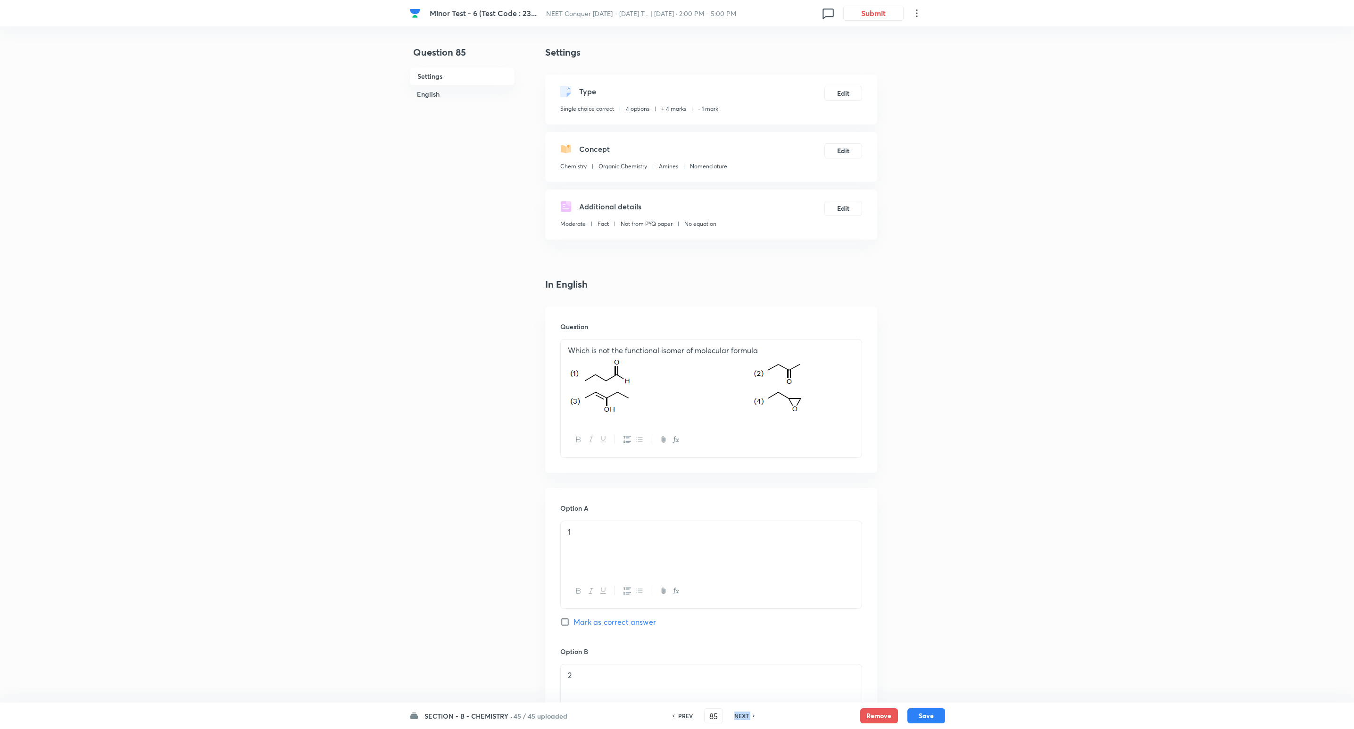
click at [737, 718] on h6 "NEXT" at bounding box center [742, 716] width 15 height 8
checkbox input "false"
type input "86"
click at [737, 718] on h6 "NEXT" at bounding box center [742, 716] width 15 height 8
checkbox input "false"
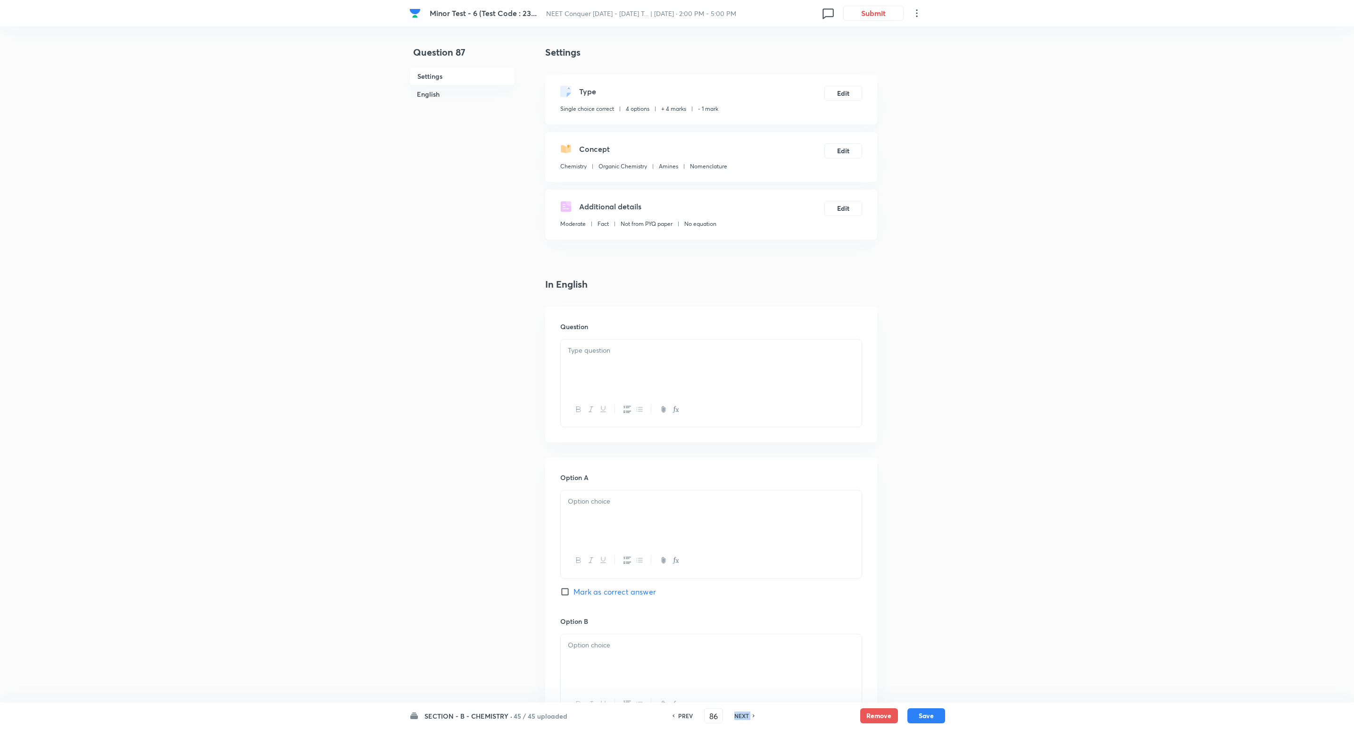
type input "87"
click at [737, 718] on h6 "NEXT" at bounding box center [742, 716] width 15 height 8
checkbox input "false"
type input "88"
click at [737, 718] on h6 "NEXT" at bounding box center [742, 716] width 15 height 8
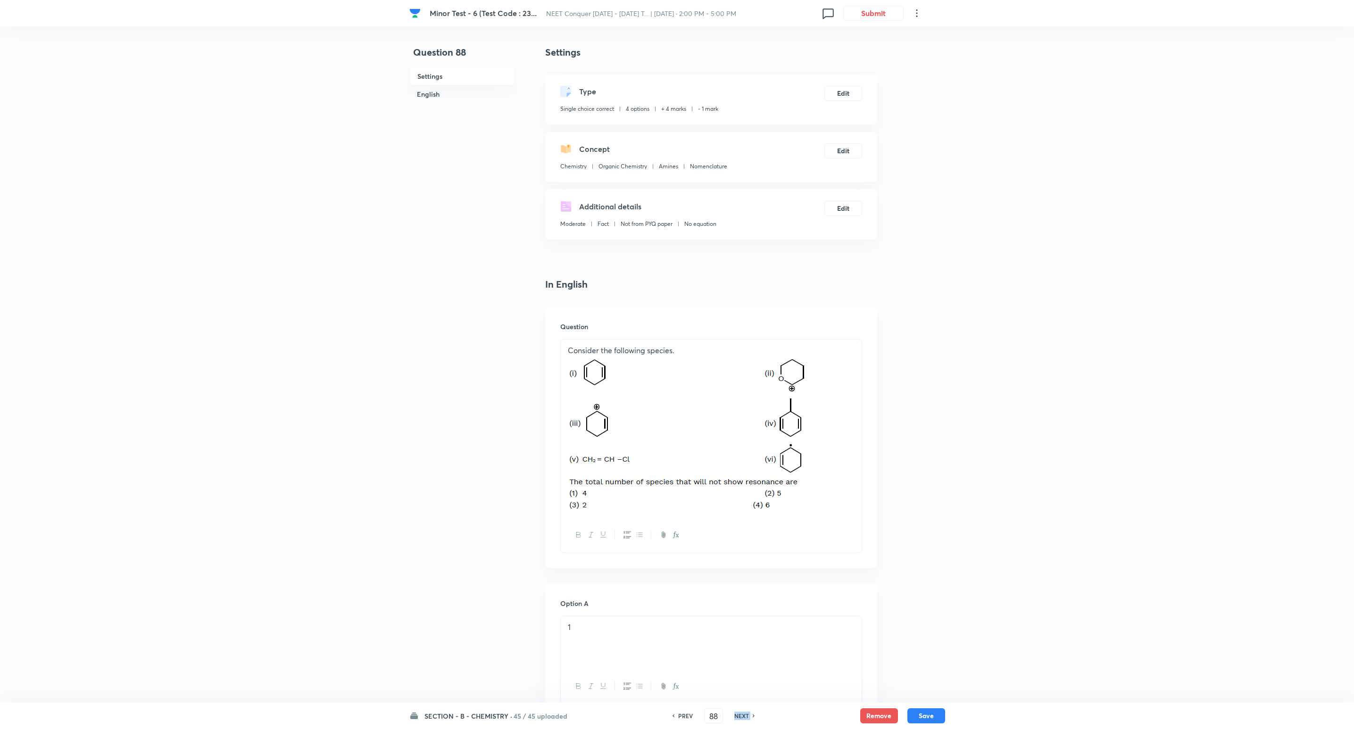
checkbox input "false"
type input "89"
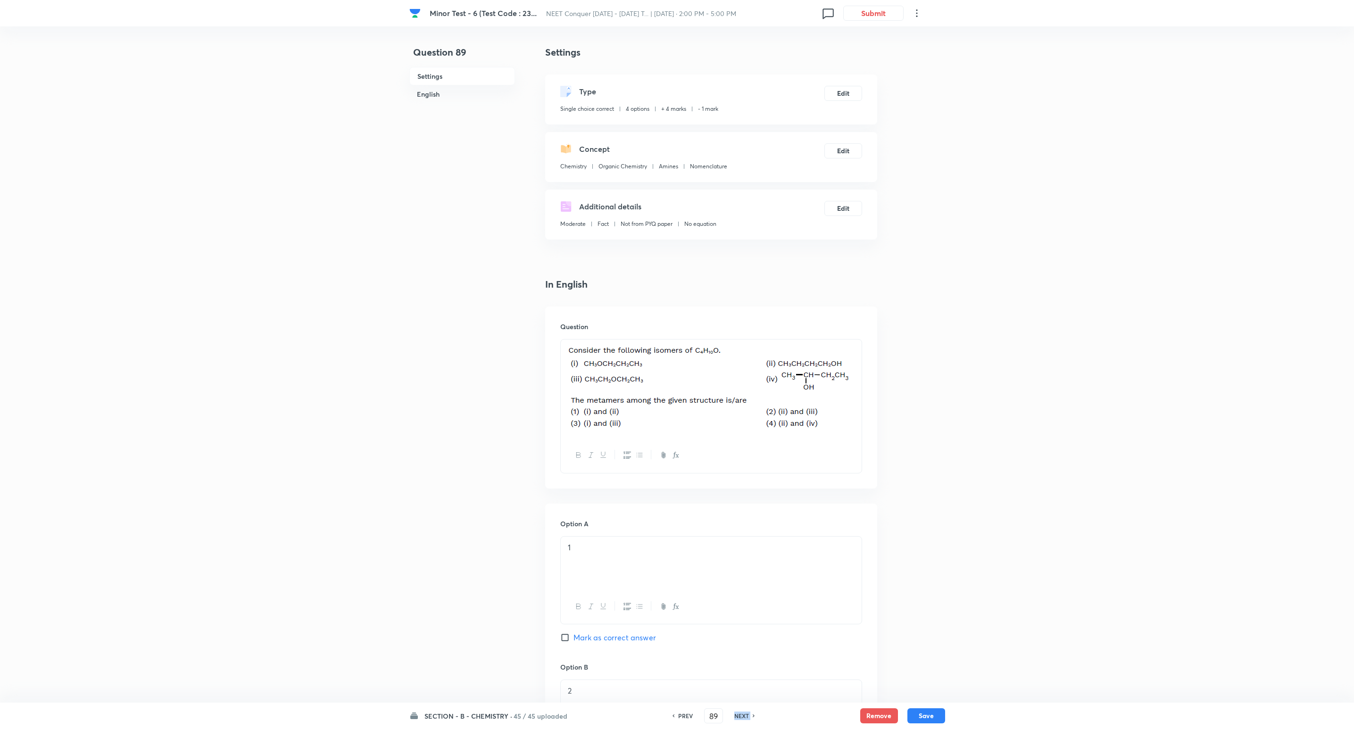
click at [737, 718] on h6 "NEXT" at bounding box center [742, 716] width 15 height 8
checkbox input "false"
type input "90"
click at [737, 718] on h6 "NEXT" at bounding box center [742, 716] width 15 height 8
checkbox input "false"
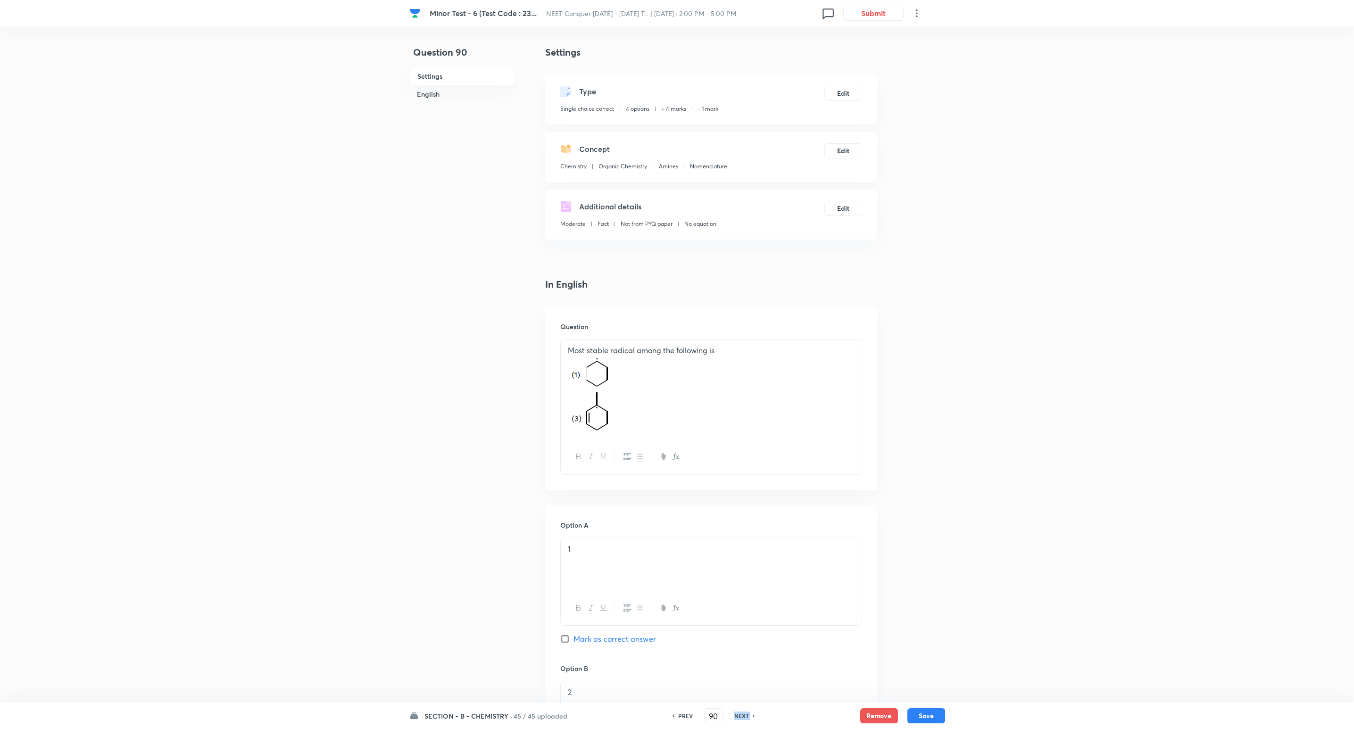
type input "91"
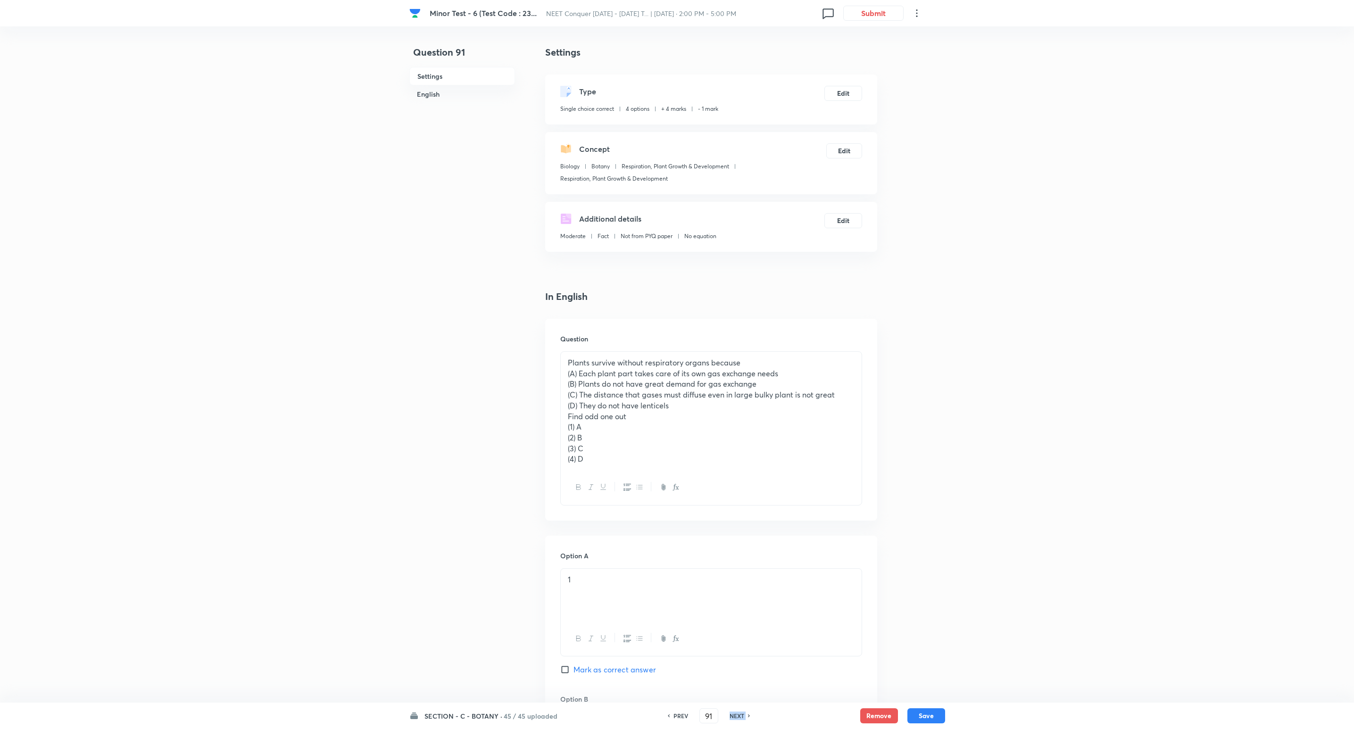
click at [737, 718] on h6 "NEXT" at bounding box center [737, 716] width 15 height 8
checkbox input "false"
type input "92"
click at [737, 718] on h6 "NEXT" at bounding box center [737, 716] width 15 height 8
checkbox input "false"
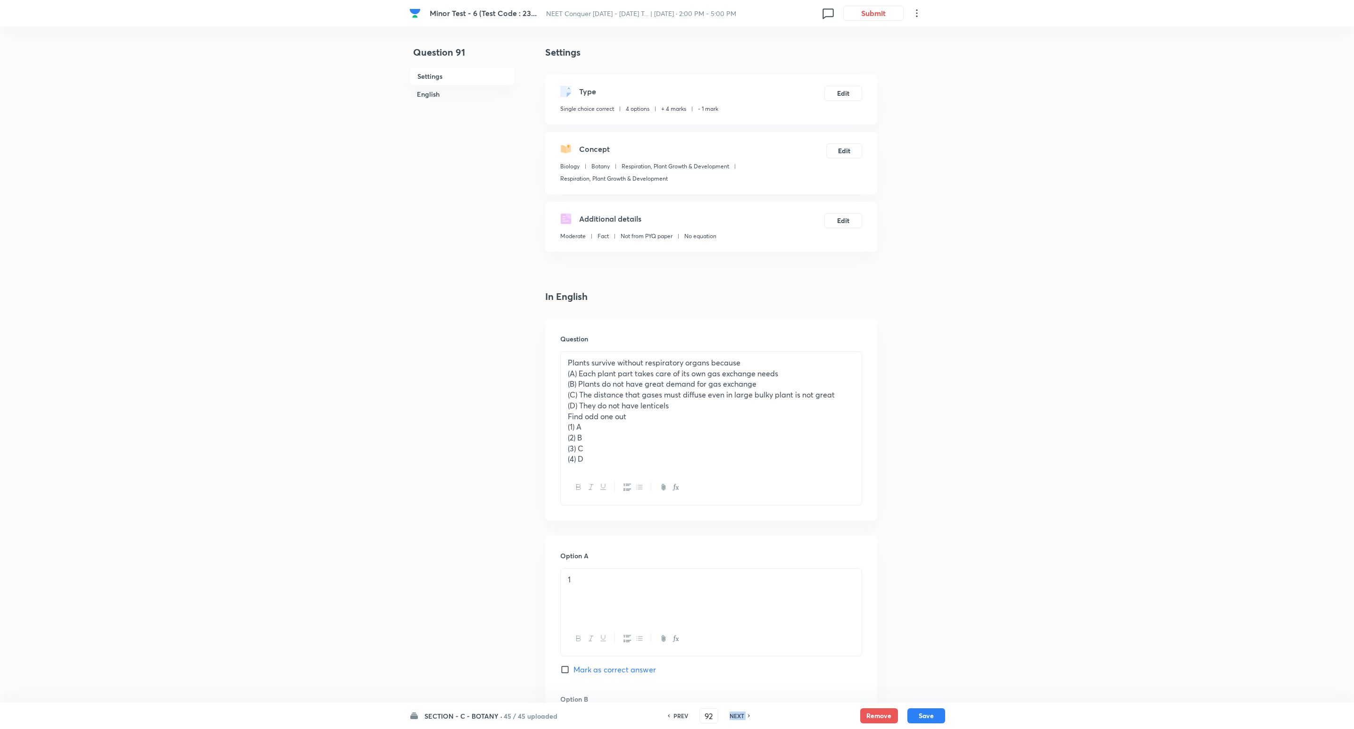
type input "93"
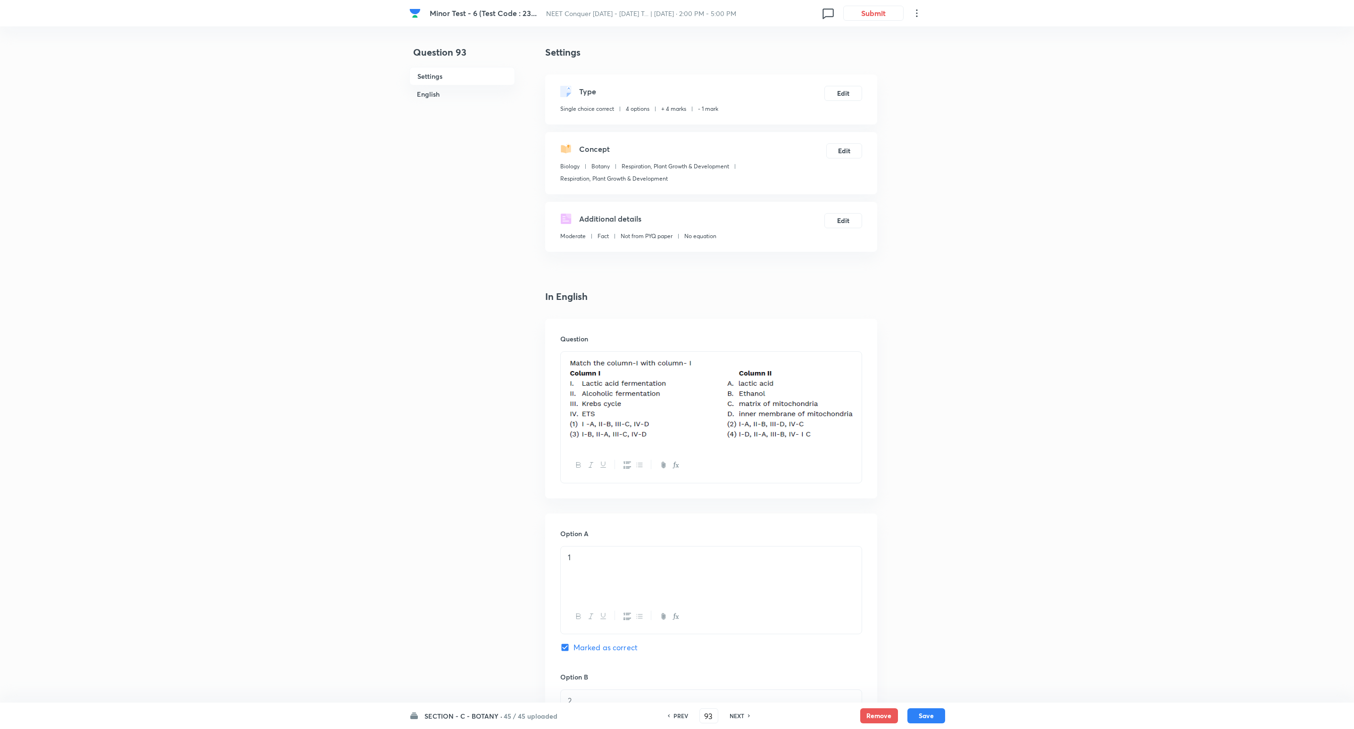
click at [737, 718] on h6 "NEXT" at bounding box center [737, 716] width 15 height 8
checkbox input "false"
checkbox input "true"
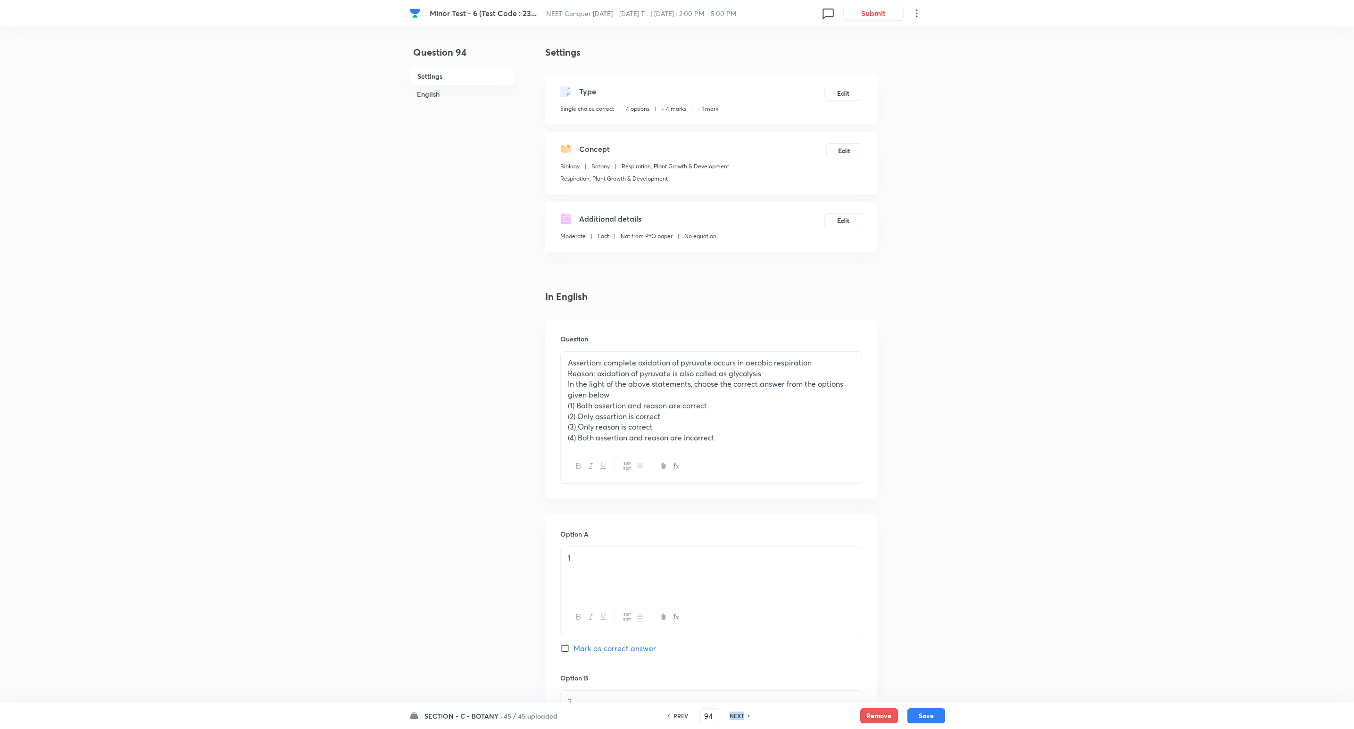
click at [737, 718] on h6 "NEXT" at bounding box center [737, 716] width 15 height 8
type input "95"
checkbox input "false"
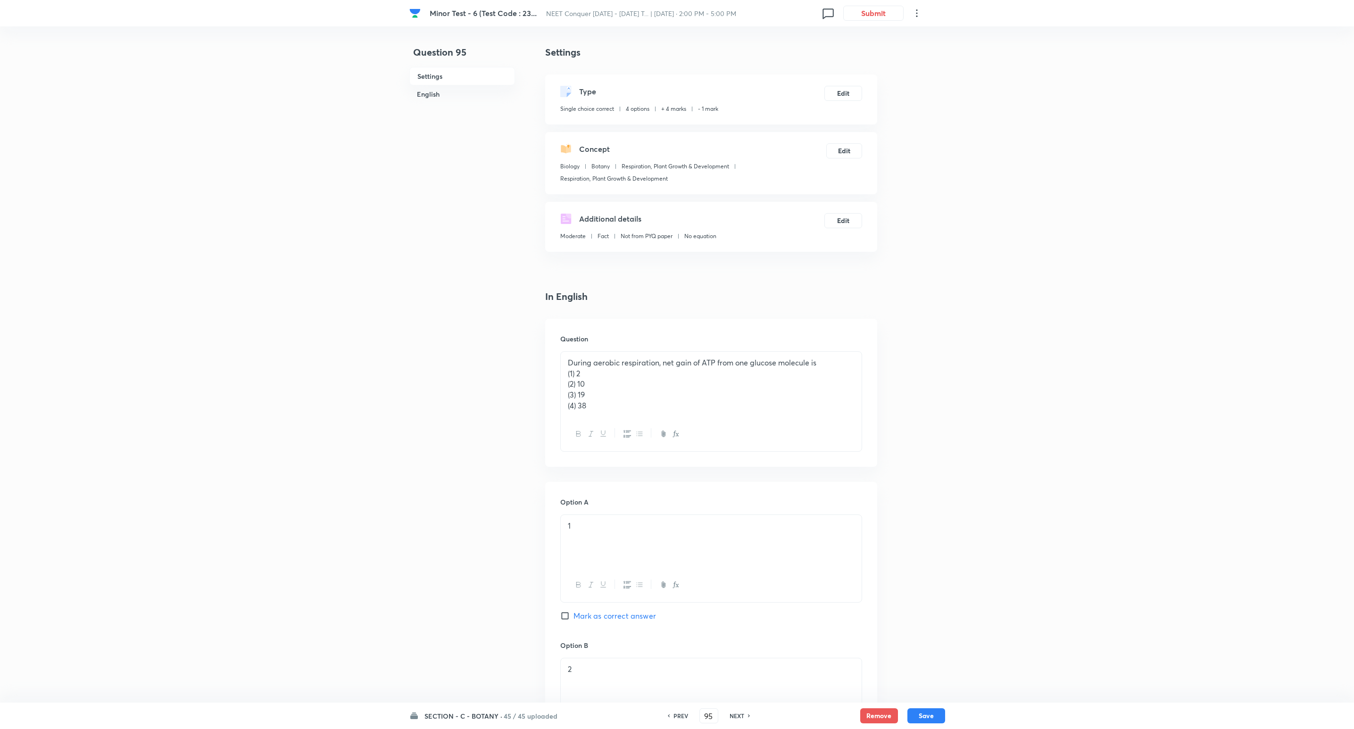
click at [737, 718] on h6 "NEXT" at bounding box center [737, 716] width 15 height 8
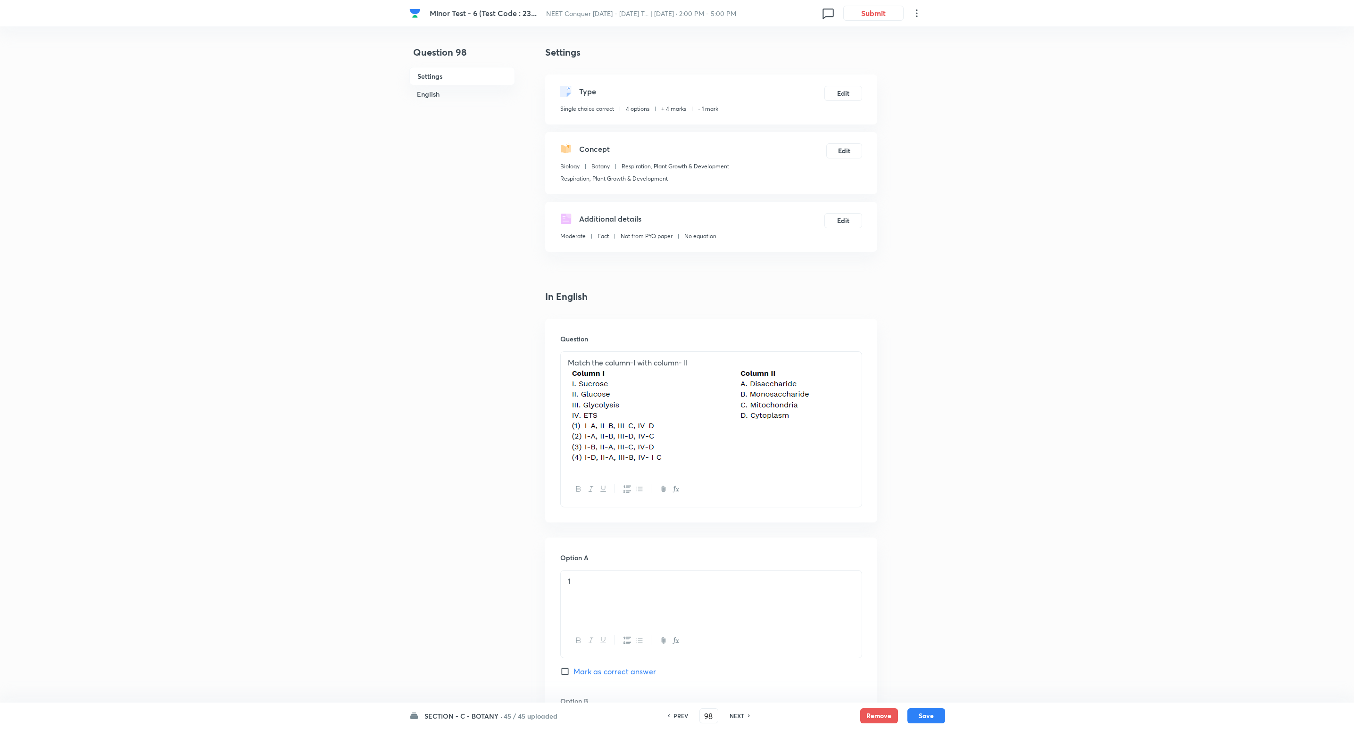
click at [737, 718] on h6 "NEXT" at bounding box center [737, 716] width 15 height 8
